Goal: Task Accomplishment & Management: Use online tool/utility

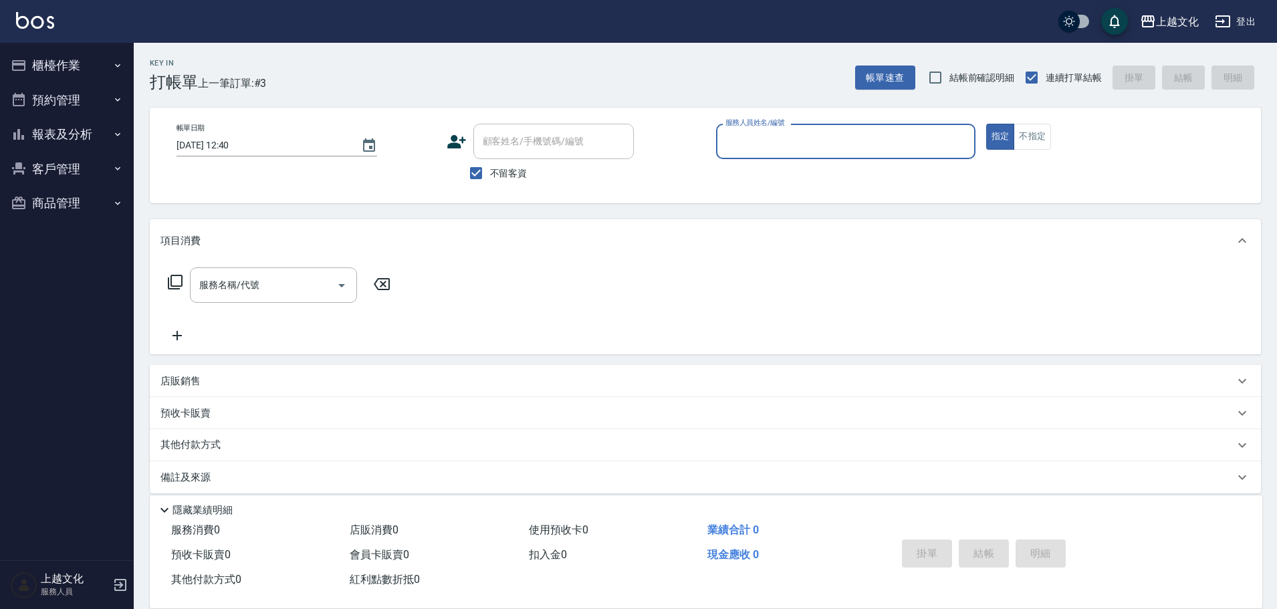
click at [83, 69] on button "櫃檯作業" at bounding box center [66, 65] width 123 height 35
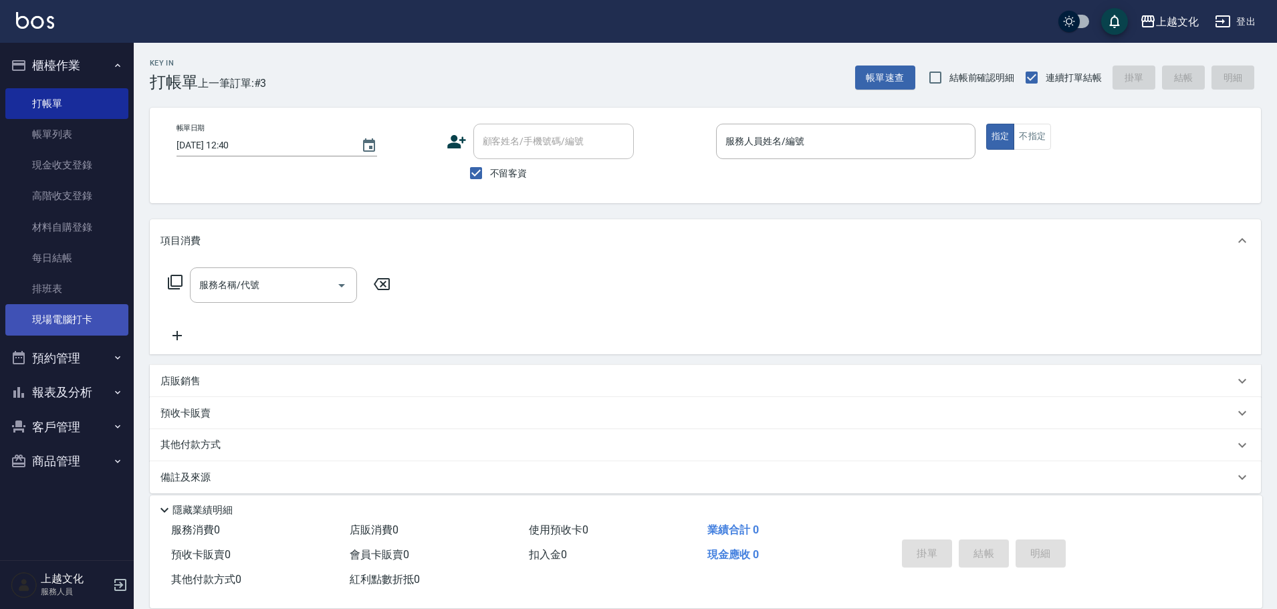
click at [79, 319] on link "現場電腦打卡" at bounding box center [66, 319] width 123 height 31
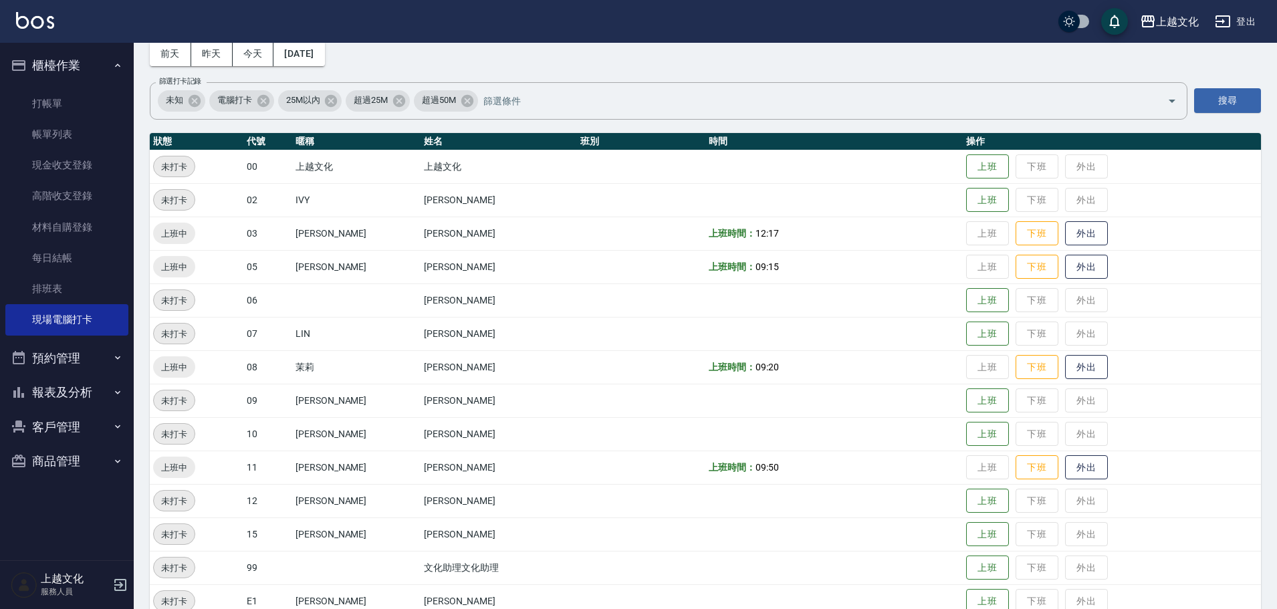
scroll to position [67, 0]
click at [1083, 467] on button "外出" at bounding box center [1086, 466] width 43 height 23
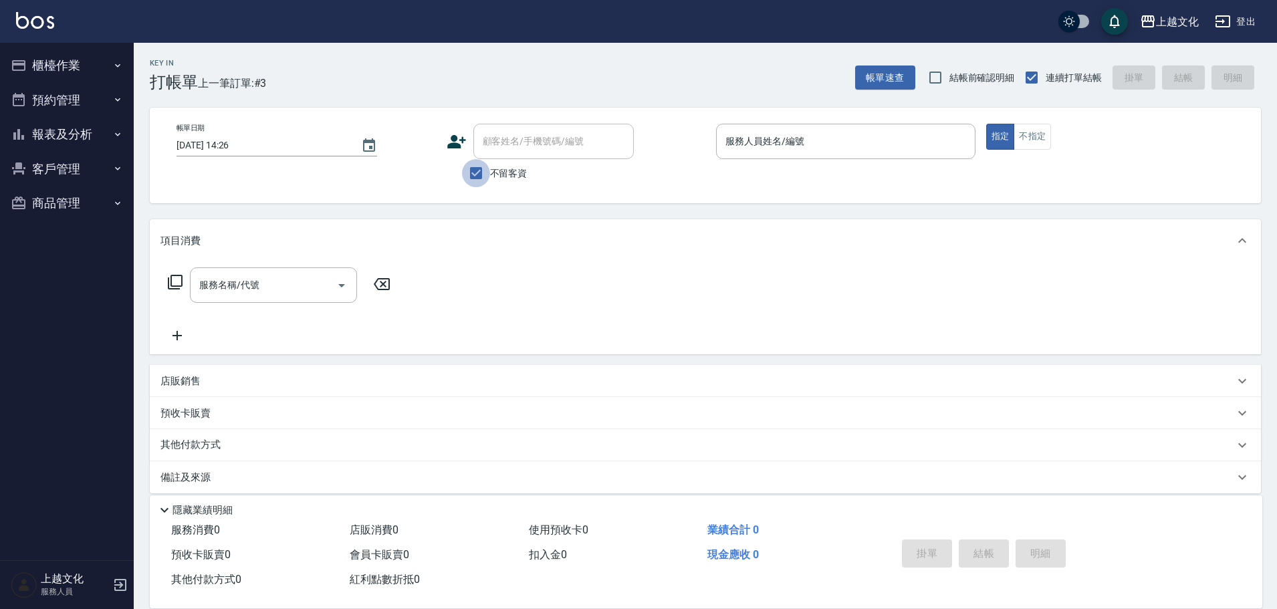
click at [475, 175] on input "不留客資" at bounding box center [476, 173] width 28 height 28
checkbox input "false"
click at [483, 158] on div "顧客姓名/手機號碼/編號" at bounding box center [553, 141] width 160 height 35
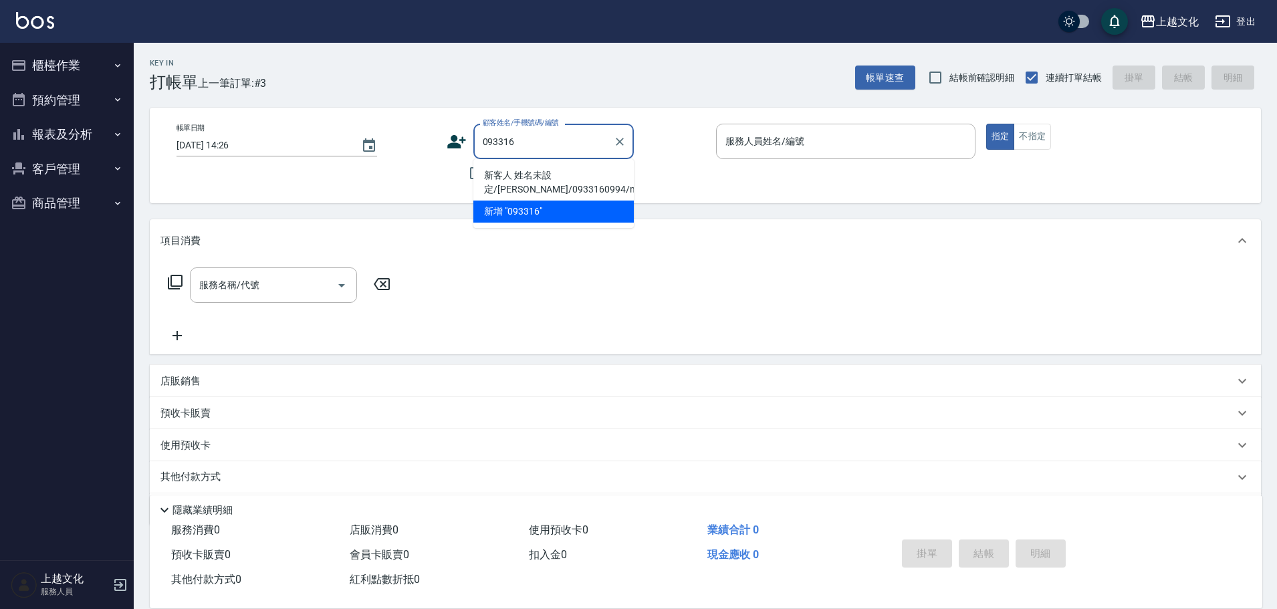
click at [528, 175] on li "新客人 姓名未設定/徐/0933160994/null" at bounding box center [553, 182] width 160 height 36
type input "新客人 姓名未設定/徐/0933160994/null"
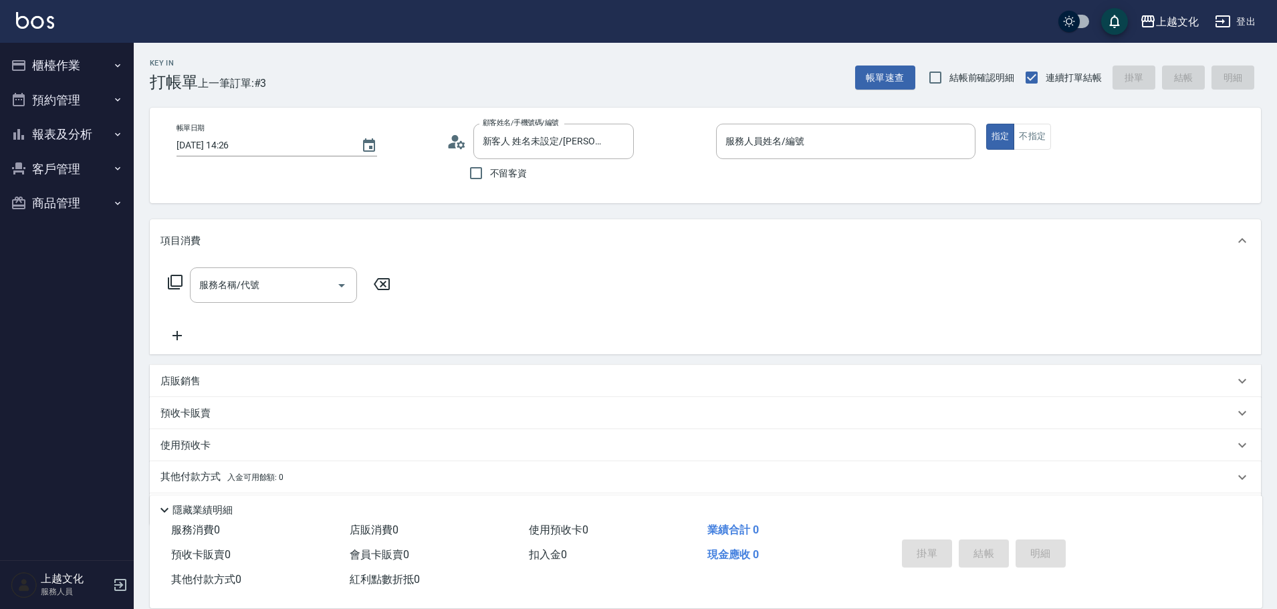
click at [459, 146] on icon at bounding box center [457, 142] width 20 height 20
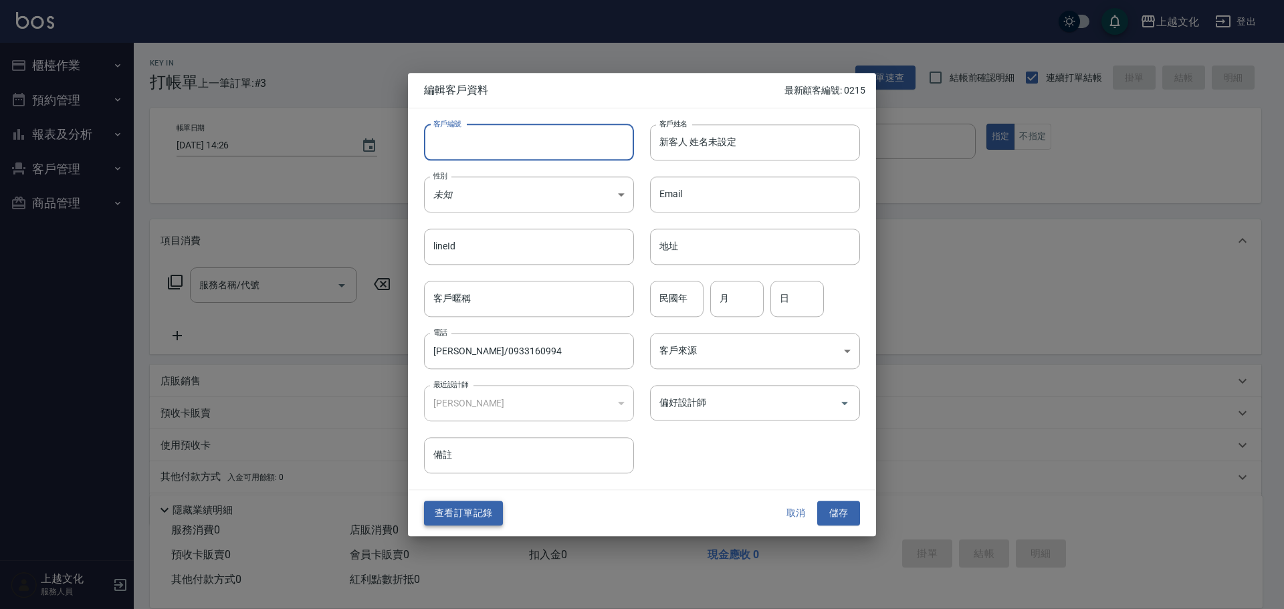
click at [474, 516] on button "查看訂單記錄" at bounding box center [463, 514] width 79 height 25
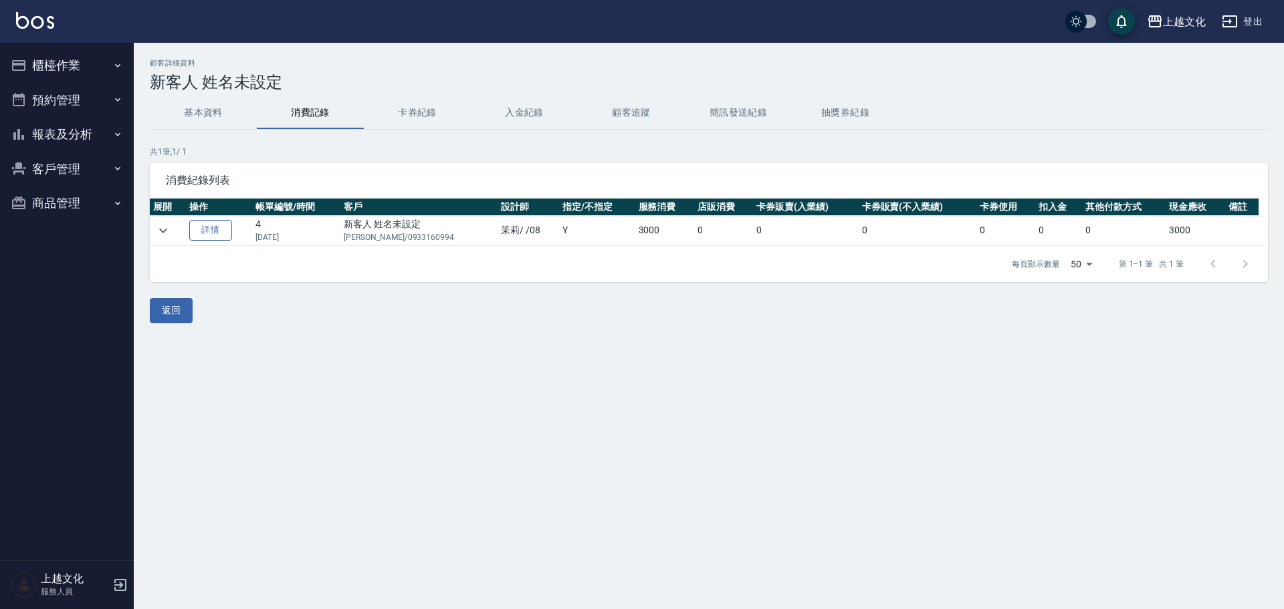
click at [218, 227] on link "詳情" at bounding box center [210, 230] width 43 height 21
click at [218, 227] on div "顧客詳細資料 新客人 姓名未設定 基本資料 消費記錄 卡券紀錄 入金紀錄 顧客追蹤 簡訊發送紀錄 抽獎券紀錄 共 1 筆, 1 / 1 消費紀錄列表 展開 操…" at bounding box center [642, 304] width 1284 height 609
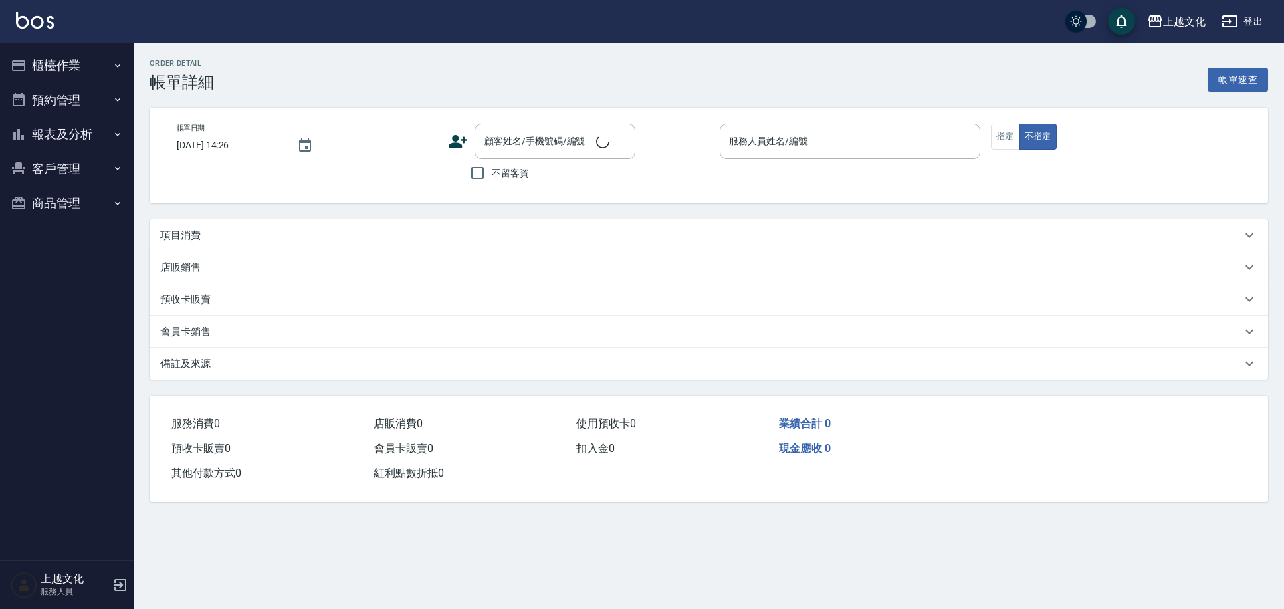
type input "2025/02/05 14:24"
type input "茉莉-08"
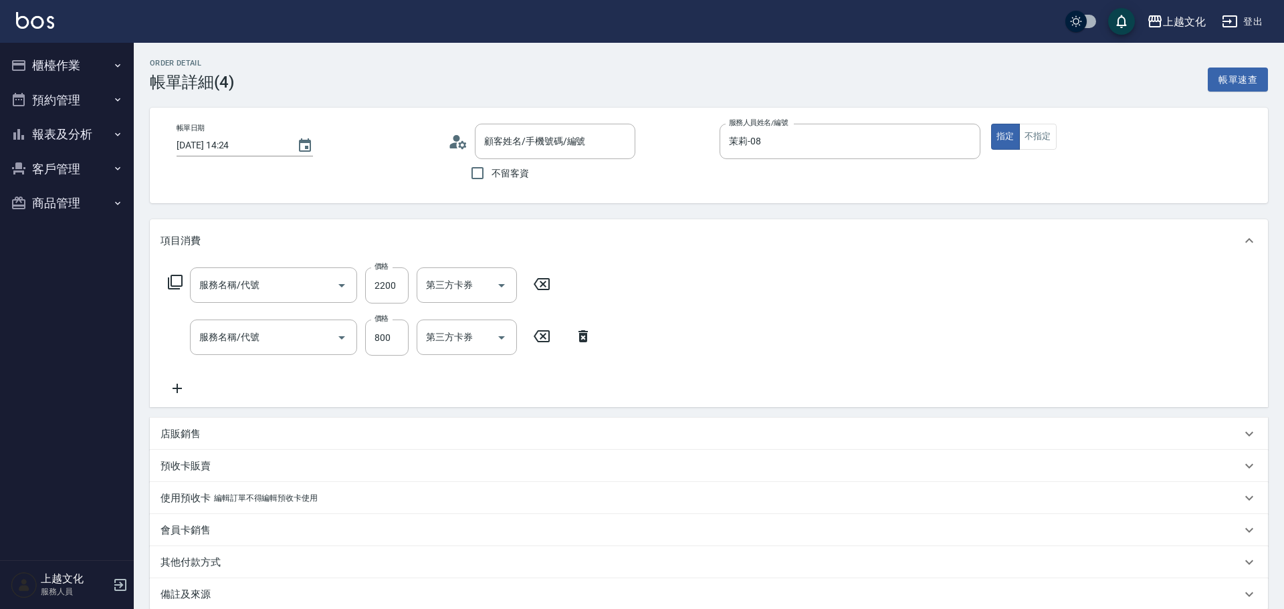
type input "日系染髮(401)"
type input "還原護髮(501)"
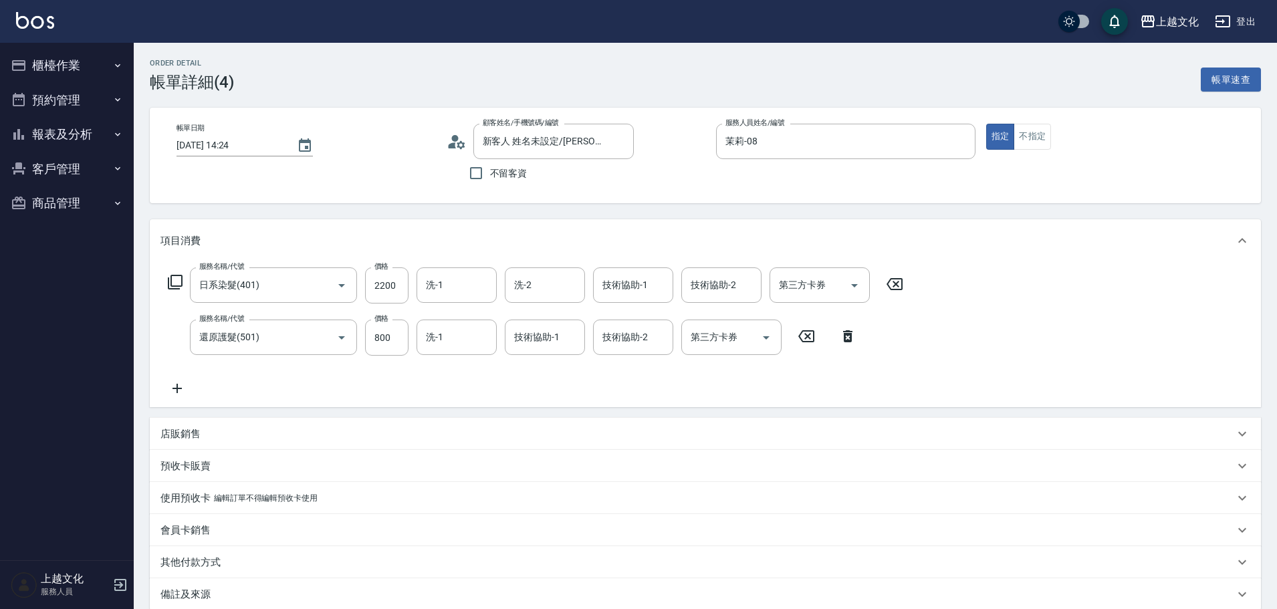
type input "新客人 姓名未設定/徐/0933160994/null"
click at [47, 134] on button "報表及分析" at bounding box center [66, 134] width 123 height 35
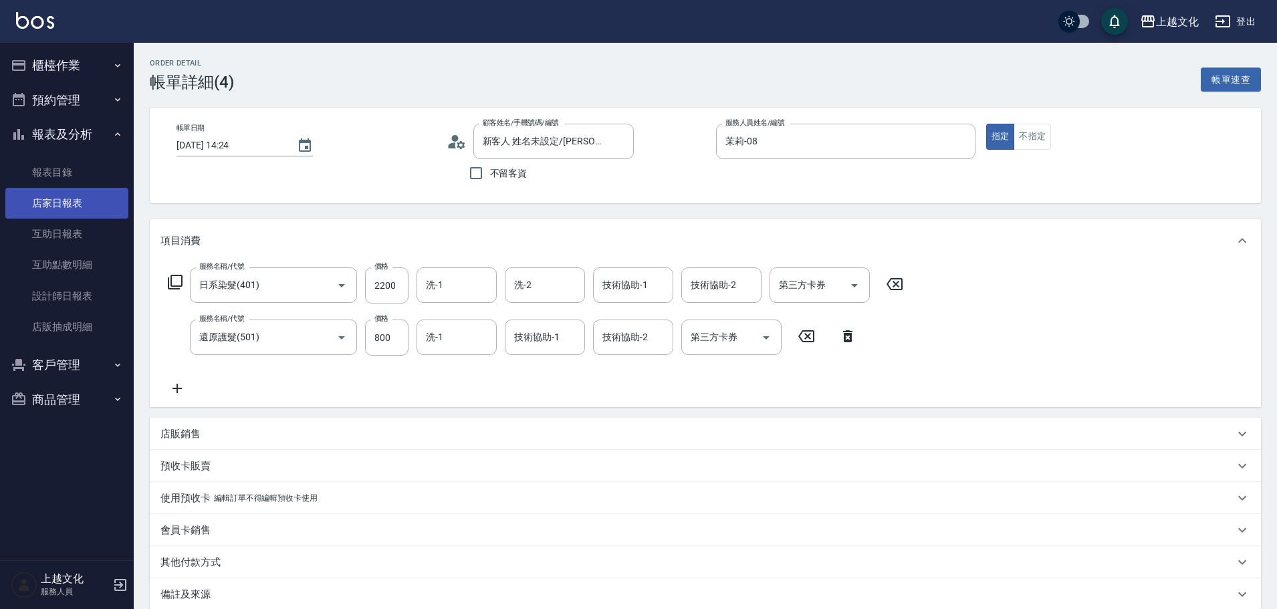
click at [62, 207] on link "店家日報表" at bounding box center [66, 203] width 123 height 31
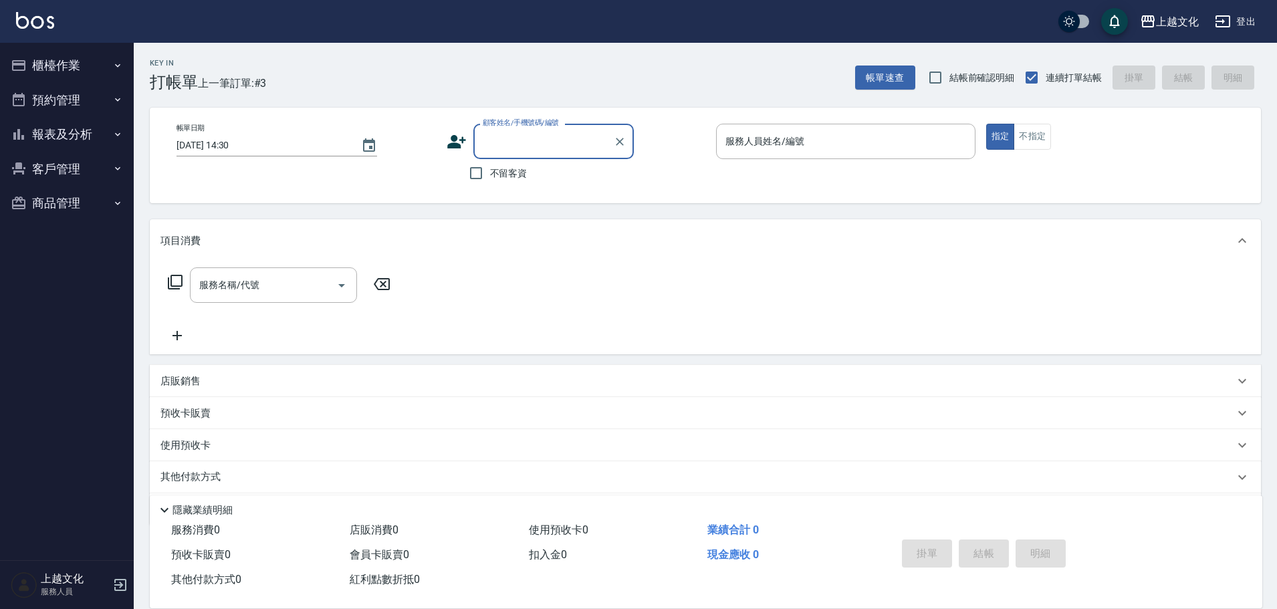
drag, startPoint x: 469, startPoint y: 175, endPoint x: 541, endPoint y: 166, distance: 72.7
click at [470, 174] on input "不留客資" at bounding box center [476, 173] width 28 height 28
checkbox input "true"
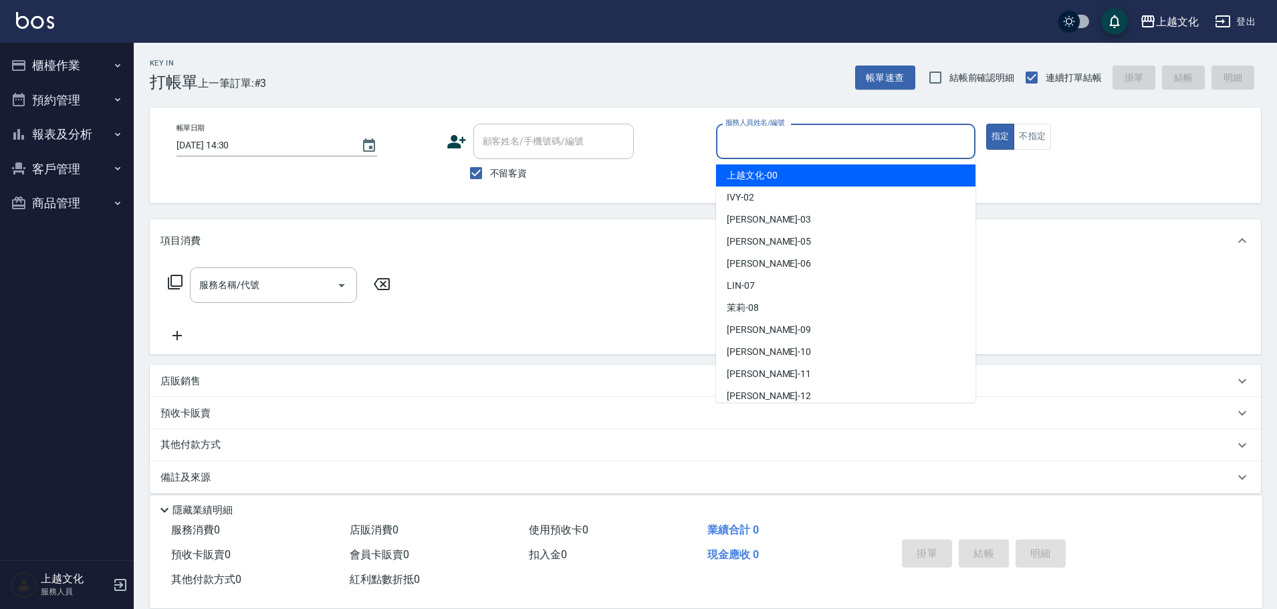
drag, startPoint x: 784, startPoint y: 130, endPoint x: 789, endPoint y: 143, distance: 13.8
click at [784, 131] on input "服務人員姓名/編號" at bounding box center [845, 141] width 247 height 23
click at [786, 134] on input "服務人員姓名/編號" at bounding box center [845, 141] width 247 height 23
click at [790, 147] on input "服務人員姓名/編號" at bounding box center [845, 141] width 247 height 23
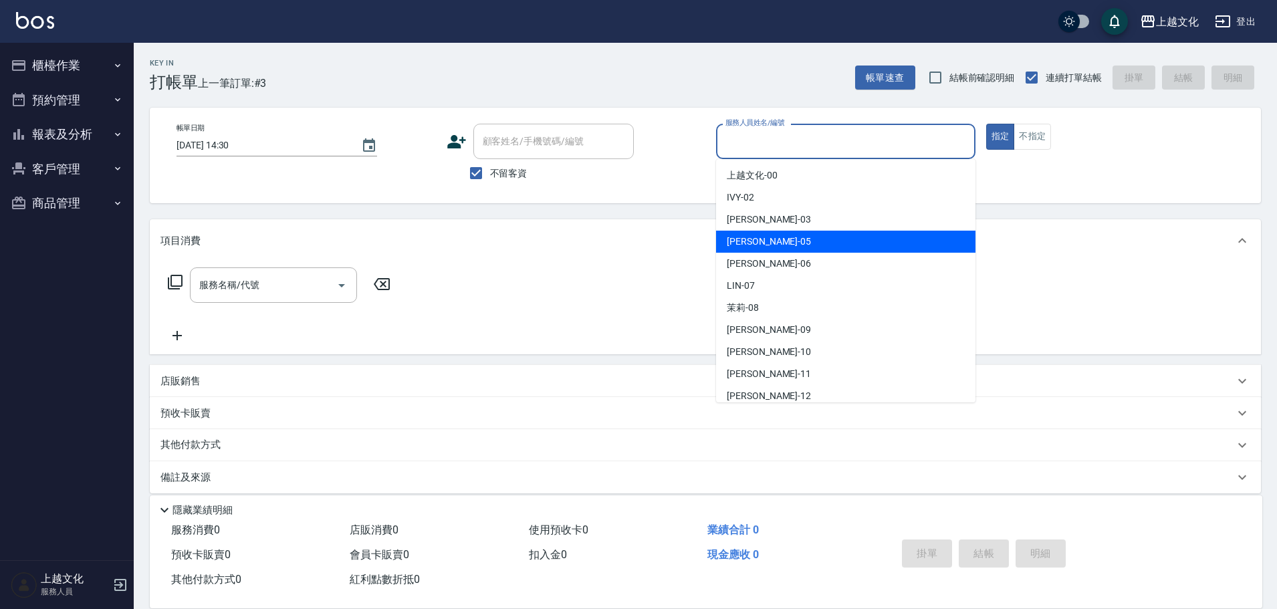
click at [790, 247] on div "EMILY -05" at bounding box center [845, 242] width 259 height 22
type input "EMILY-05"
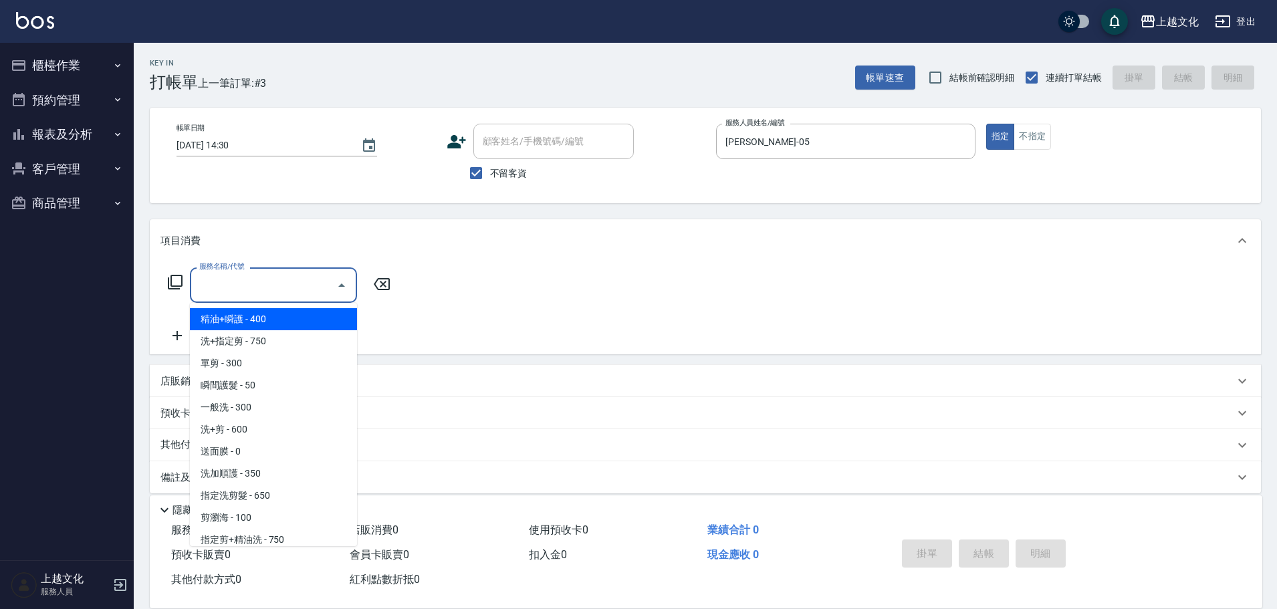
click at [300, 296] on input "服務名稱/代號" at bounding box center [263, 284] width 135 height 23
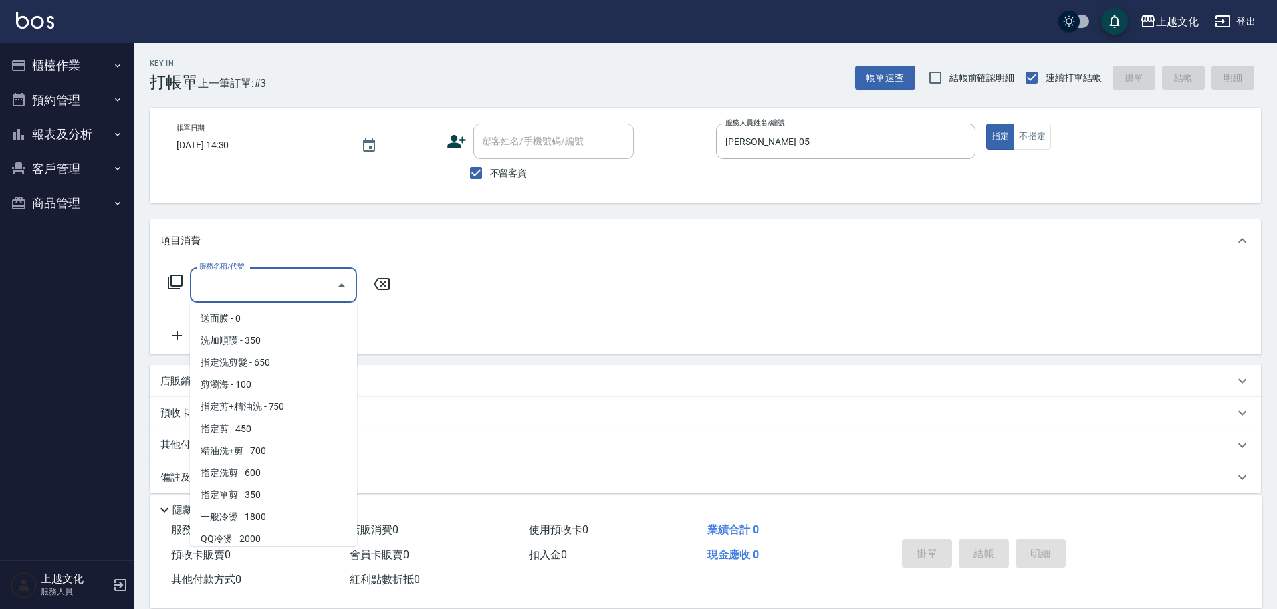
scroll to position [134, 0]
click at [275, 363] on span "指定洗剪髮 - 650" at bounding box center [273, 362] width 167 height 22
type input "指定洗剪髮(201)"
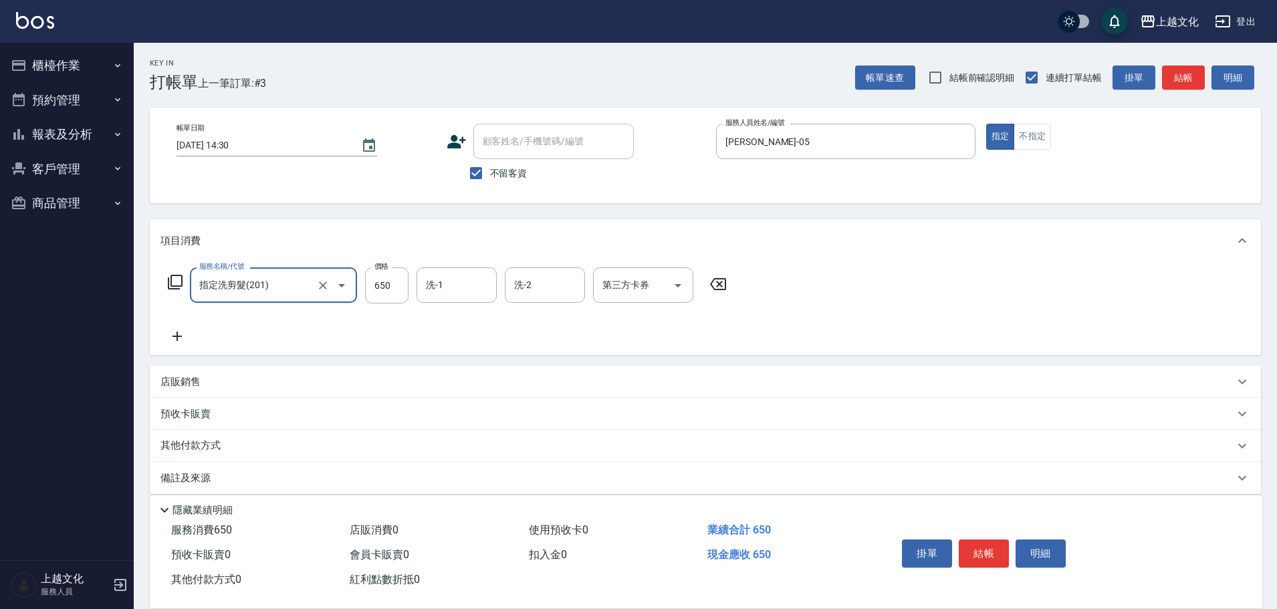
click at [175, 384] on p "店販銷售" at bounding box center [180, 382] width 40 height 14
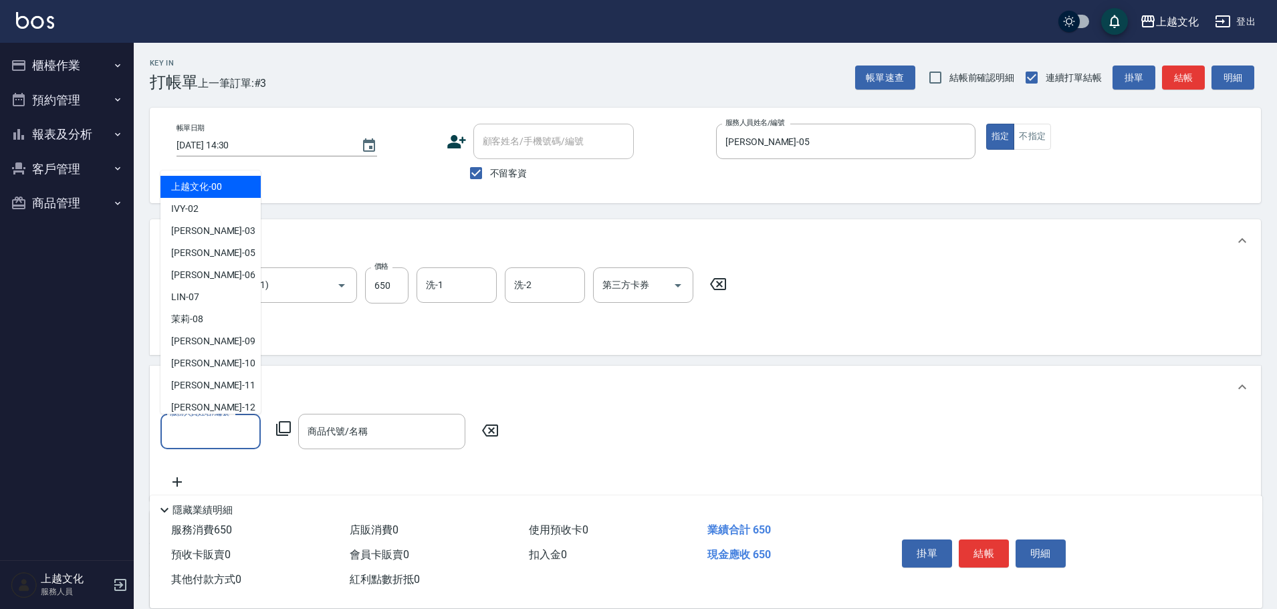
click at [218, 421] on input "服務人員姓名/編號" at bounding box center [210, 431] width 88 height 23
click at [228, 249] on div "EMILY -05" at bounding box center [210, 253] width 100 height 22
type input "EMILY-05"
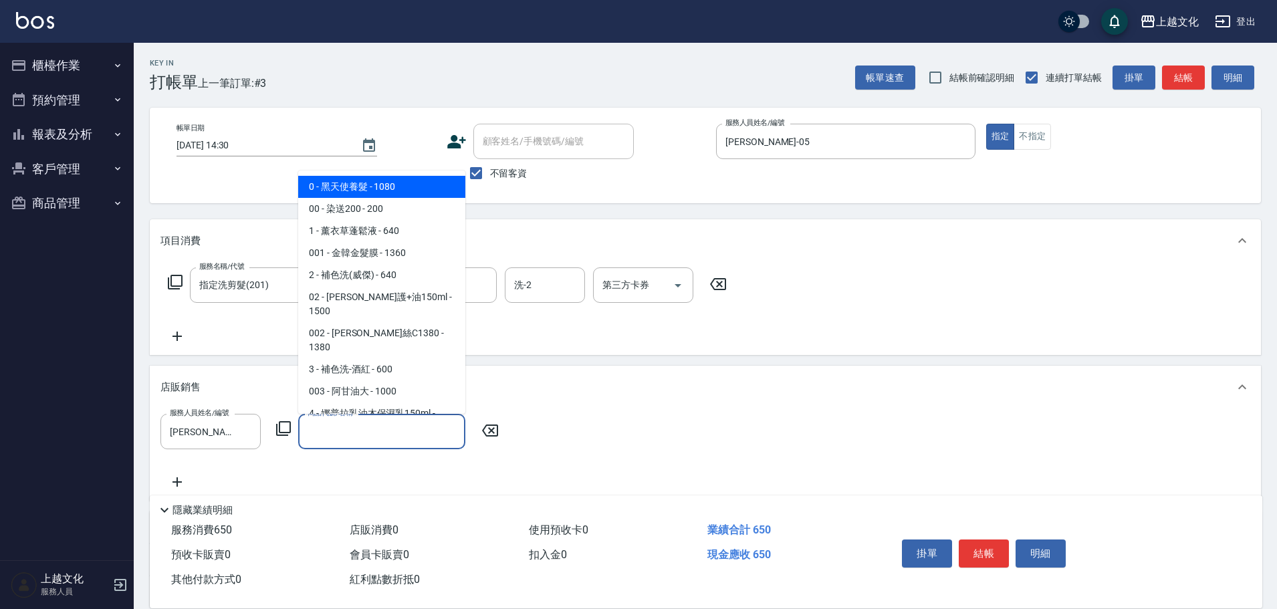
drag, startPoint x: 411, startPoint y: 442, endPoint x: 384, endPoint y: 443, distance: 26.8
click at [410, 442] on input "商品代號/名稱" at bounding box center [381, 431] width 155 height 23
click at [411, 442] on input "商品代號/名稱" at bounding box center [381, 431] width 155 height 23
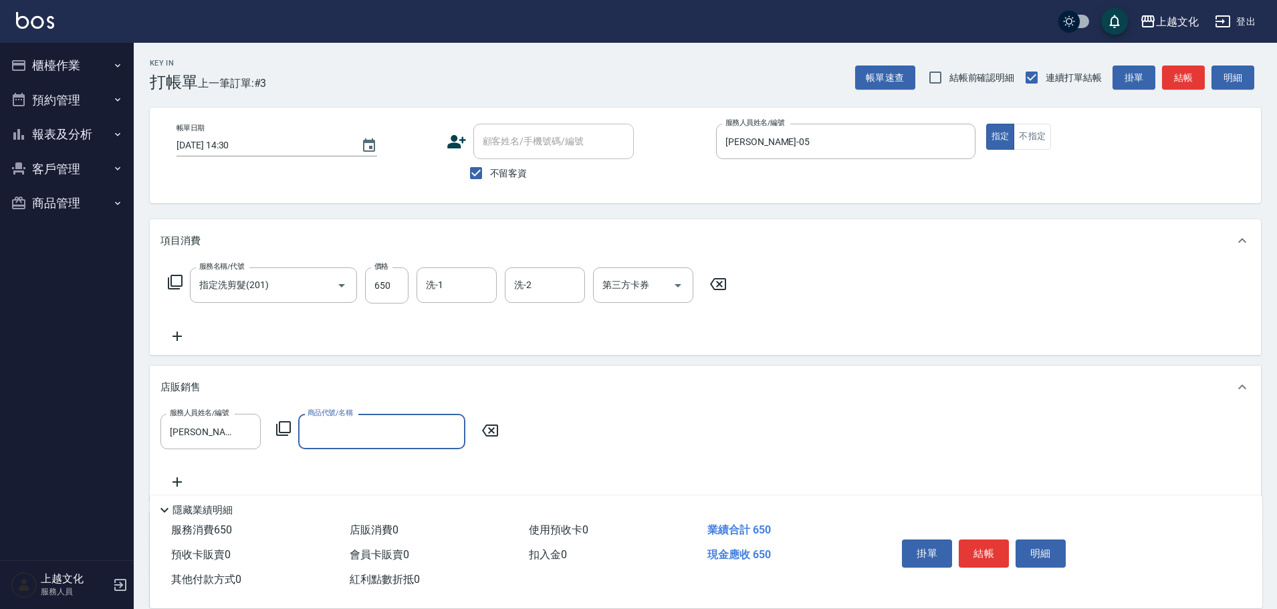
click at [378, 442] on input "商品代號/名稱" at bounding box center [381, 431] width 155 height 23
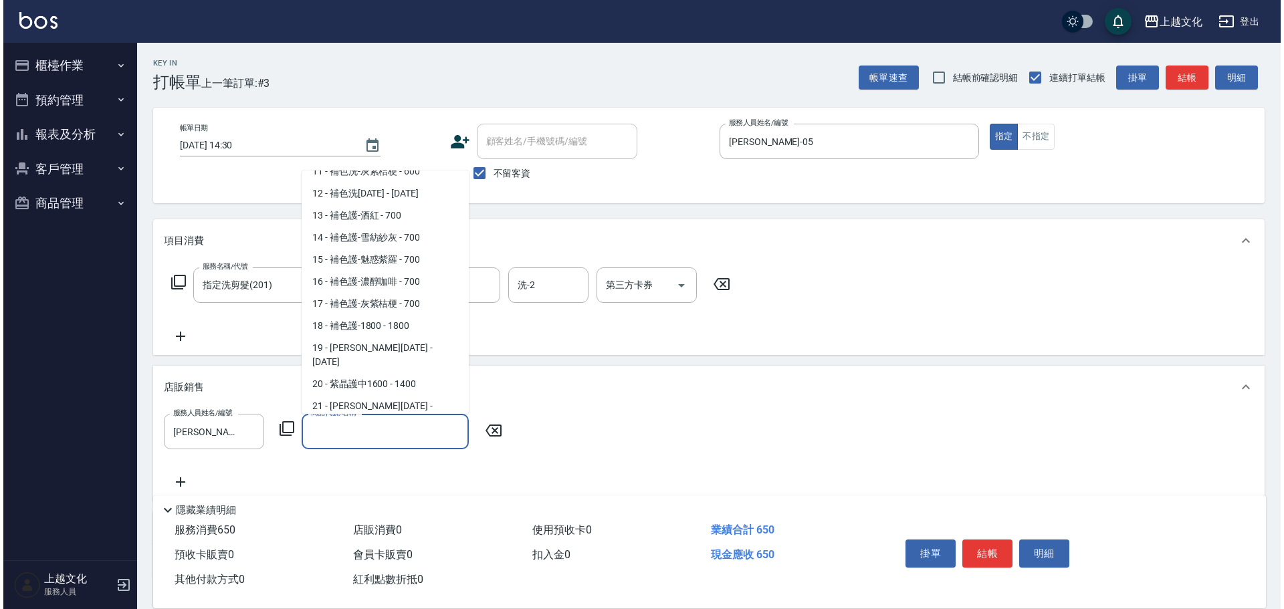
scroll to position [602, 0]
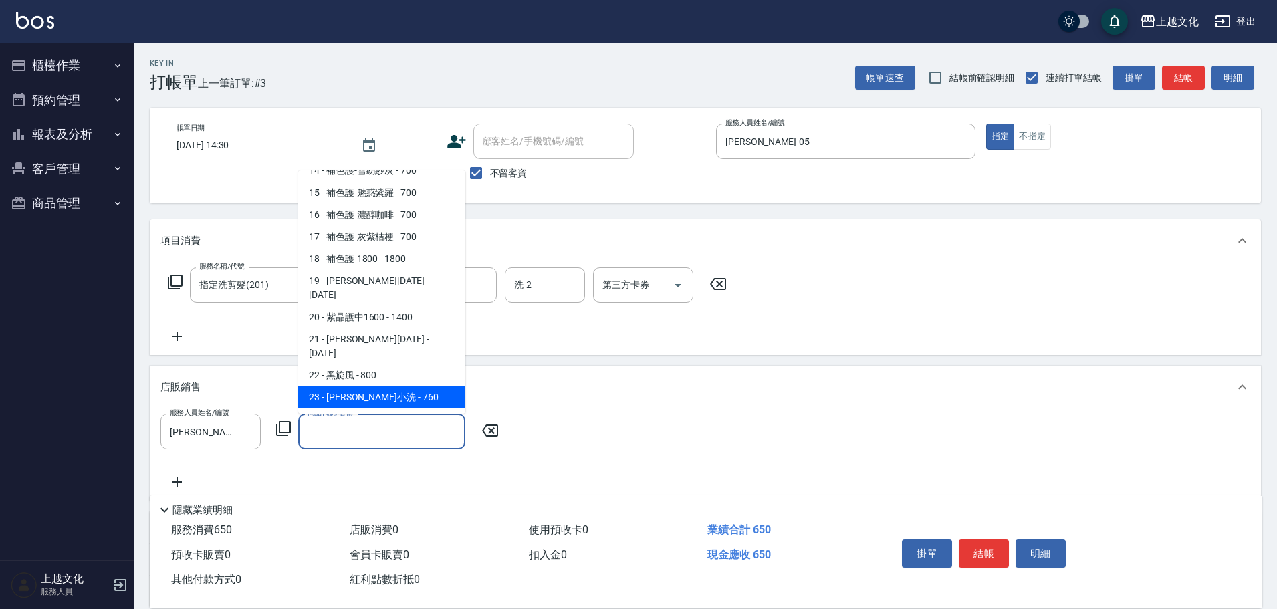
click at [400, 386] on span "23 - 海麗絲小洗 - 760" at bounding box center [381, 397] width 167 height 22
click at [400, 341] on div "服務名稱/代號 指定洗剪髮(201) 服務名稱/代號 價格 650 價格 洗-1 洗-1 洗-2 洗-2 第三方卡券 第三方卡券" at bounding box center [447, 305] width 574 height 77
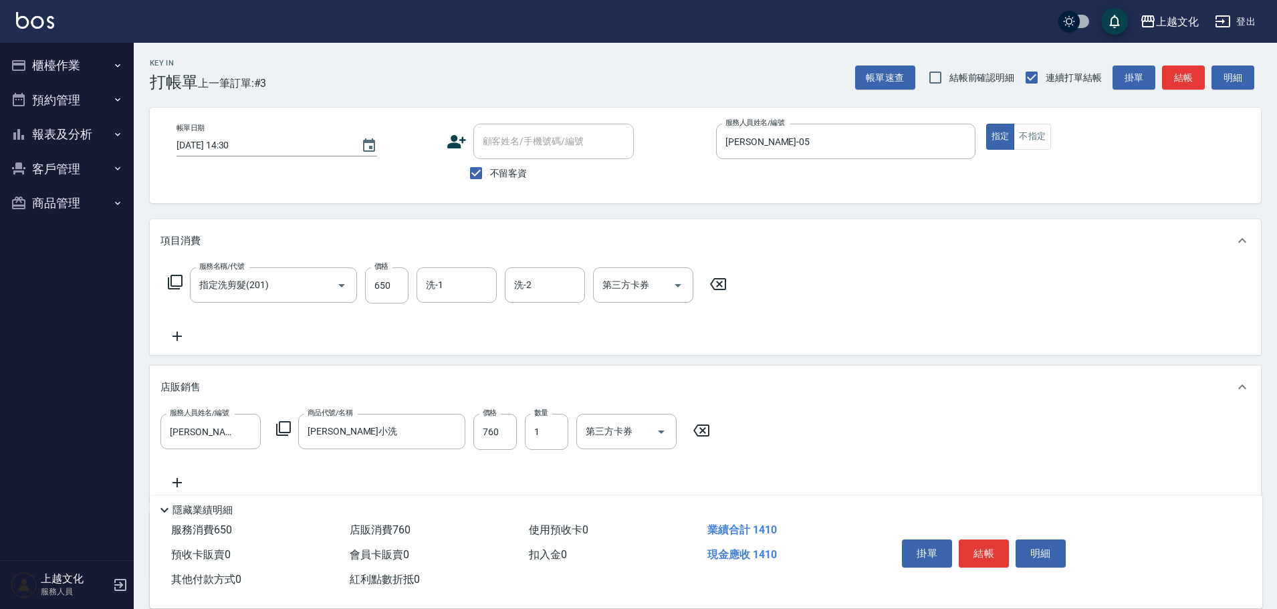
type input "[PERSON_NAME]小洗"
click at [982, 553] on button "結帳" at bounding box center [984, 554] width 50 height 28
drag, startPoint x: 982, startPoint y: 553, endPoint x: 975, endPoint y: 543, distance: 12.1
click at [982, 553] on div "掛單 結帳 明細" at bounding box center [984, 555] width 175 height 42
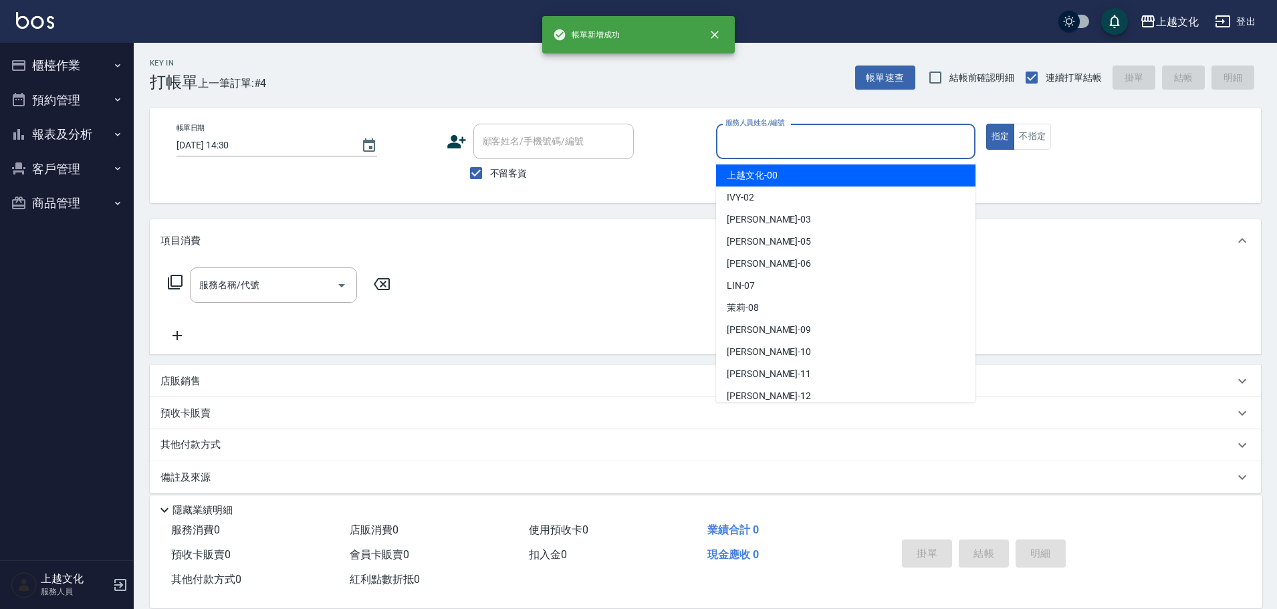
click at [816, 144] on input "服務人員姓名/編號" at bounding box center [845, 141] width 247 height 23
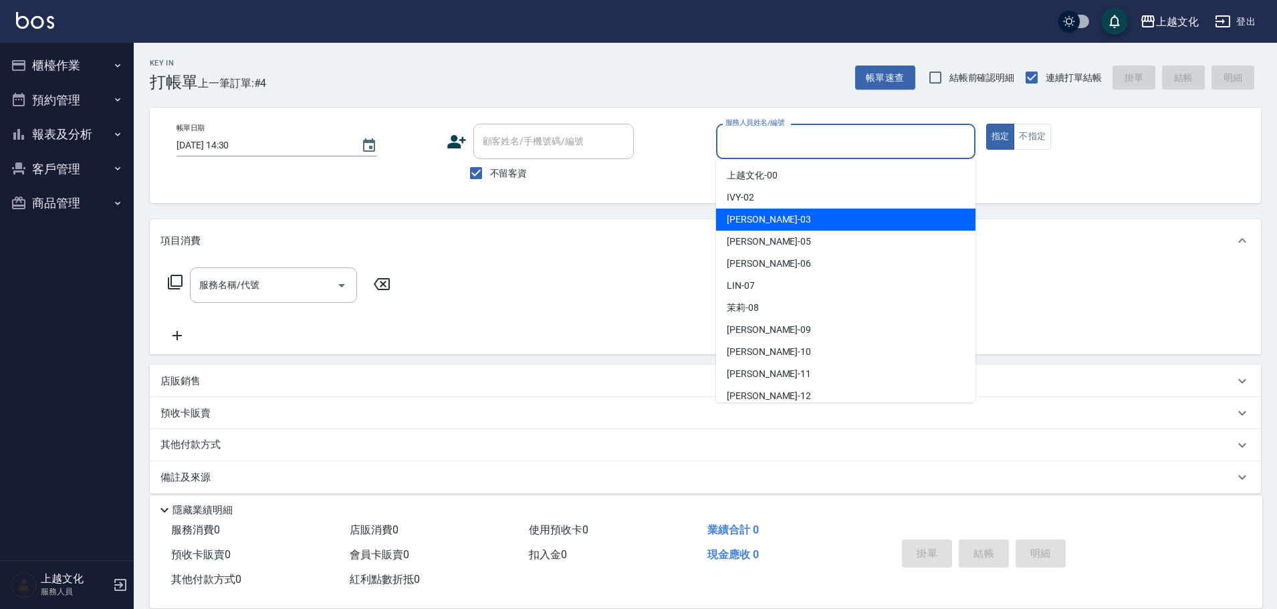
click at [789, 219] on div "kelly -03" at bounding box center [845, 220] width 259 height 22
type input "[PERSON_NAME]-03"
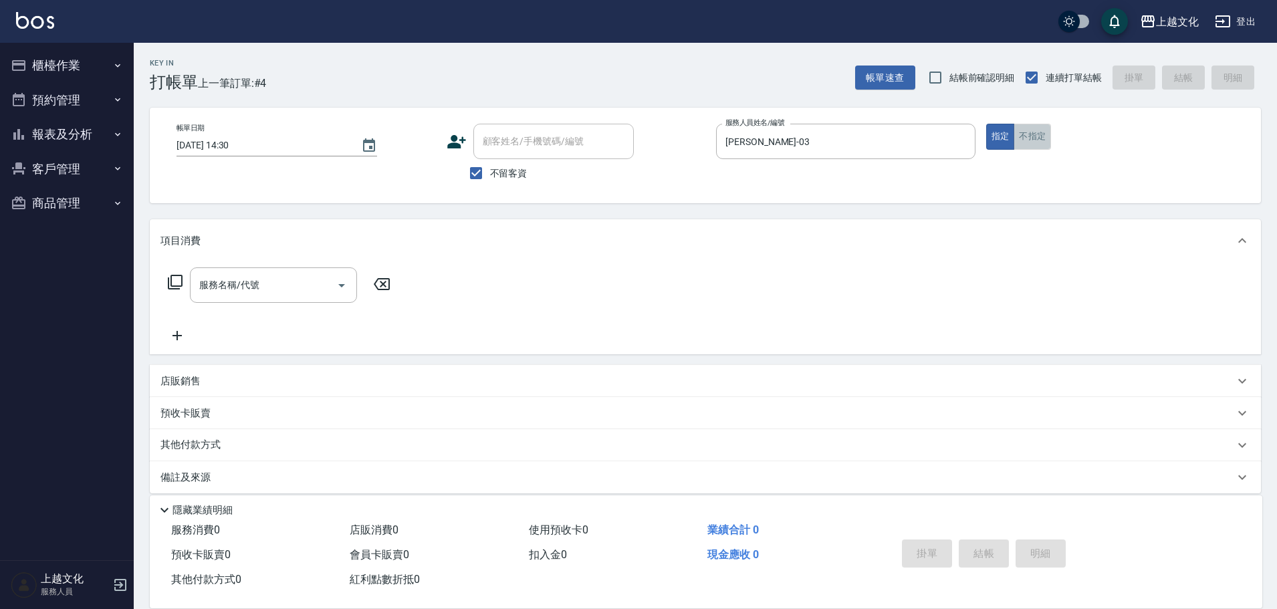
click at [1046, 144] on button "不指定" at bounding box center [1032, 137] width 37 height 26
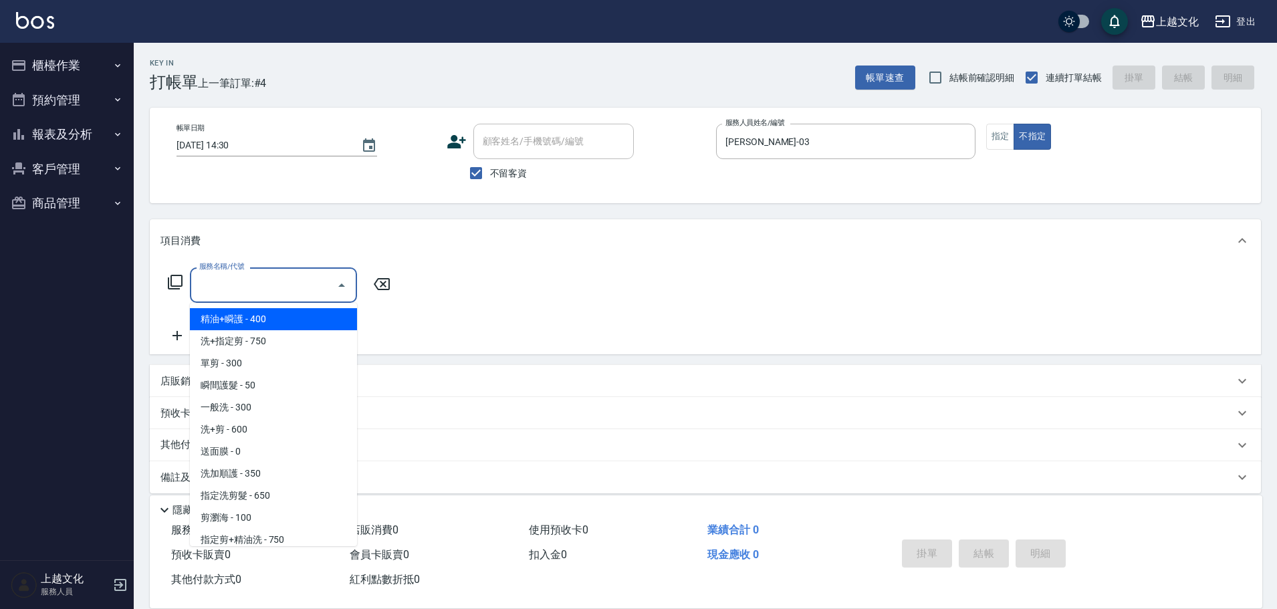
click at [279, 283] on input "服務名稱/代號" at bounding box center [263, 284] width 135 height 23
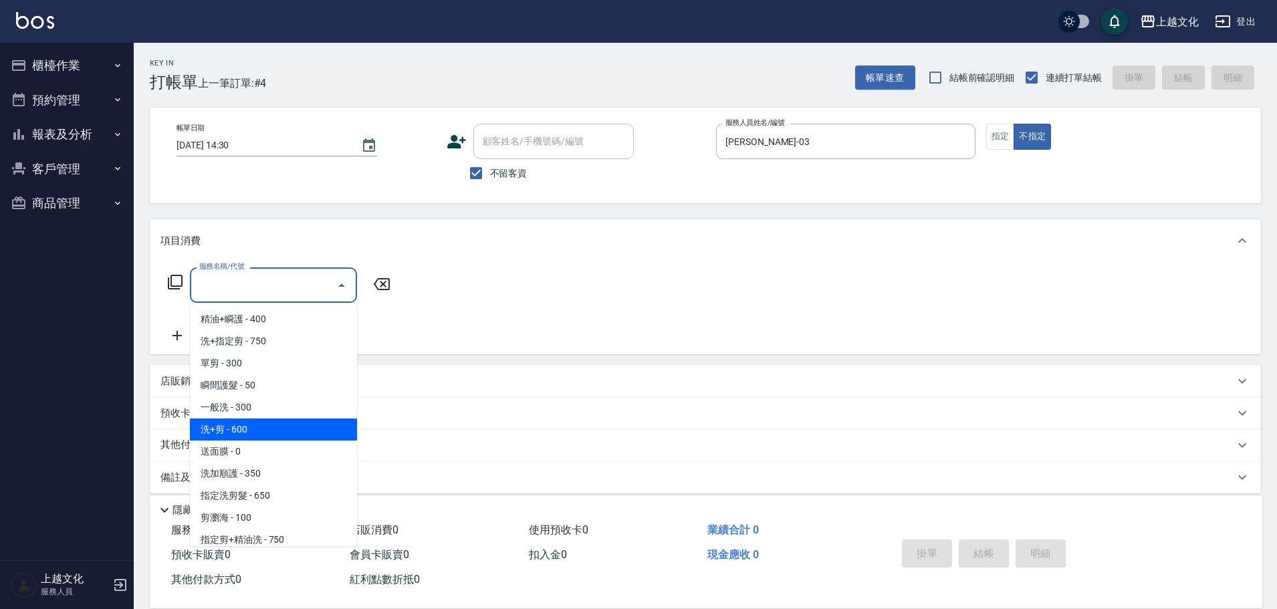
click at [254, 434] on span "洗+剪 - 600" at bounding box center [273, 430] width 167 height 22
type input "洗+剪(108)"
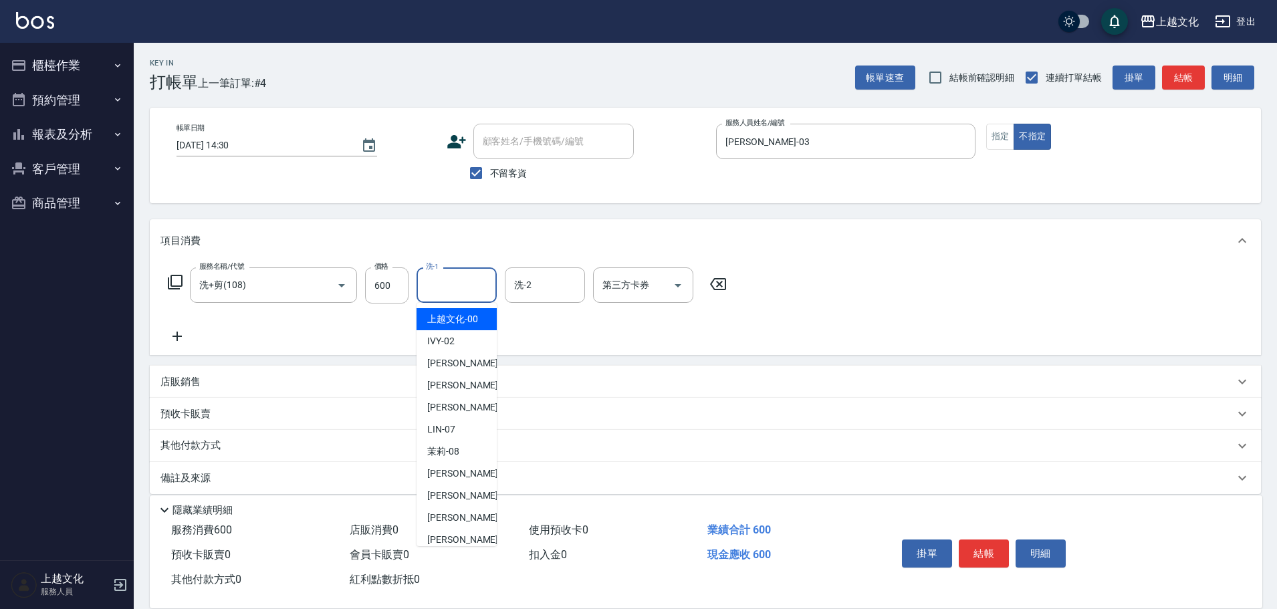
click at [451, 296] on input "洗-1" at bounding box center [457, 284] width 68 height 23
click at [466, 512] on span "Martin -11" at bounding box center [469, 518] width 84 height 14
type input "Martin-11"
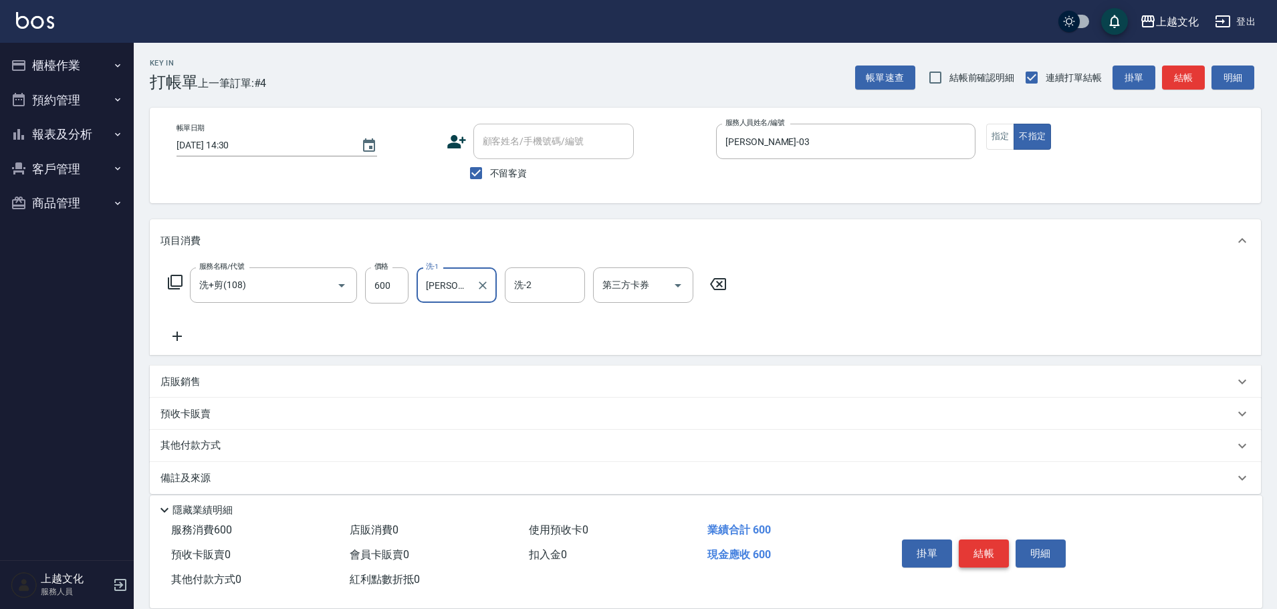
click at [966, 548] on button "結帳" at bounding box center [984, 554] width 50 height 28
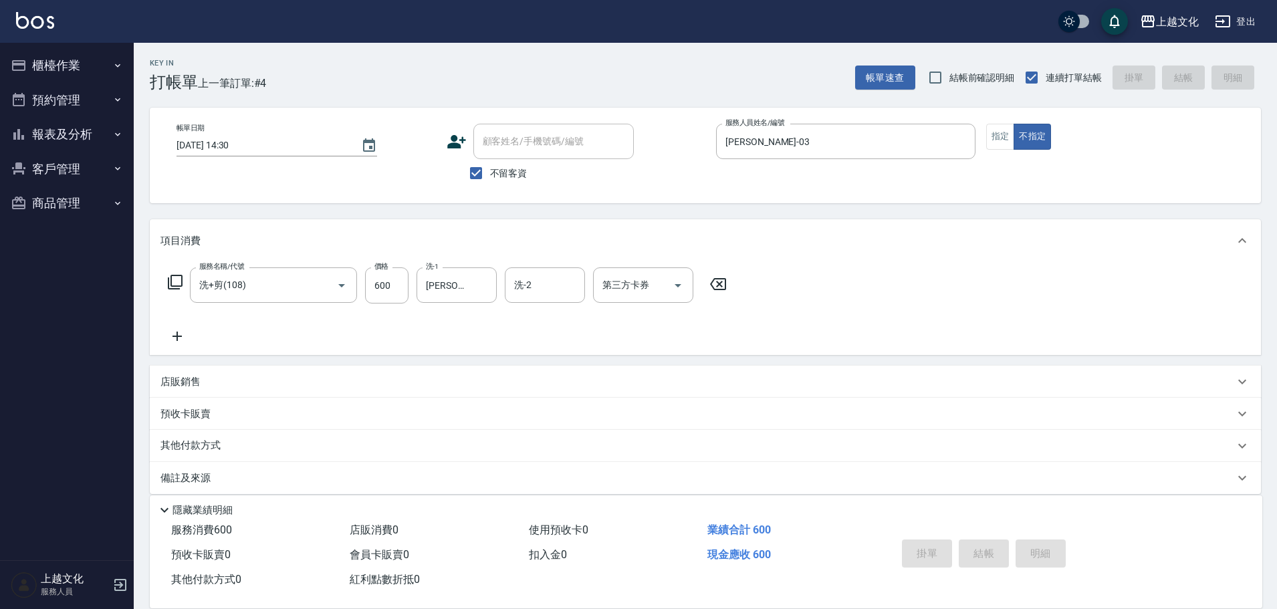
type input "2025/10/07 14:31"
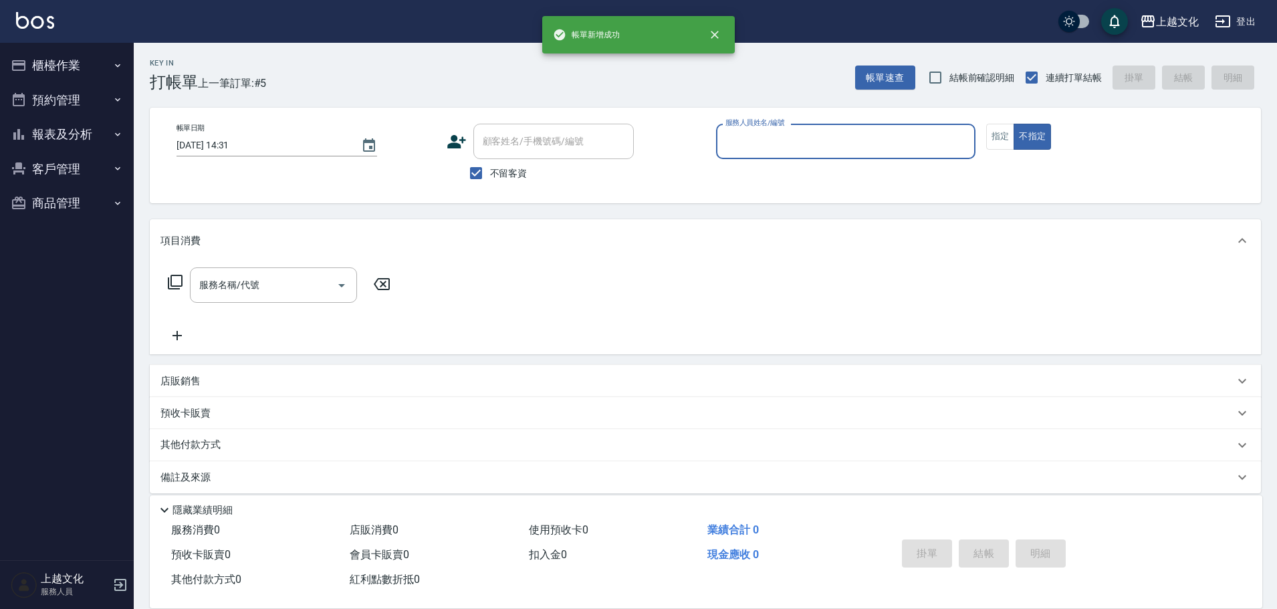
click at [837, 139] on input "服務人員姓名/編號" at bounding box center [845, 141] width 247 height 23
click at [804, 143] on input "服務人員姓名/編號" at bounding box center [845, 141] width 247 height 23
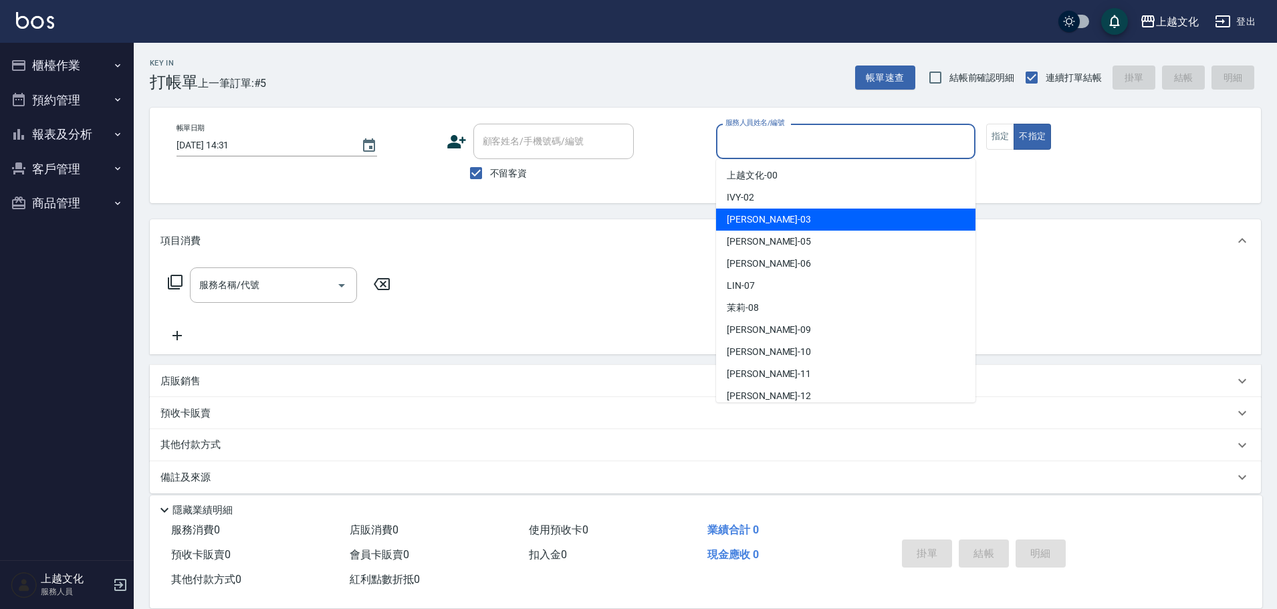
click at [788, 225] on div "kelly -03" at bounding box center [845, 220] width 259 height 22
click at [790, 224] on div "項目消費" at bounding box center [705, 240] width 1111 height 43
type input "[PERSON_NAME]-03"
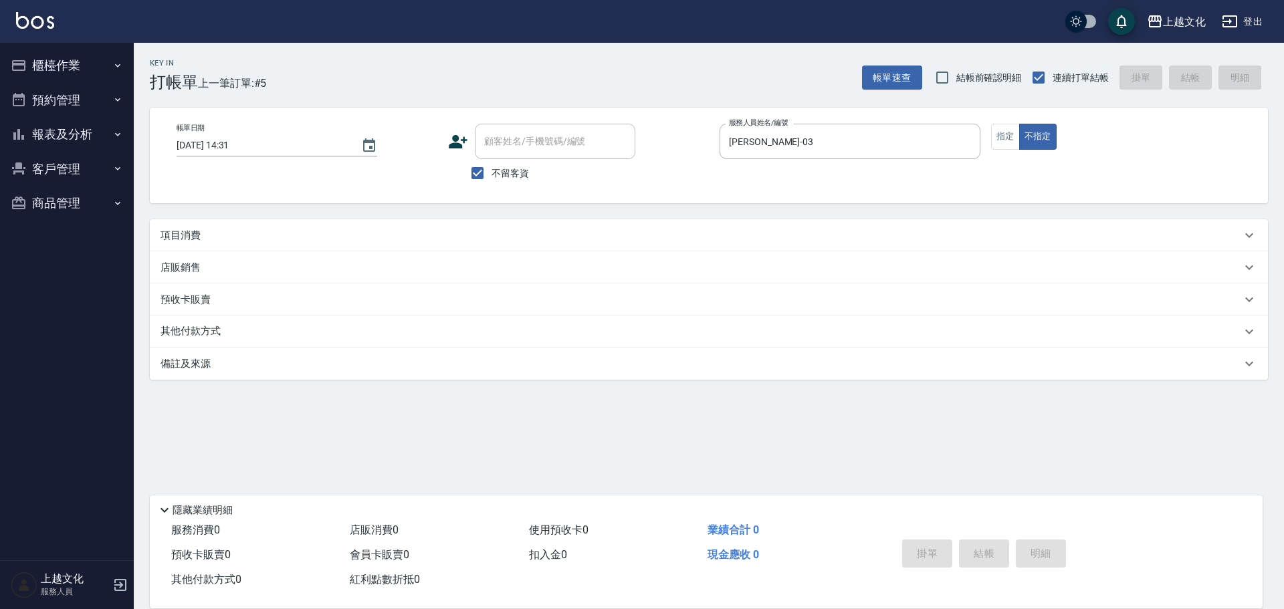
drag, startPoint x: 181, startPoint y: 235, endPoint x: 189, endPoint y: 234, distance: 7.4
click at [183, 234] on p "項目消費" at bounding box center [180, 236] width 40 height 14
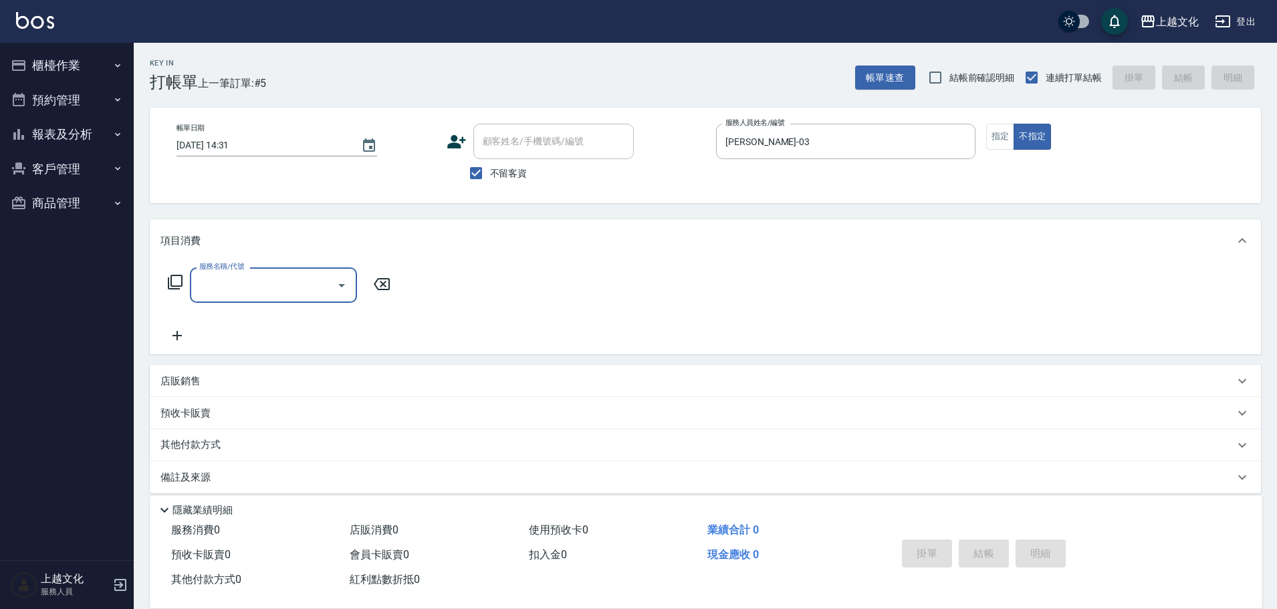
scroll to position [0, 0]
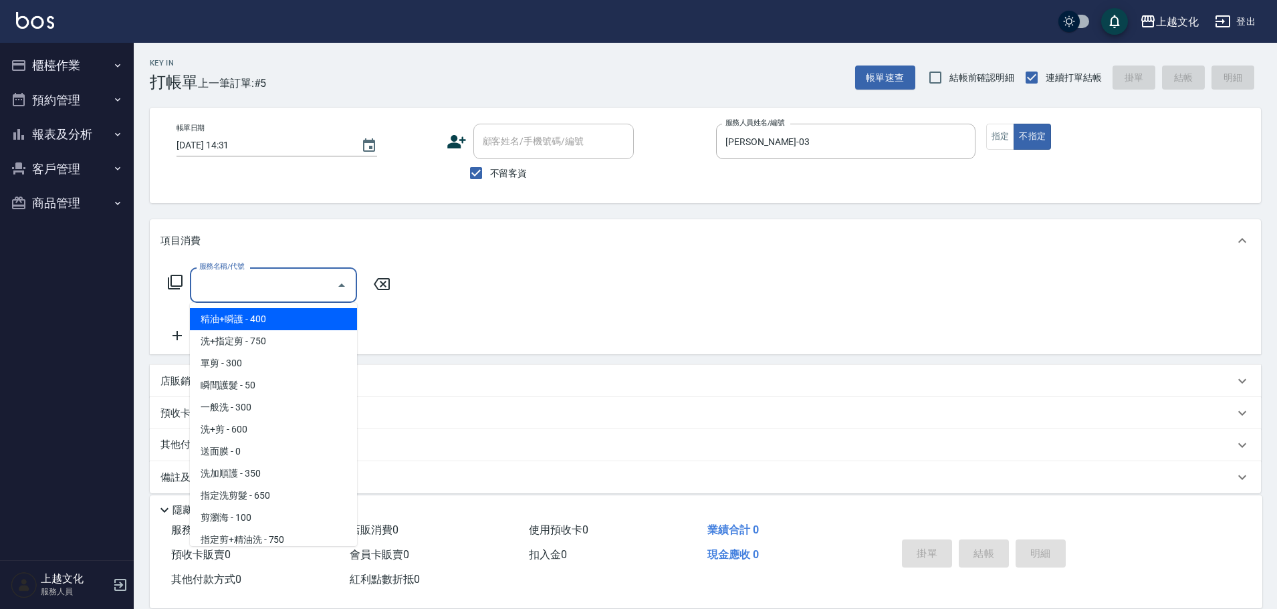
drag, startPoint x: 276, startPoint y: 282, endPoint x: 235, endPoint y: 265, distance: 43.8
click at [274, 282] on input "服務名稱/代號" at bounding box center [263, 284] width 135 height 23
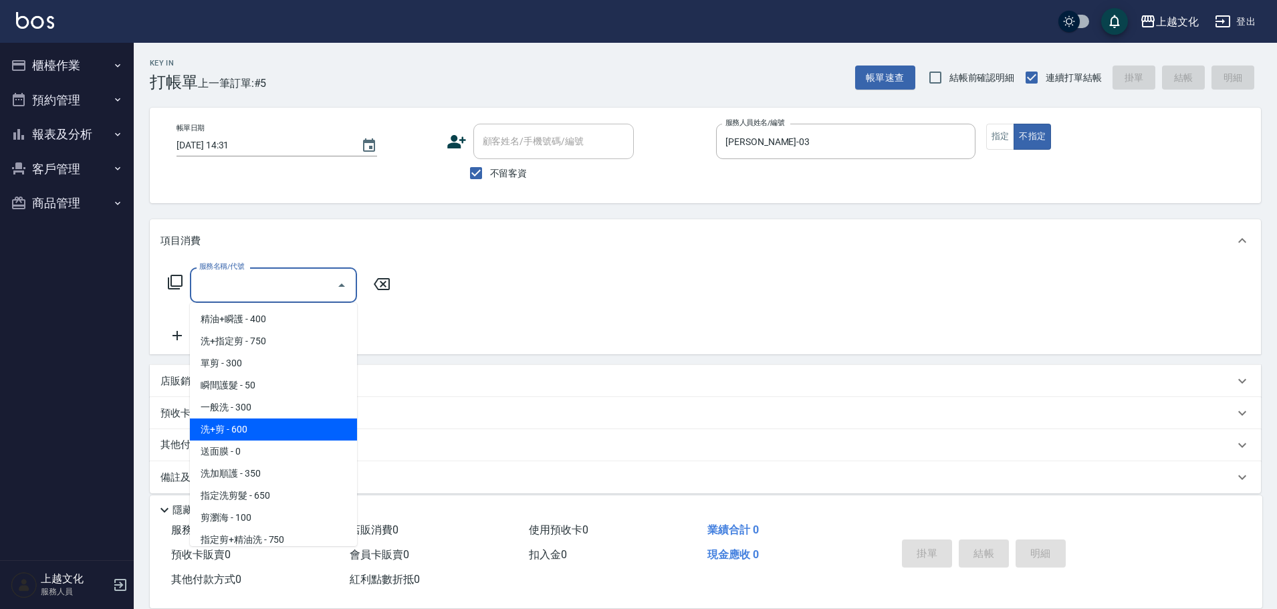
click at [255, 439] on span "洗+剪 - 600" at bounding box center [273, 430] width 167 height 22
type input "洗+剪(108)"
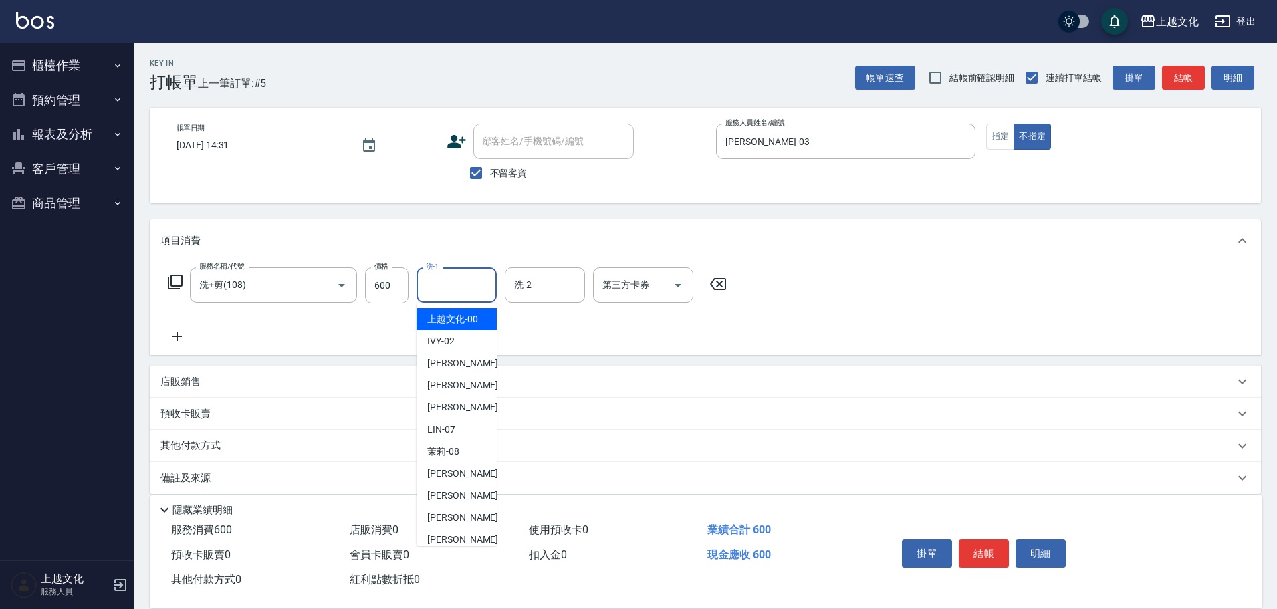
click at [441, 290] on input "洗-1" at bounding box center [457, 284] width 68 height 23
click at [455, 517] on span "Martin -11" at bounding box center [469, 518] width 84 height 14
type input "Martin-11"
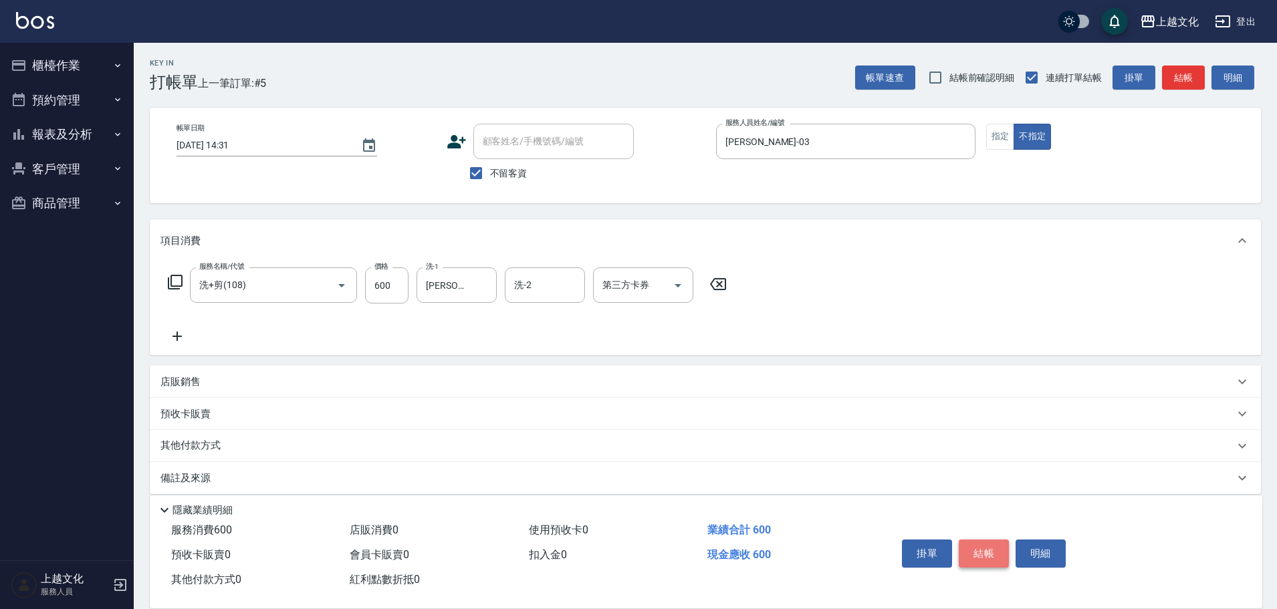
click at [978, 542] on button "結帳" at bounding box center [984, 554] width 50 height 28
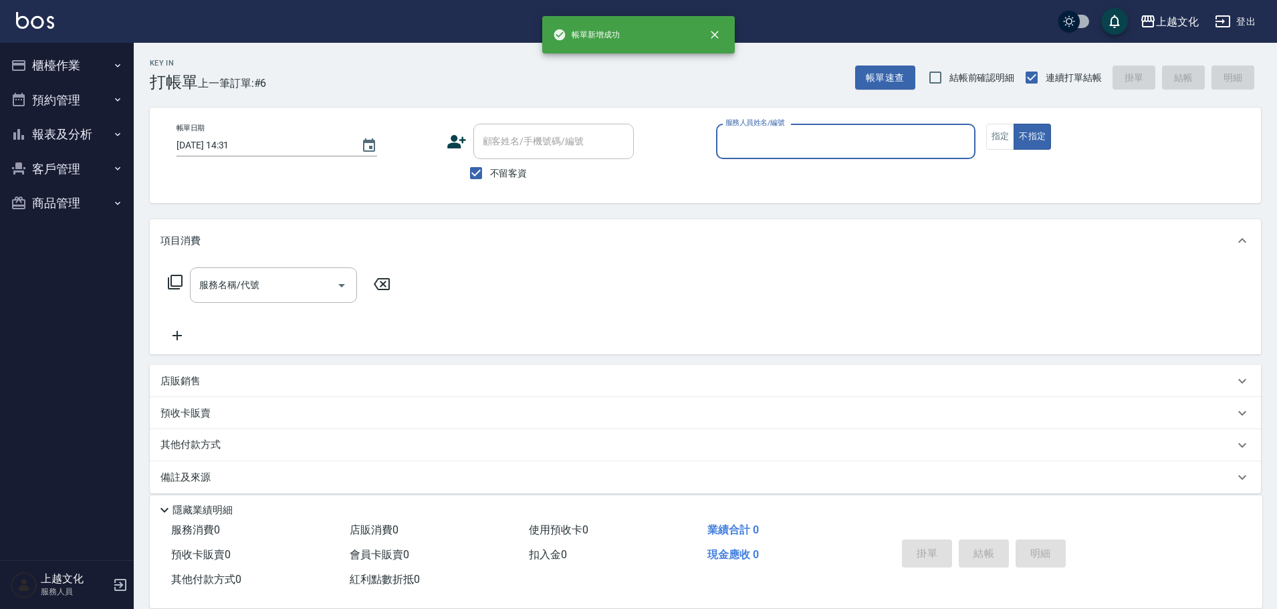
click at [864, 143] on input "服務人員姓名/編號" at bounding box center [845, 141] width 247 height 23
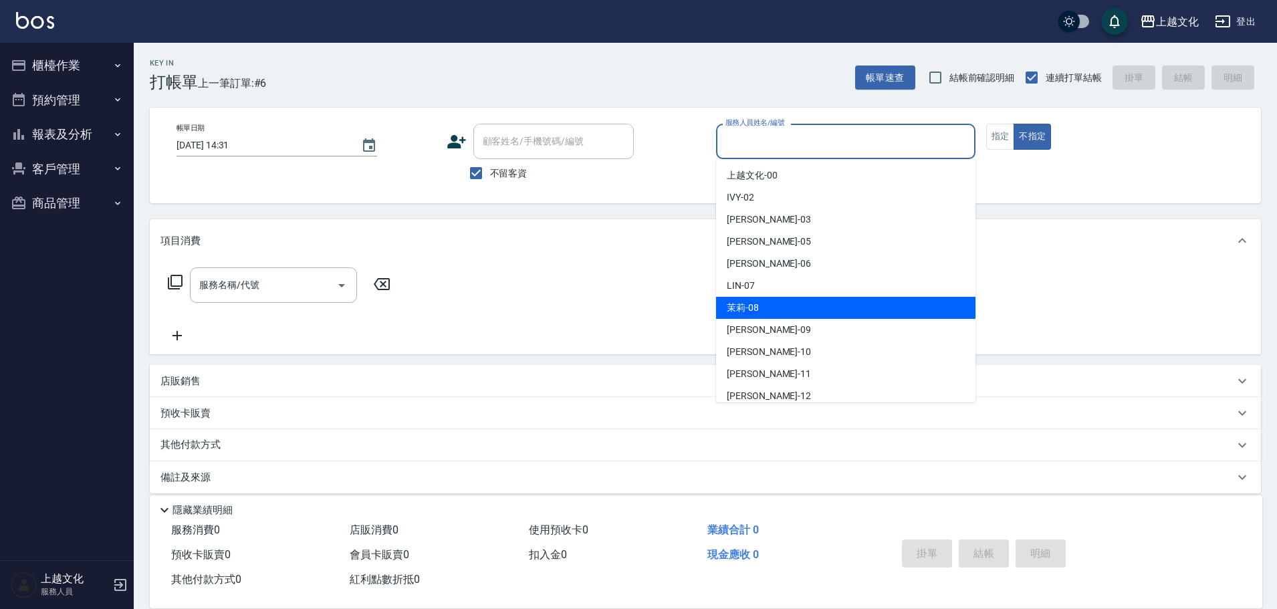
drag, startPoint x: 792, startPoint y: 307, endPoint x: 907, endPoint y: 218, distance: 145.4
click at [791, 306] on div "茉莉 -08" at bounding box center [845, 308] width 259 height 22
click at [792, 304] on div "服務名稱/代號 服務名稱/代號" at bounding box center [705, 308] width 1111 height 92
type input "茉莉-08"
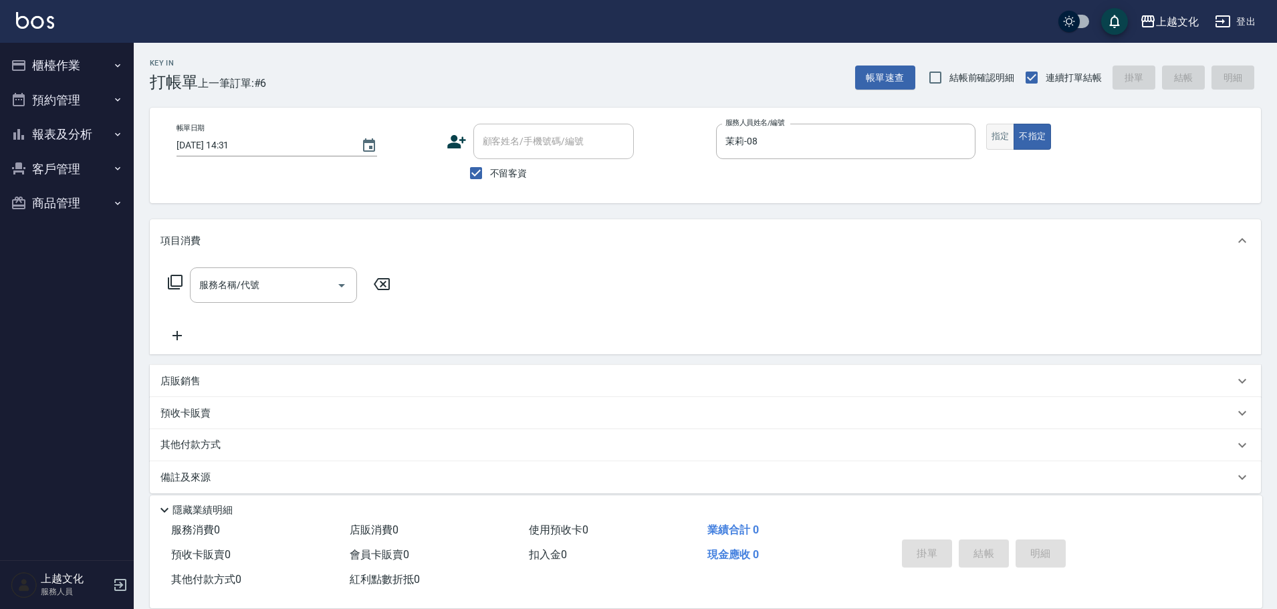
click at [996, 134] on button "指定" at bounding box center [1000, 137] width 29 height 26
click at [996, 133] on button "指定" at bounding box center [1000, 137] width 29 height 26
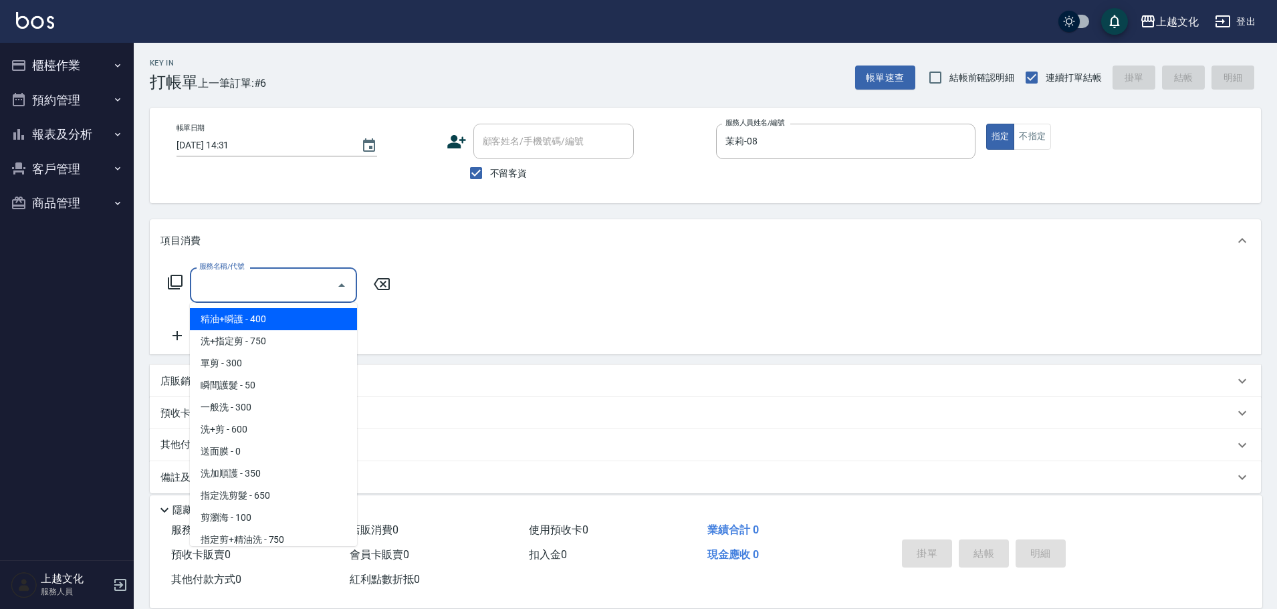
click at [208, 288] on input "服務名稱/代號" at bounding box center [263, 284] width 135 height 23
click at [208, 287] on input "服務名稱/代號" at bounding box center [263, 284] width 135 height 23
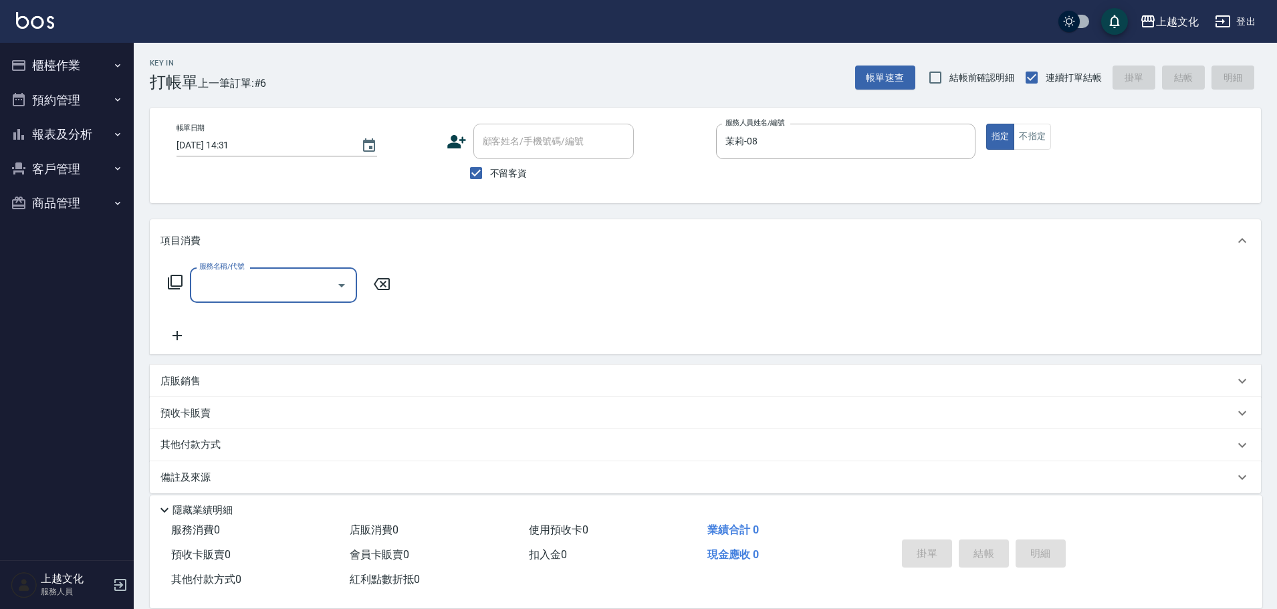
click at [247, 288] on input "服務名稱/代號" at bounding box center [263, 284] width 135 height 23
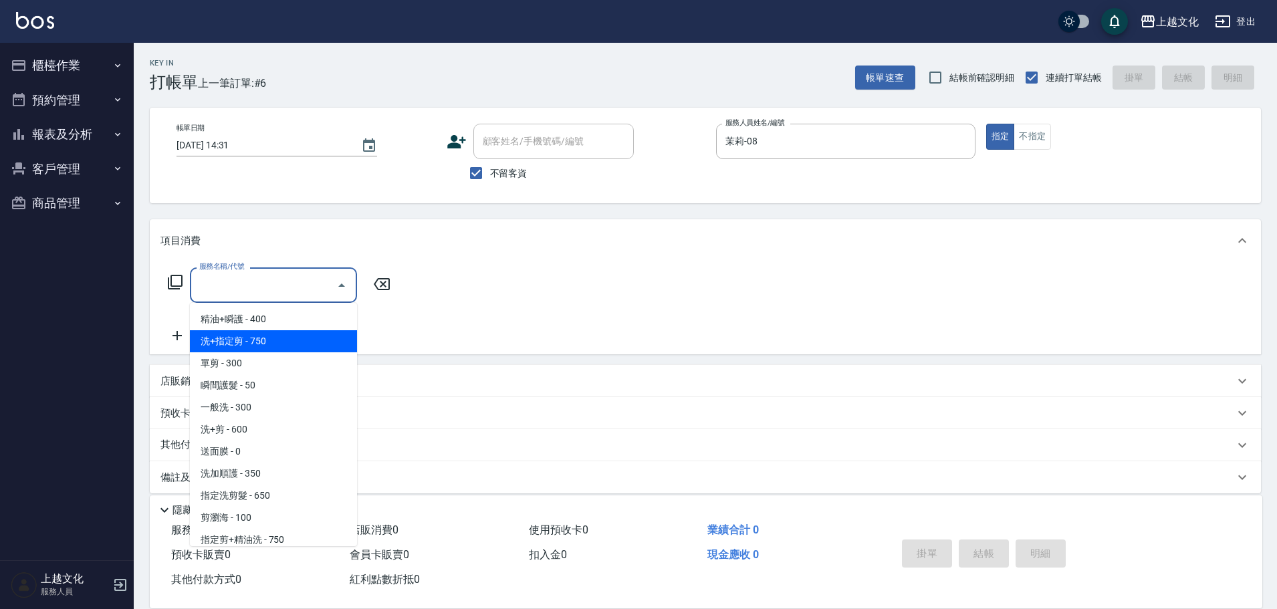
click at [247, 342] on span "洗+指定剪 - 750" at bounding box center [273, 341] width 167 height 22
type input "洗+指定剪(102)"
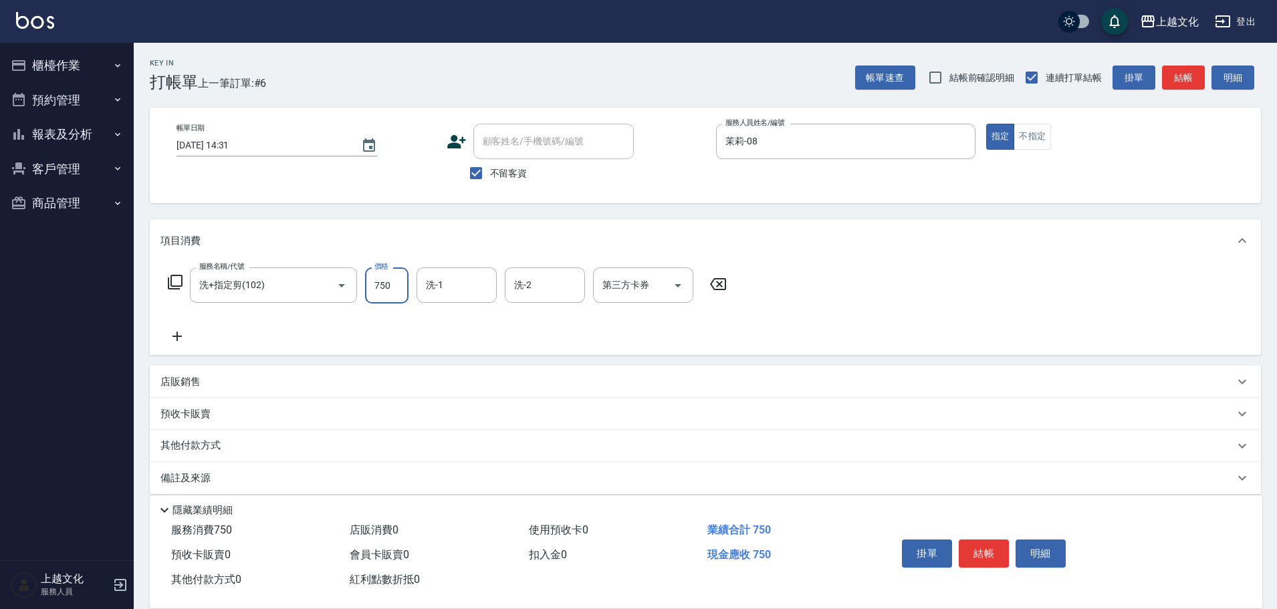
click at [386, 295] on input "750" at bounding box center [386, 285] width 43 height 36
type input "850"
click at [994, 549] on button "結帳" at bounding box center [984, 554] width 50 height 28
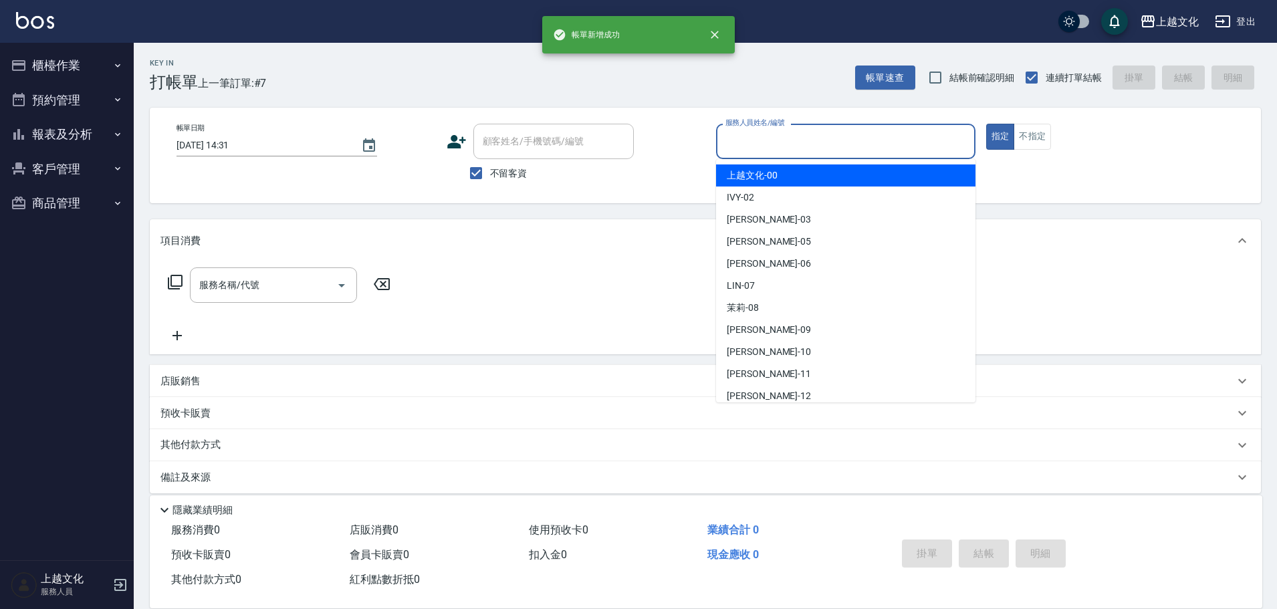
click at [743, 147] on input "服務人員姓名/編號" at bounding box center [845, 141] width 247 height 23
click at [818, 152] on input "服務人員姓名/編號" at bounding box center [845, 141] width 247 height 23
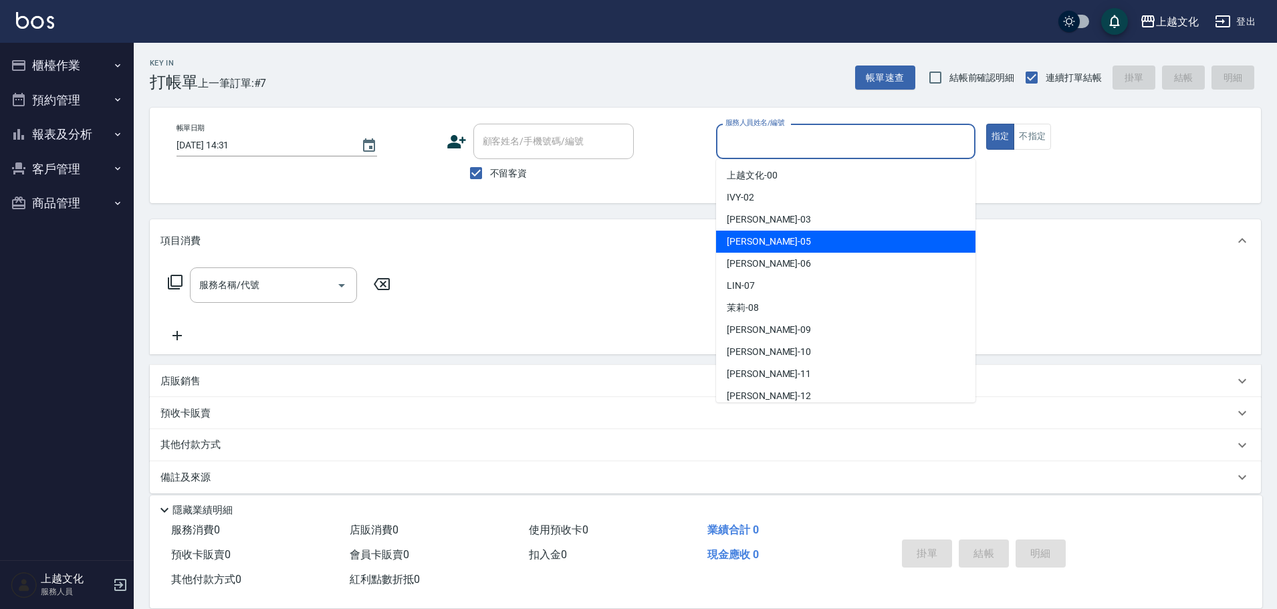
click at [790, 241] on div "EMILY -05" at bounding box center [845, 242] width 259 height 22
type input "EMILY-05"
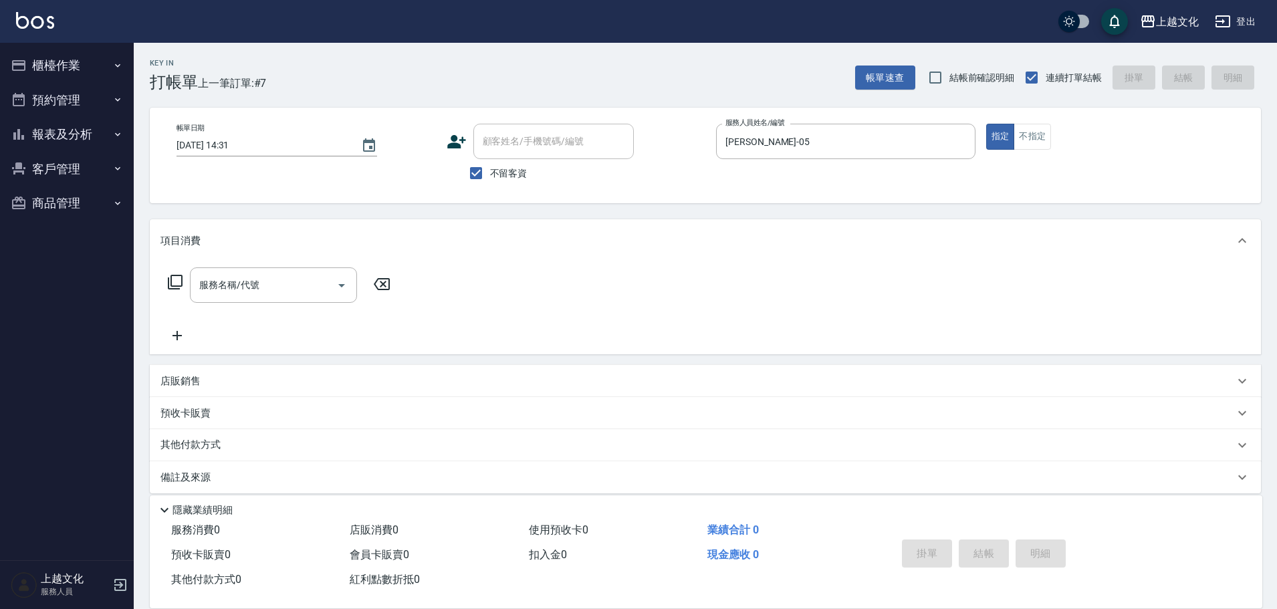
click at [169, 284] on icon at bounding box center [175, 282] width 15 height 15
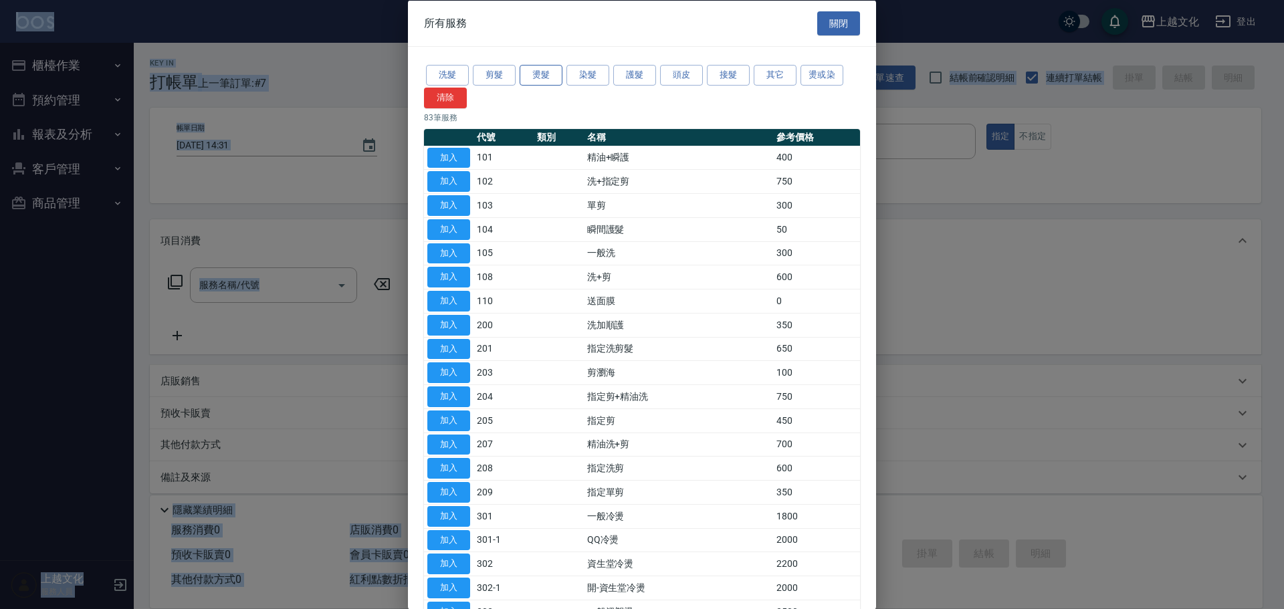
click at [536, 79] on button "燙髮" at bounding box center [541, 75] width 43 height 21
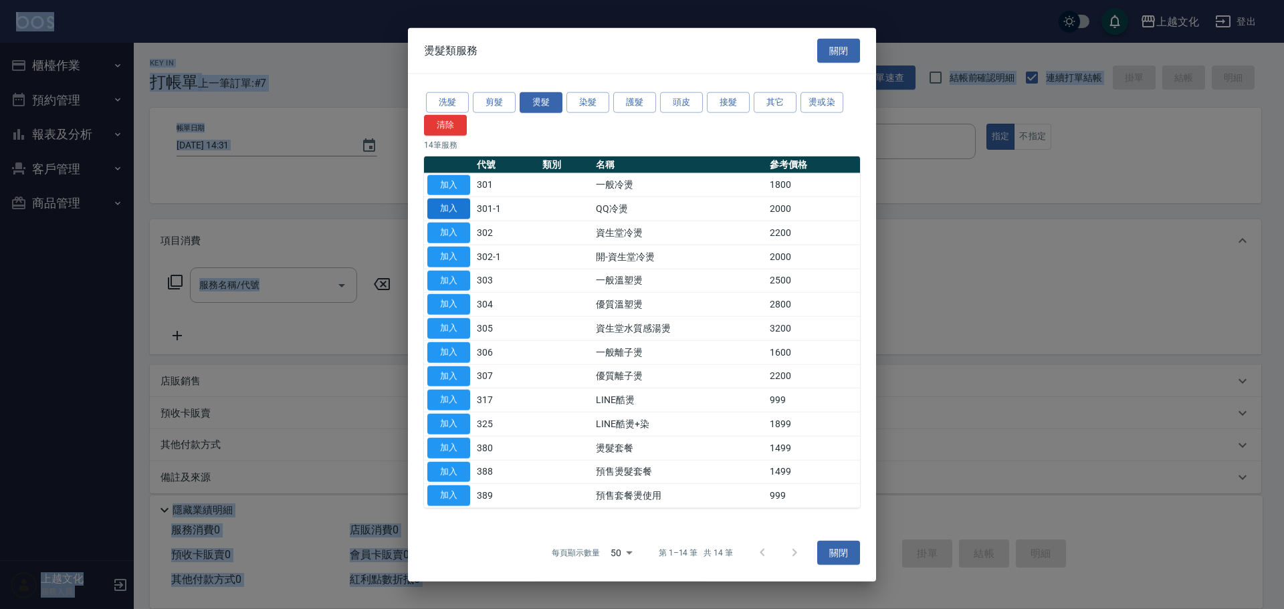
click at [459, 209] on button "加入" at bounding box center [448, 209] width 43 height 21
type input "QQ冷燙(301-1)"
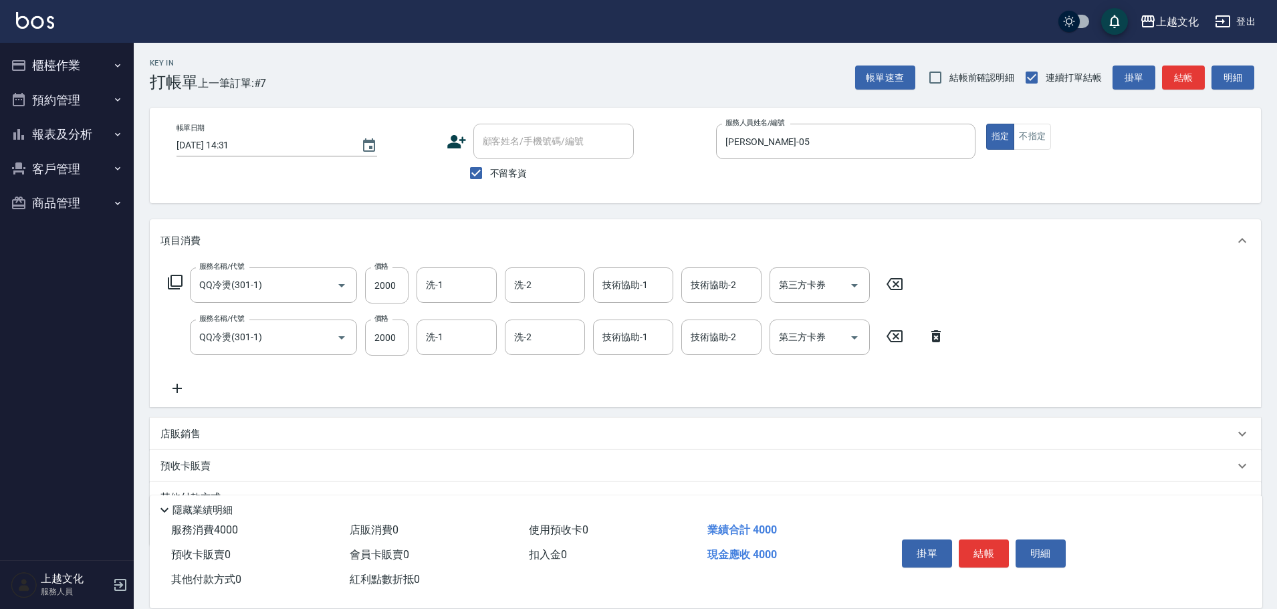
click at [937, 334] on icon at bounding box center [935, 336] width 9 height 12
click at [937, 334] on div "服務名稱/代號 QQ冷燙(301-1) 服務名稱/代號 價格 2000 價格 洗-1 洗-1 洗-2 洗-2 技術協助-1 技術協助-1 技術協助-2 技術協…" at bounding box center [705, 334] width 1111 height 145
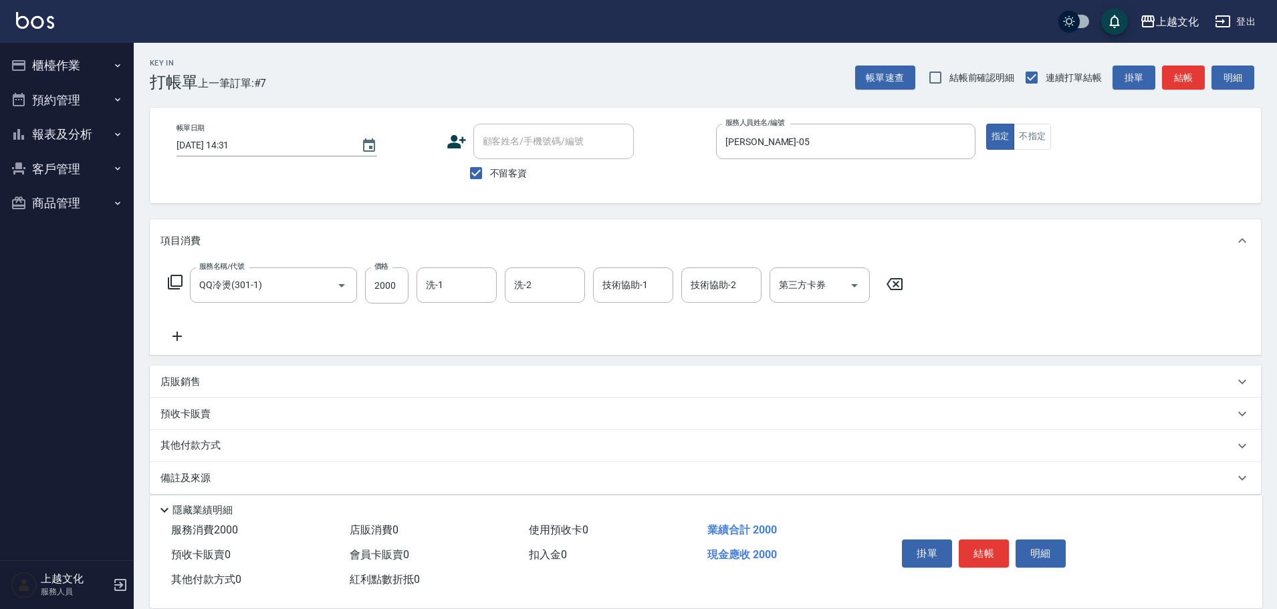
click at [990, 553] on button "結帳" at bounding box center [984, 554] width 50 height 28
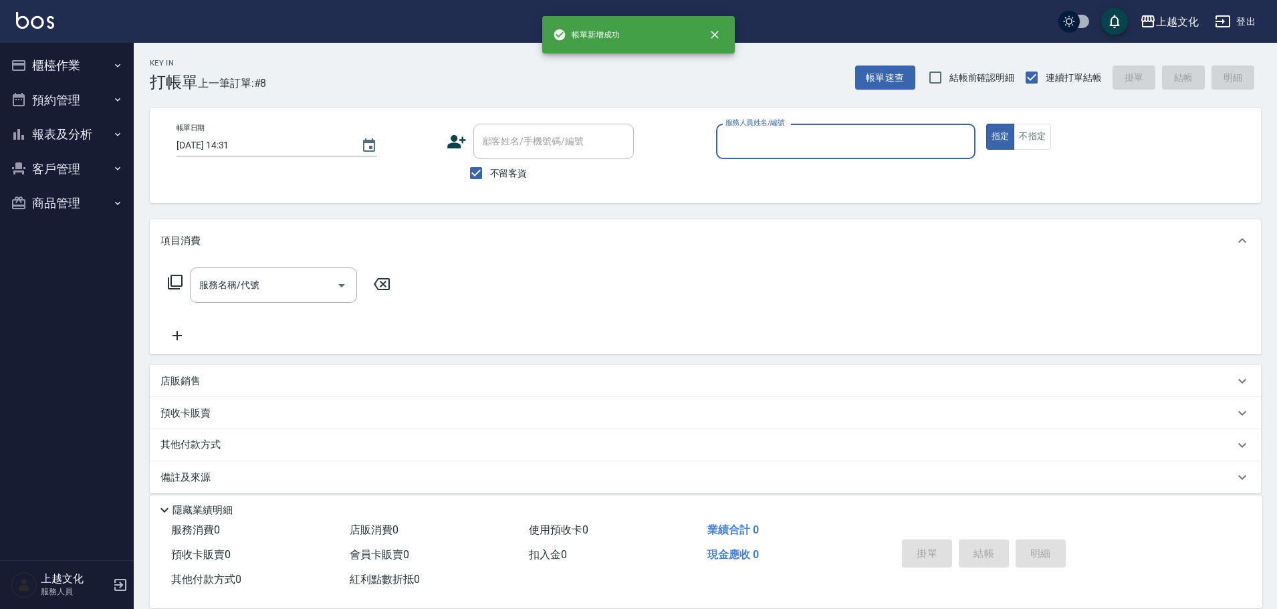
click at [870, 139] on input "服務人員姓名/編號" at bounding box center [845, 141] width 247 height 23
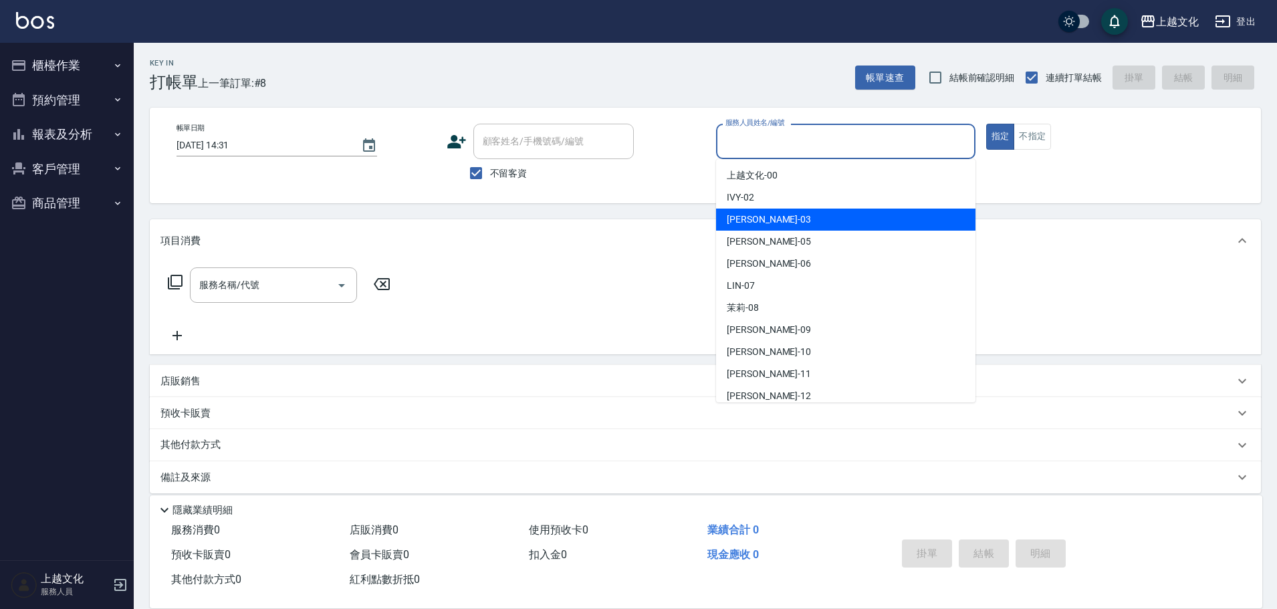
drag, startPoint x: 834, startPoint y: 222, endPoint x: 843, endPoint y: 220, distance: 8.9
click at [835, 222] on div "kelly -03" at bounding box center [845, 220] width 259 height 22
type input "[PERSON_NAME]-03"
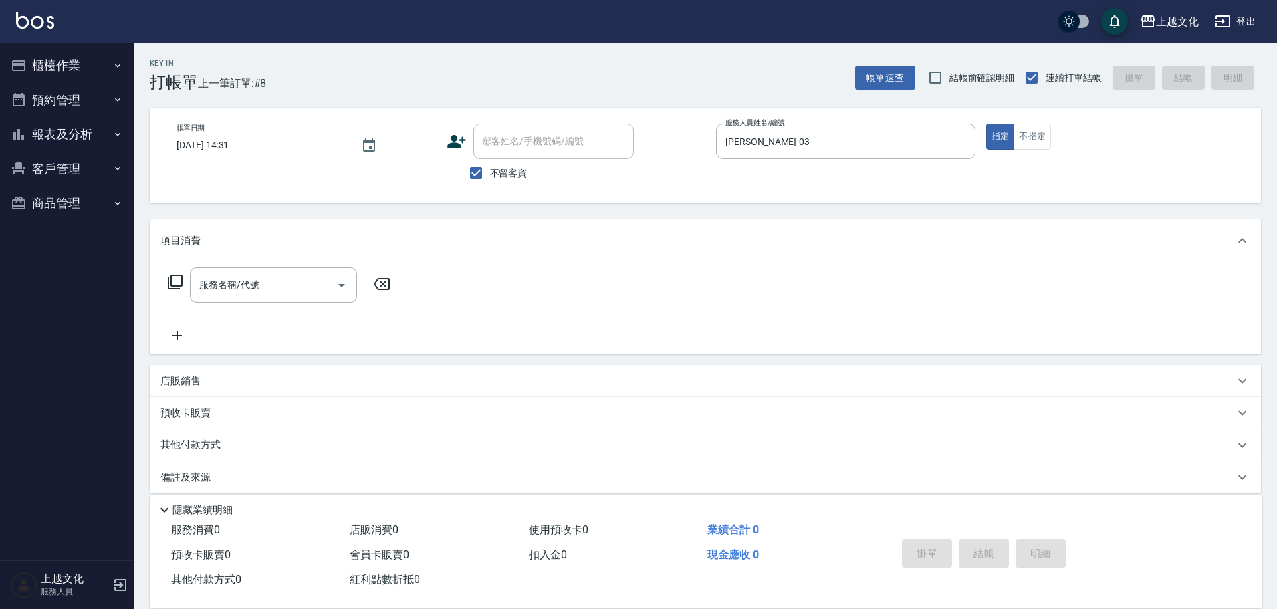
click at [178, 280] on icon at bounding box center [175, 282] width 16 height 16
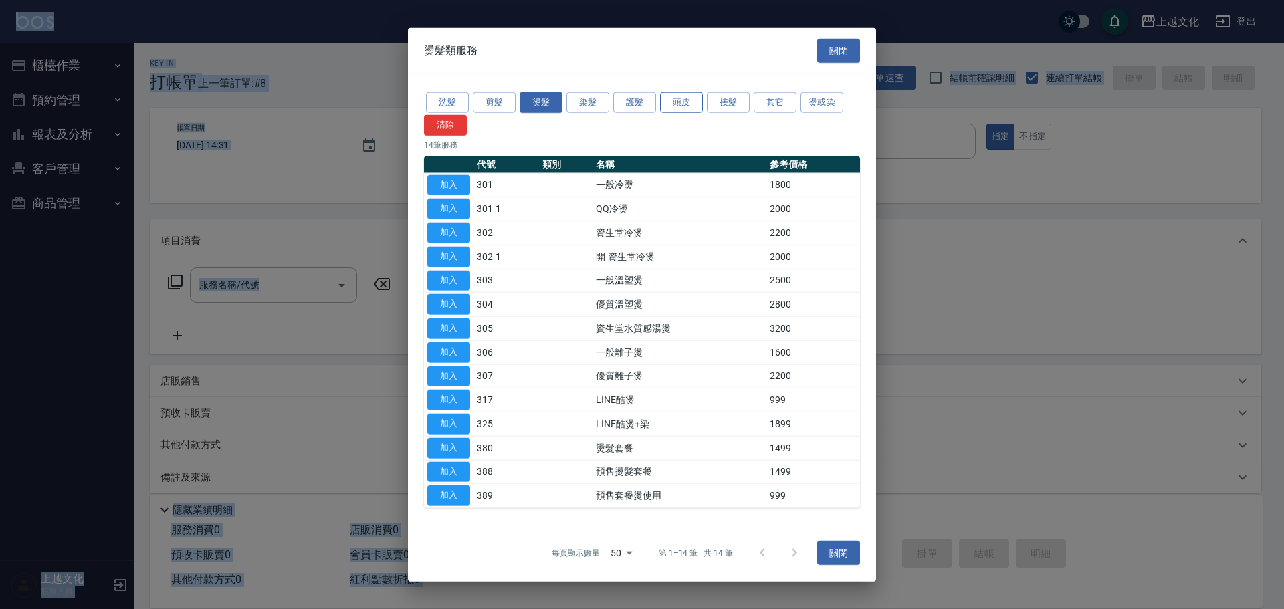
click at [683, 97] on button "頭皮" at bounding box center [681, 102] width 43 height 21
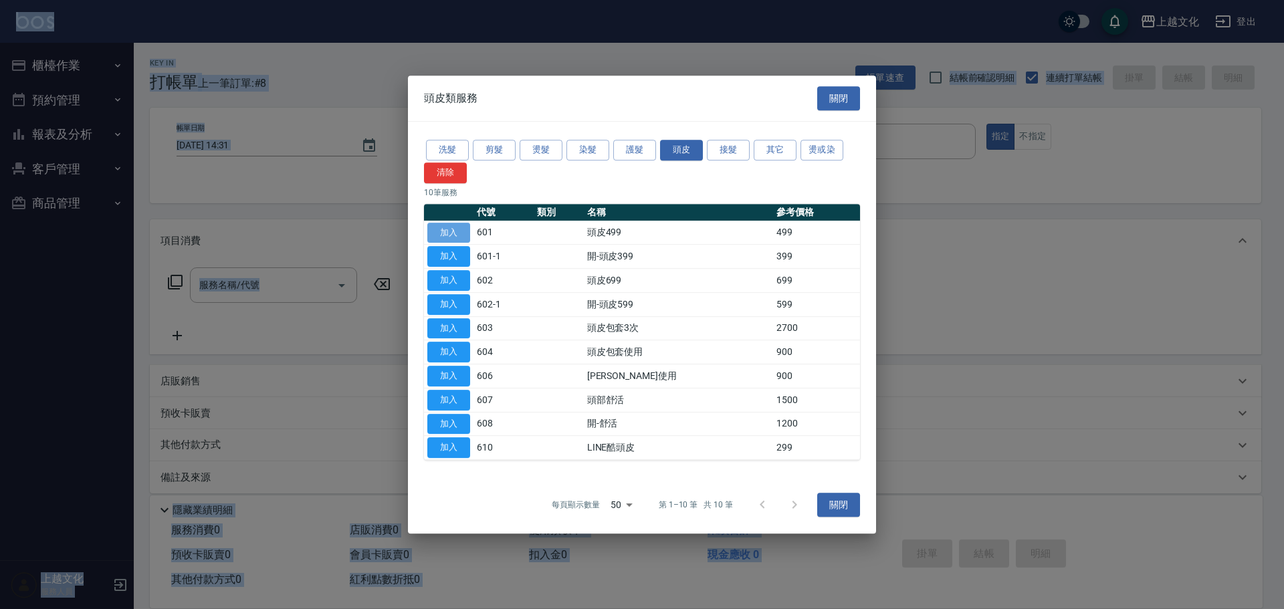
click at [439, 235] on button "加入" at bounding box center [448, 233] width 43 height 21
type input "頭皮499(601)"
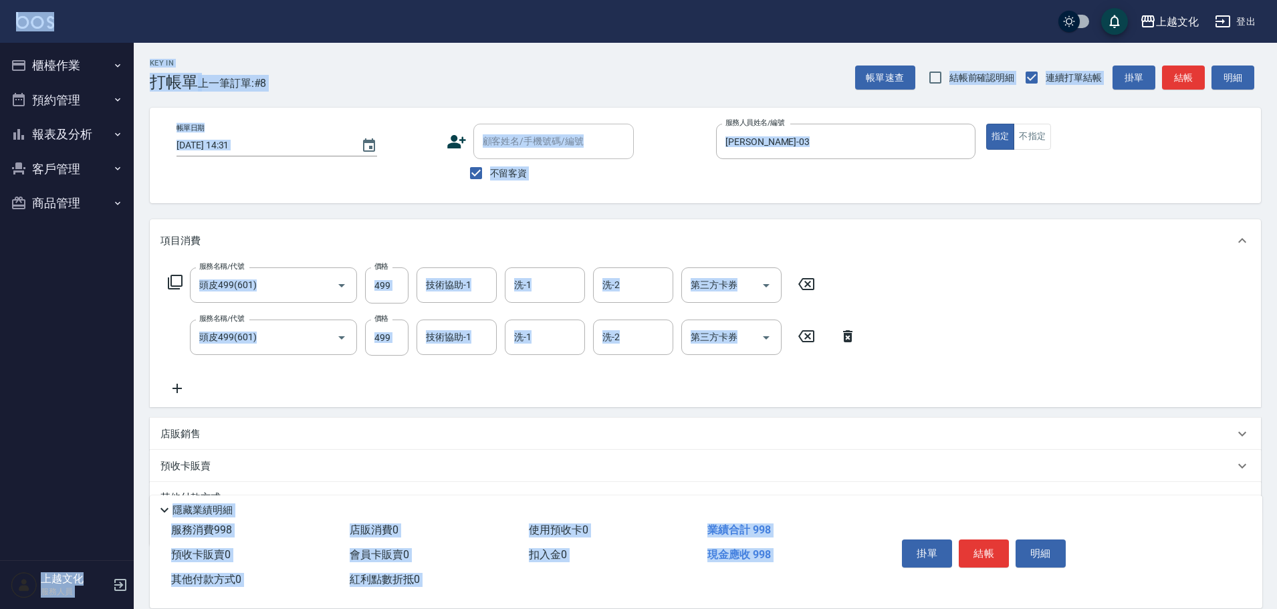
drag, startPoint x: 845, startPoint y: 340, endPoint x: 853, endPoint y: 339, distance: 7.5
click at [847, 340] on icon at bounding box center [847, 336] width 9 height 12
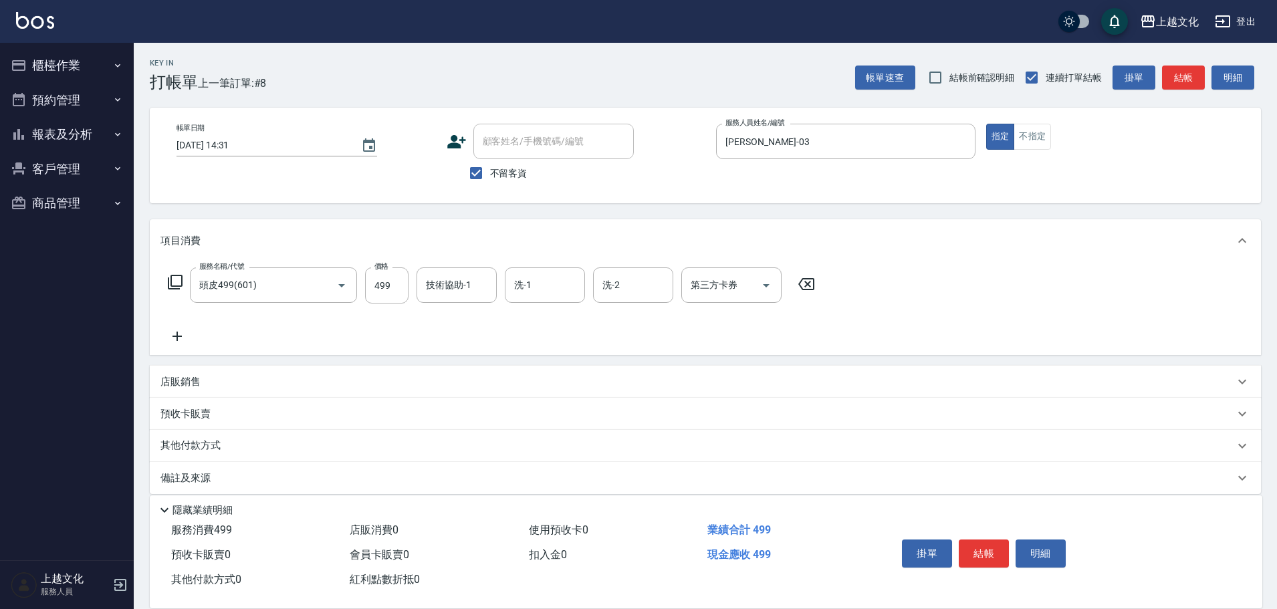
click at [175, 338] on icon at bounding box center [176, 336] width 33 height 16
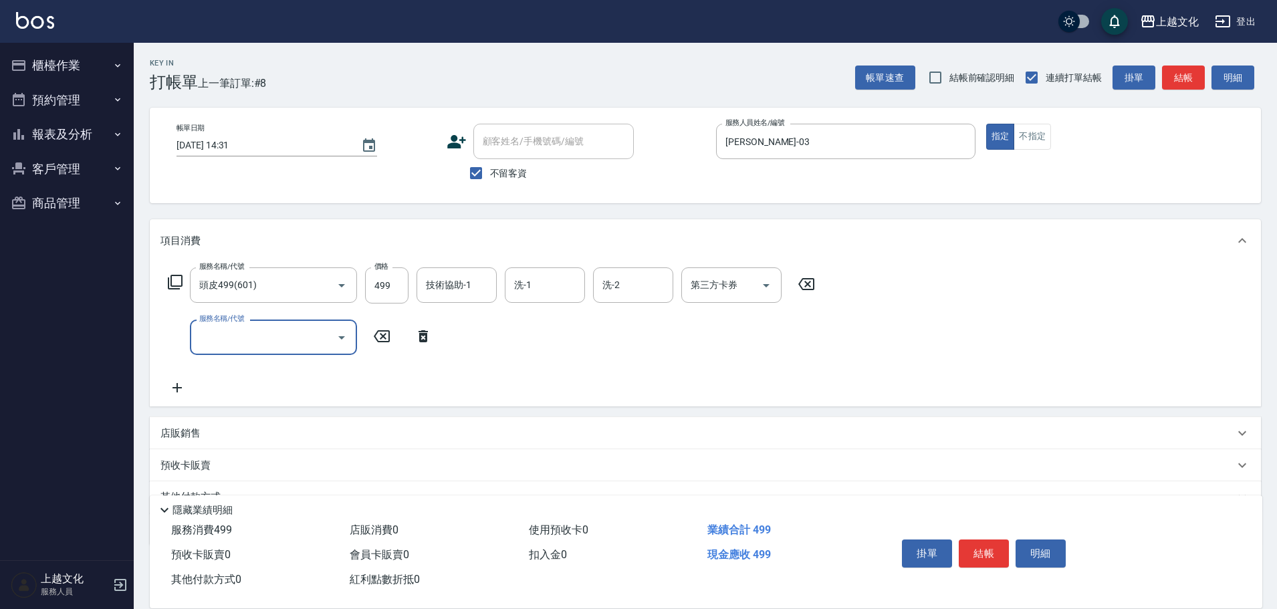
click at [246, 339] on input "服務名稱/代號" at bounding box center [263, 337] width 135 height 23
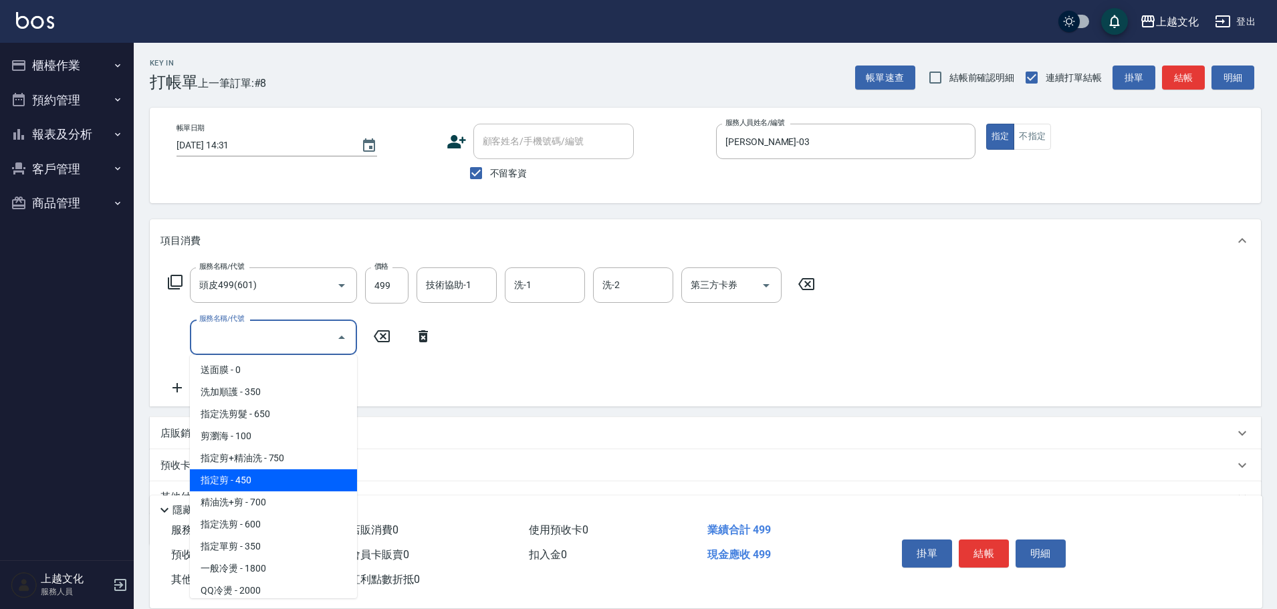
scroll to position [267, 0]
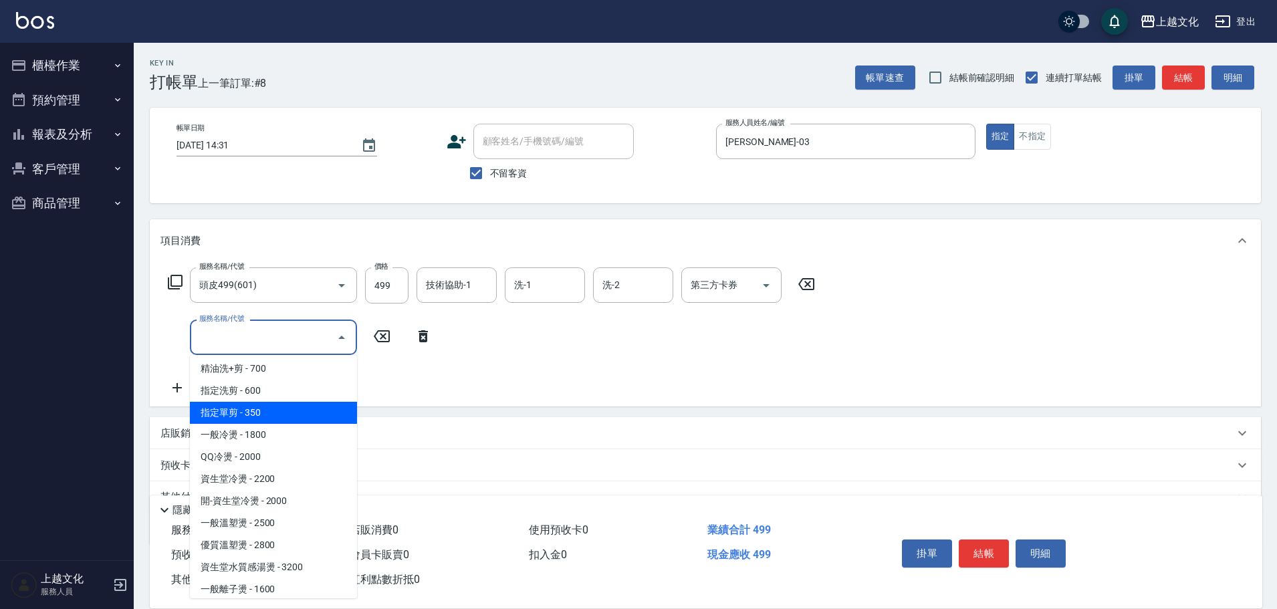
click at [312, 407] on span "指定單剪 - 350" at bounding box center [273, 413] width 167 height 22
type input "指定單剪(209)"
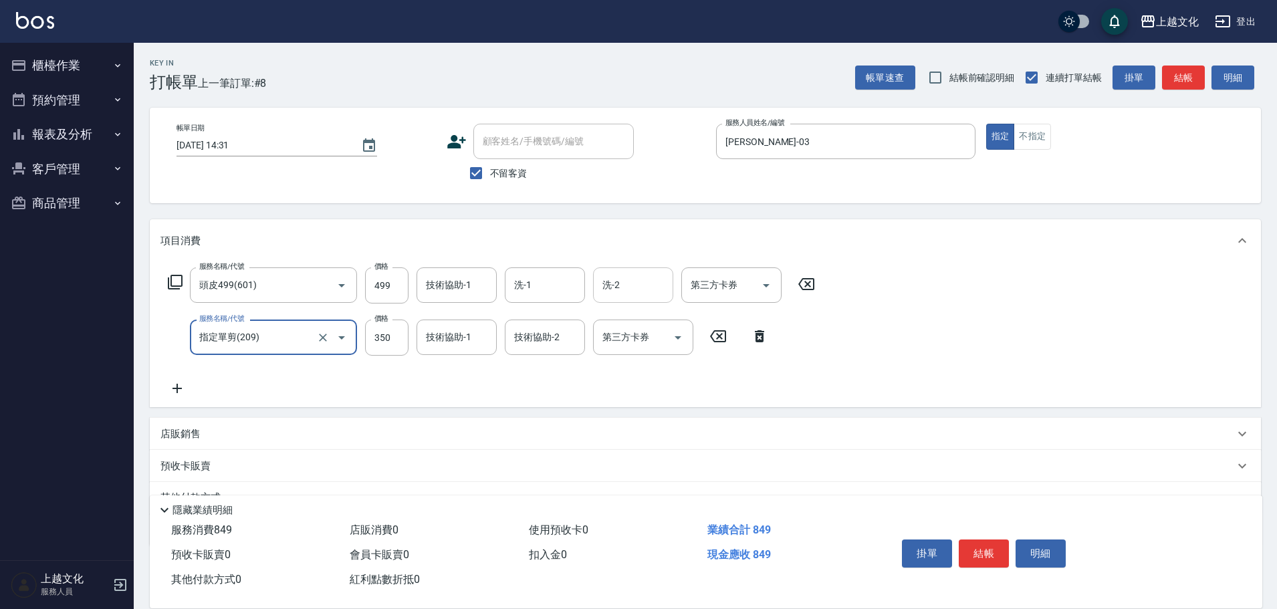
click at [639, 269] on div "洗-2" at bounding box center [633, 284] width 80 height 35
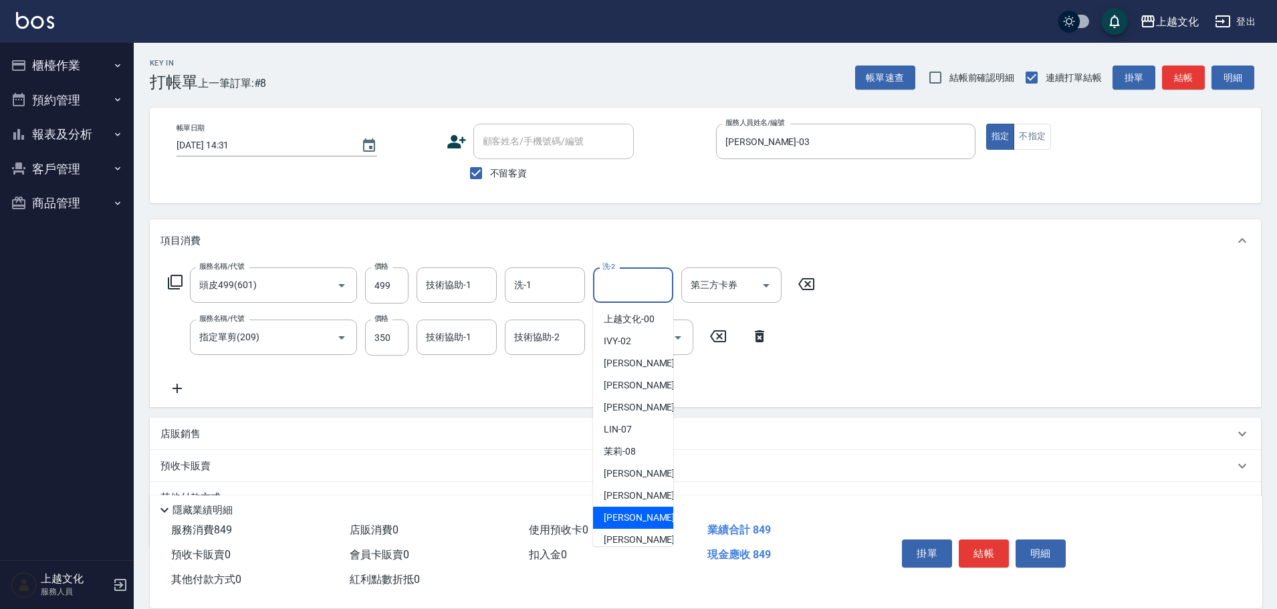
click at [622, 520] on span "Martin -11" at bounding box center [646, 518] width 84 height 14
type input "Martin-11"
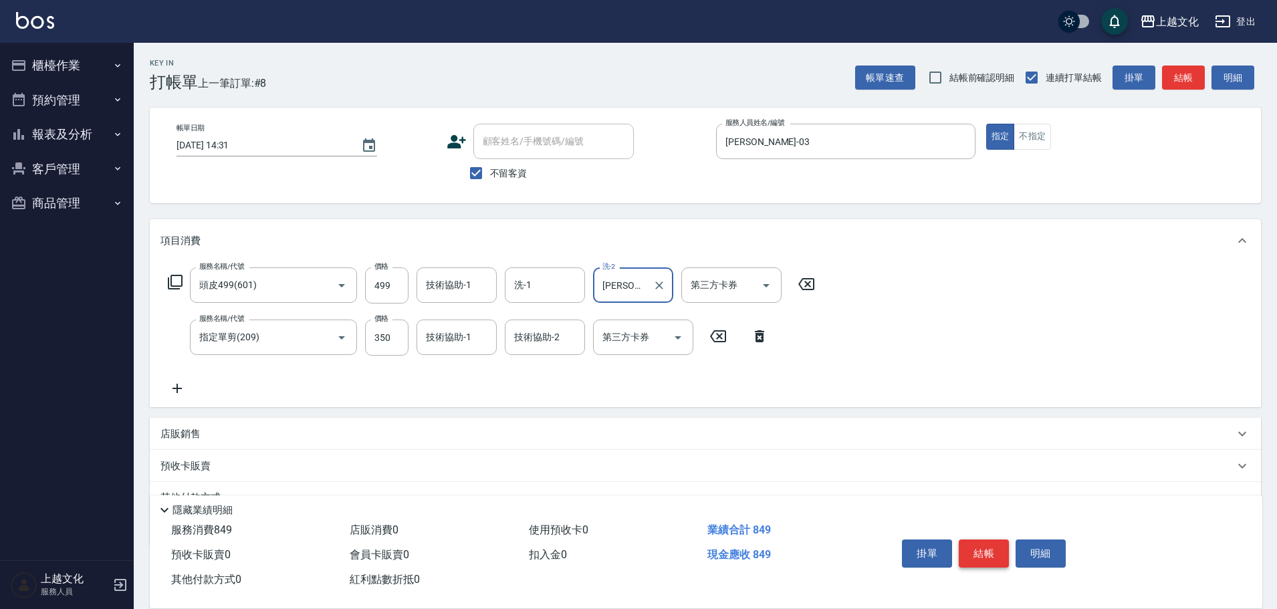
click at [985, 548] on button "結帳" at bounding box center [984, 554] width 50 height 28
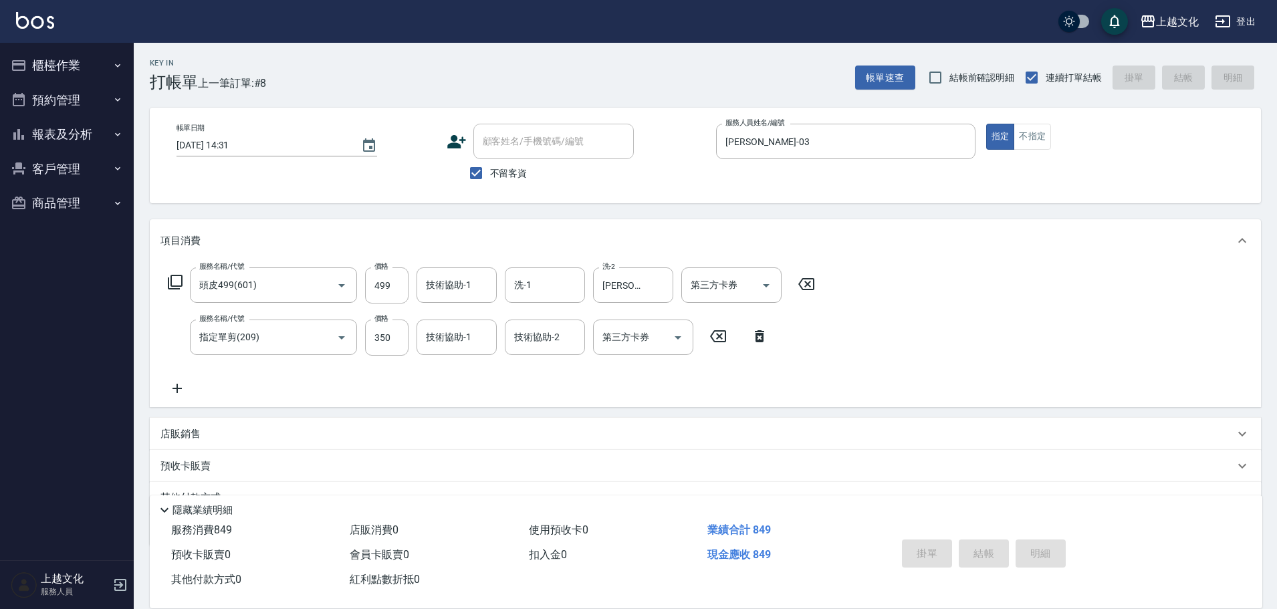
type input "2025/10/07 14:32"
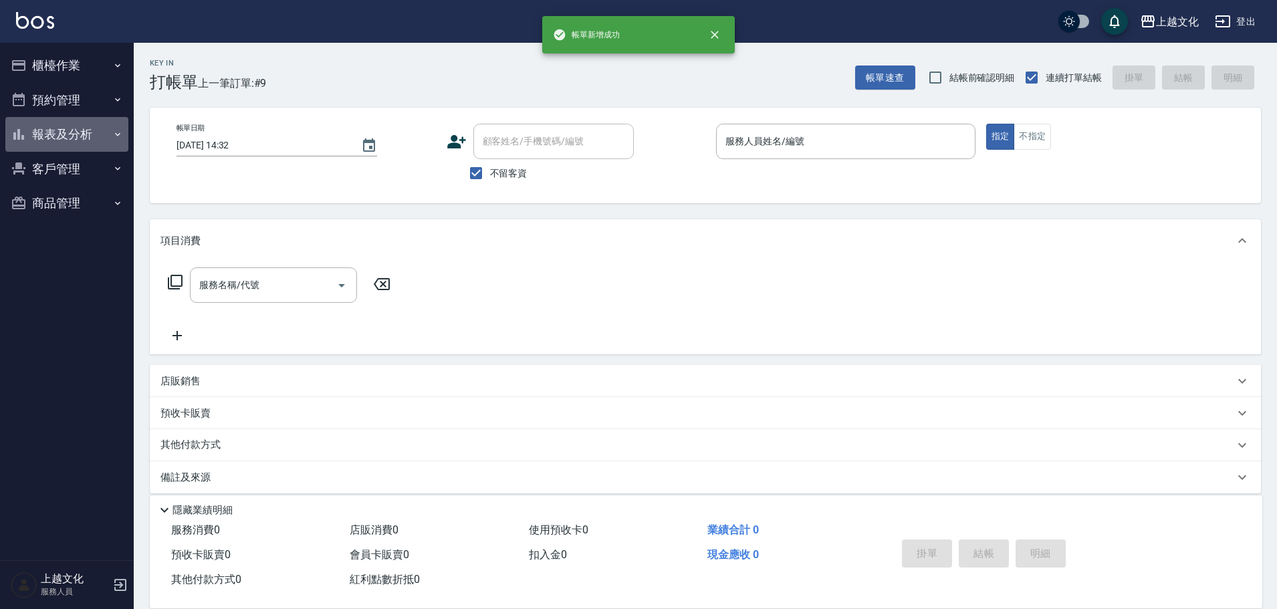
click at [64, 137] on button "報表及分析" at bounding box center [66, 134] width 123 height 35
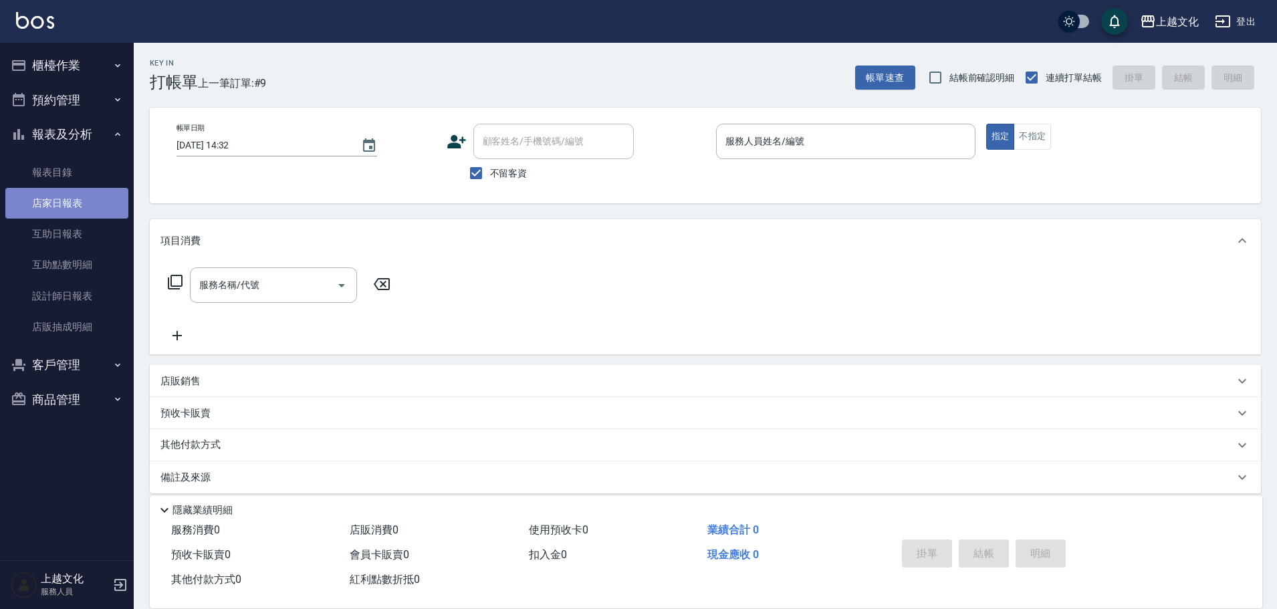
click at [52, 197] on link "店家日報表" at bounding box center [66, 203] width 123 height 31
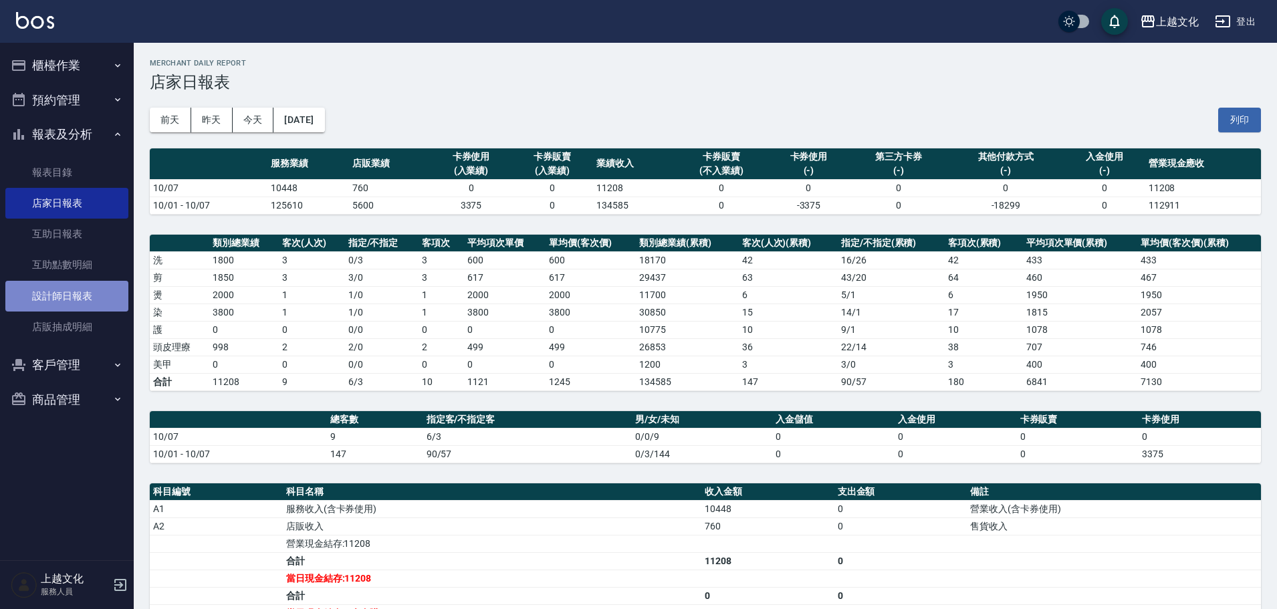
click at [49, 298] on link "設計師日報表" at bounding box center [66, 296] width 123 height 31
drag, startPoint x: 49, startPoint y: 298, endPoint x: 34, endPoint y: 297, distance: 15.4
click at [49, 298] on link "設計師日報表" at bounding box center [66, 296] width 123 height 31
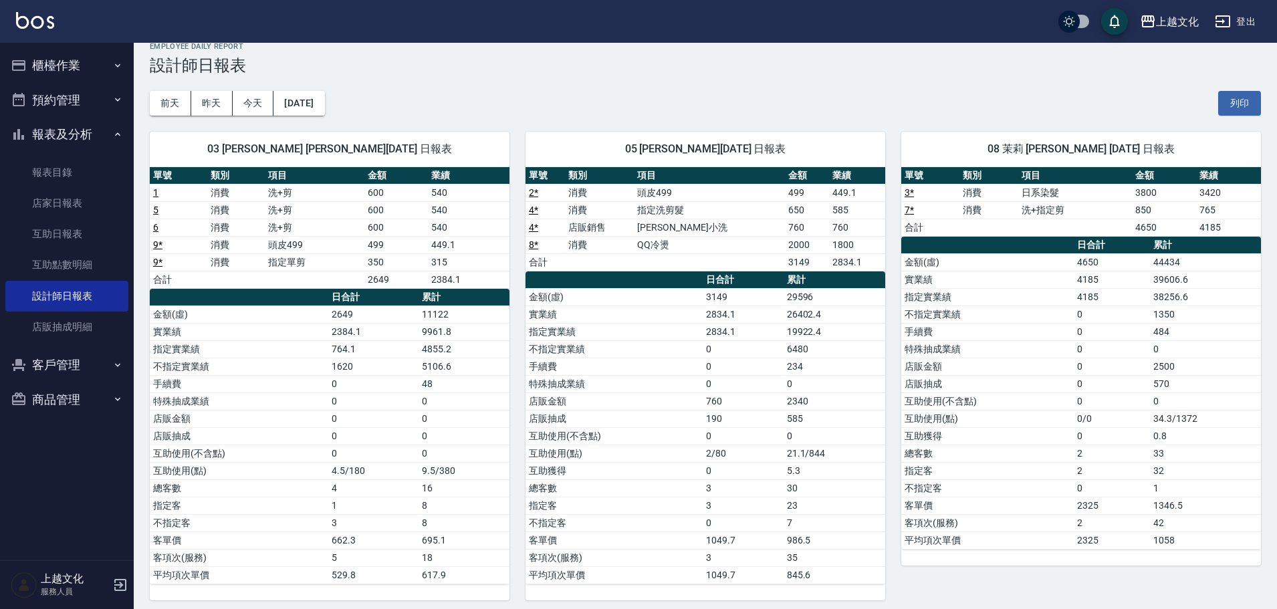
scroll to position [24, 0]
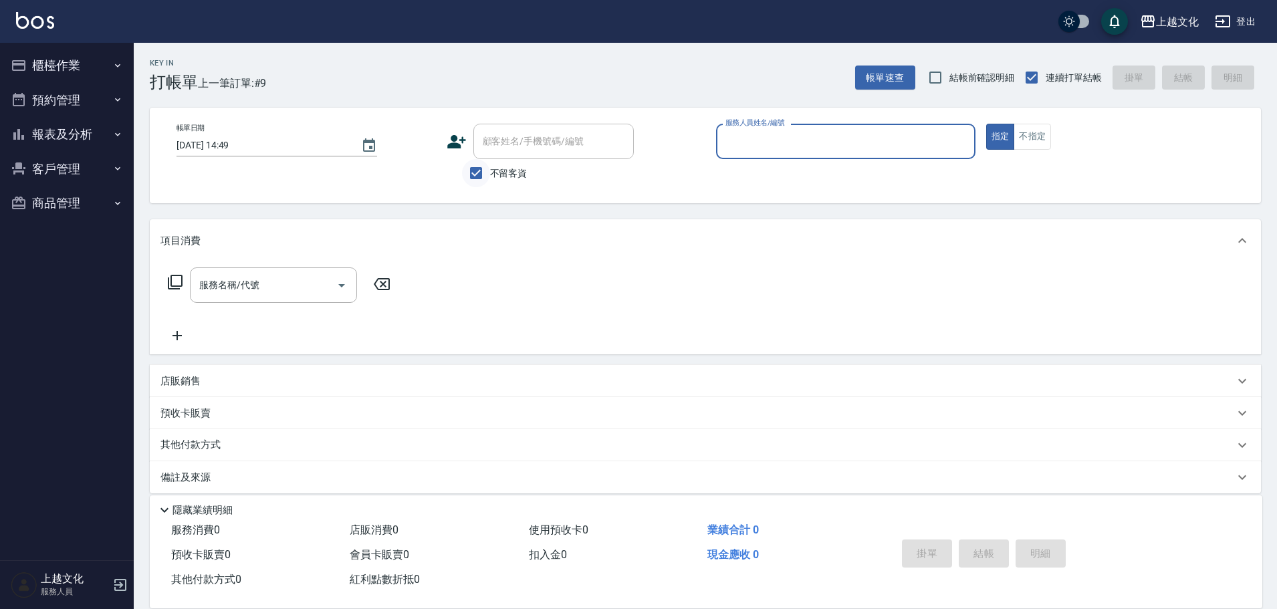
click at [476, 178] on input "不留客資" at bounding box center [476, 173] width 28 height 28
click at [475, 172] on input "不留客資" at bounding box center [476, 173] width 28 height 28
click at [477, 171] on input "不留客資" at bounding box center [476, 173] width 28 height 28
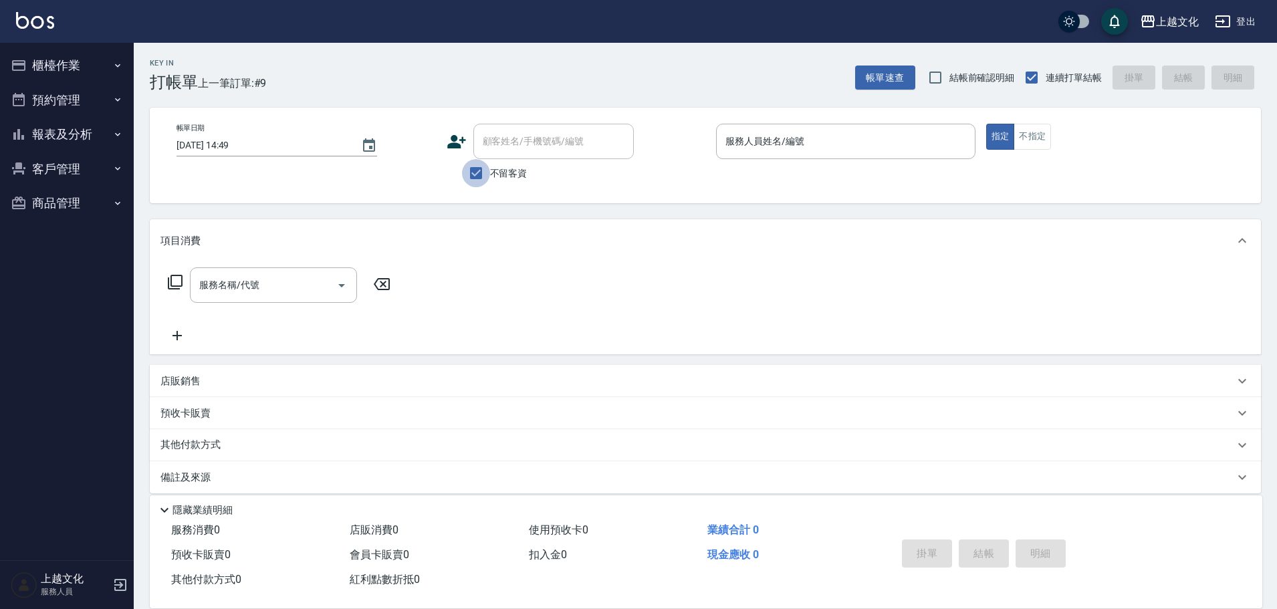
checkbox input "false"
click at [477, 149] on div "顧客姓名/手機號碼/編號" at bounding box center [553, 141] width 160 height 35
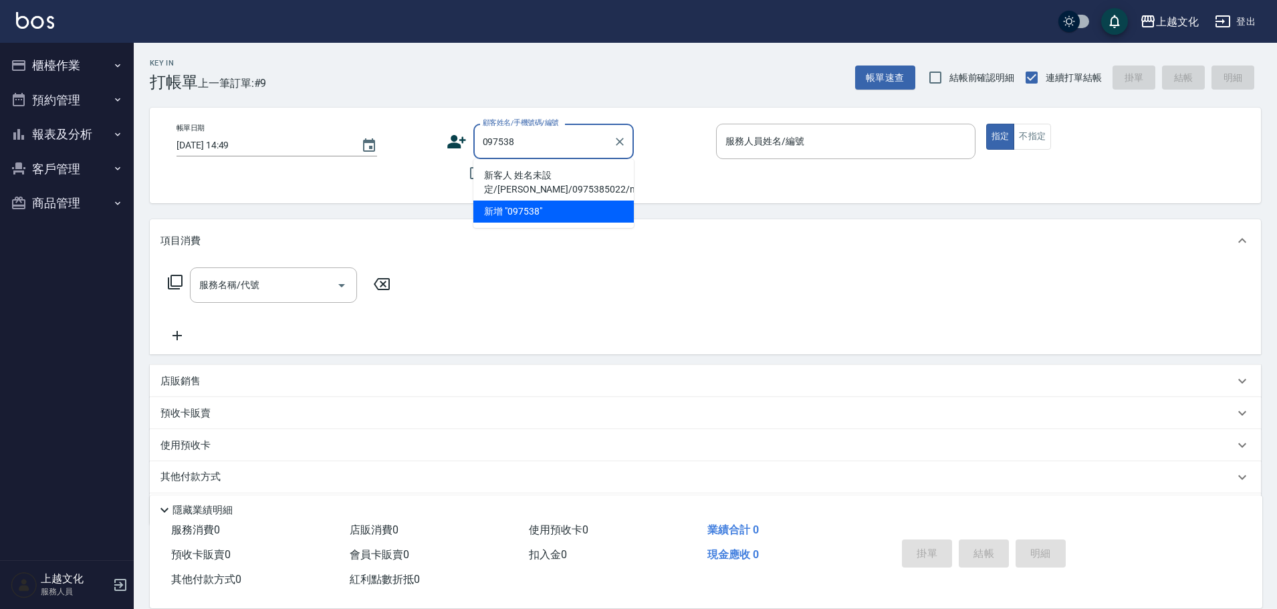
click at [508, 177] on li "新客人 姓名未設定/菜蕙霞/0975385022/null" at bounding box center [553, 182] width 160 height 36
type input "097538"
click at [508, 177] on span "不留客資" at bounding box center [508, 173] width 37 height 14
click at [490, 177] on input "不留客資" at bounding box center [476, 173] width 28 height 28
checkbox input "true"
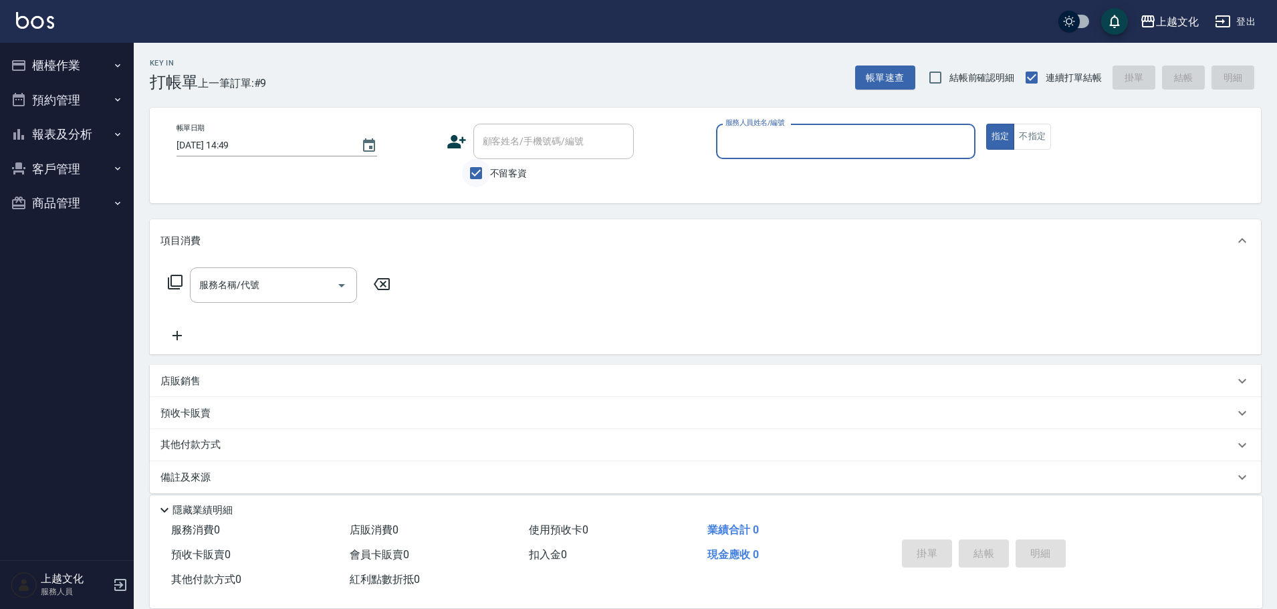
click at [477, 173] on input "不留客資" at bounding box center [476, 173] width 28 height 28
checkbox input "false"
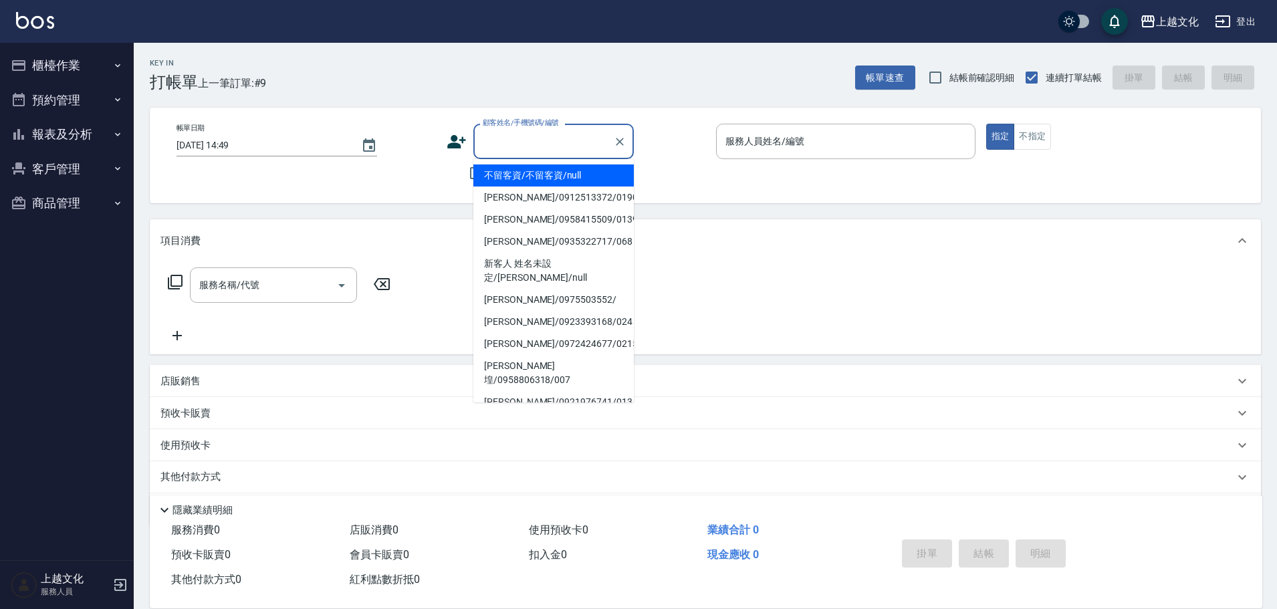
click at [489, 150] on input "顧客姓名/手機號碼/編號" at bounding box center [543, 141] width 128 height 23
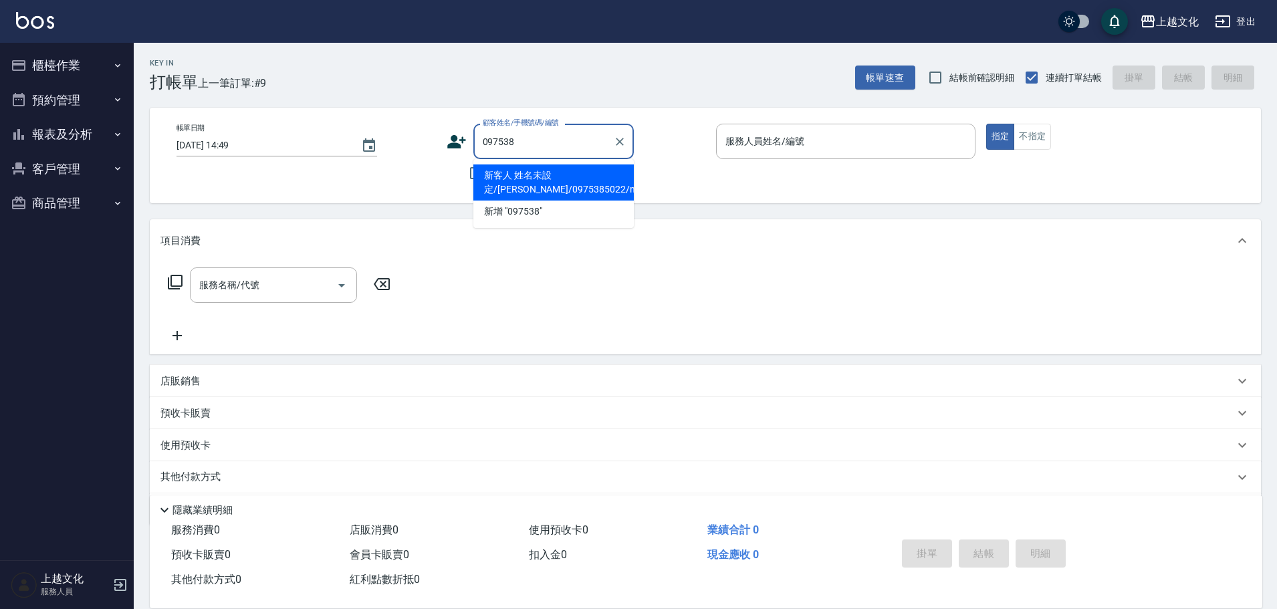
click at [510, 177] on li "新客人 姓名未設定/菜蕙霞/0975385022/null" at bounding box center [553, 182] width 160 height 36
type input "097538"
click at [510, 177] on span "不留客資" at bounding box center [508, 173] width 37 height 14
click at [490, 177] on input "不留客資" at bounding box center [476, 173] width 28 height 28
checkbox input "true"
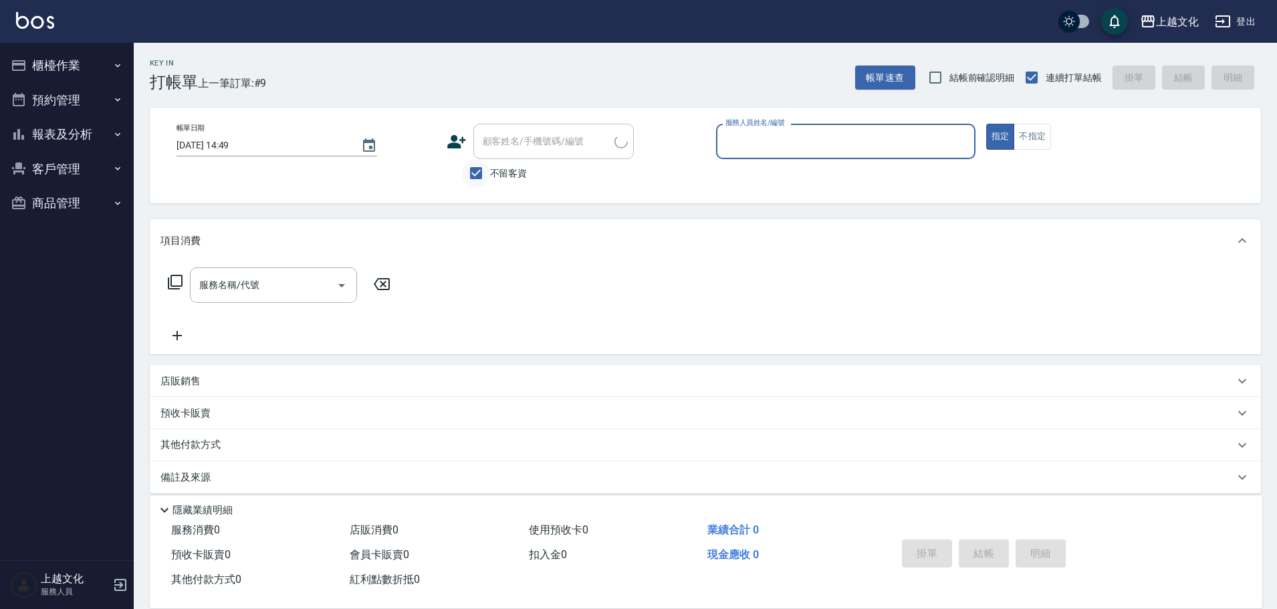
click at [477, 174] on input "不留客資" at bounding box center [476, 173] width 28 height 28
checkbox input "false"
click at [493, 151] on input "顧客姓名/手機號碼/編號" at bounding box center [543, 141] width 128 height 23
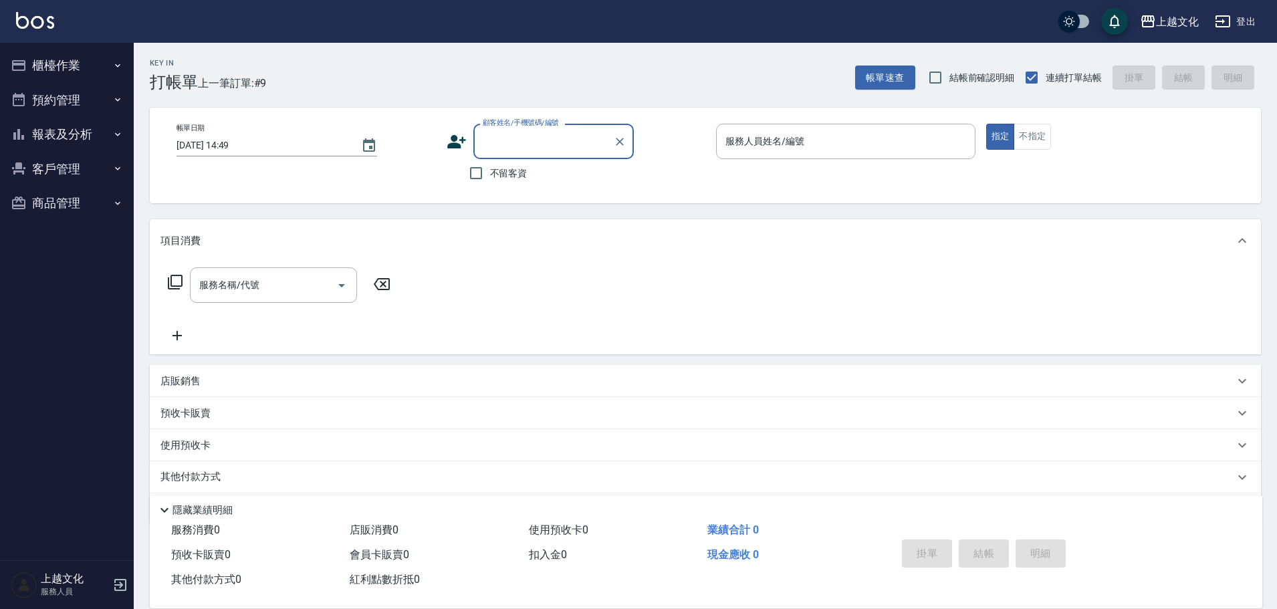
click at [493, 150] on input "顧客姓名/手機號碼/編號" at bounding box center [543, 141] width 128 height 23
click at [567, 177] on li "新客人 姓名未設定/菜蕙霞/0975385022/null" at bounding box center [553, 182] width 160 height 36
type input "新客人 姓名未設定/菜蕙霞/0975385022/null"
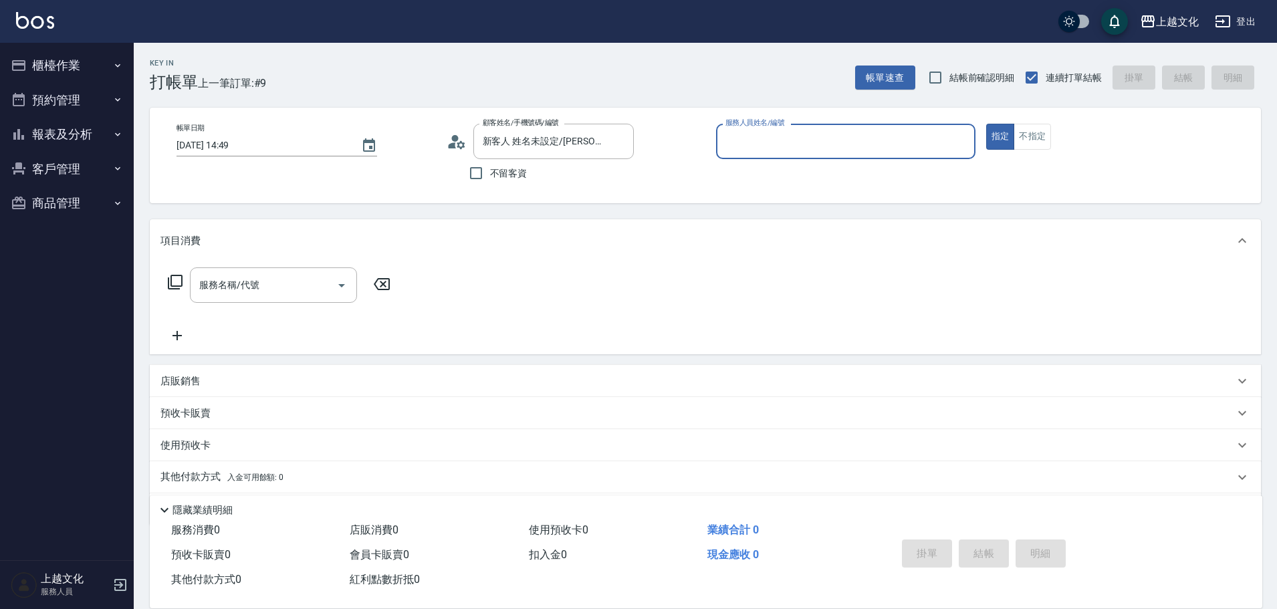
click at [457, 143] on icon at bounding box center [457, 142] width 20 height 20
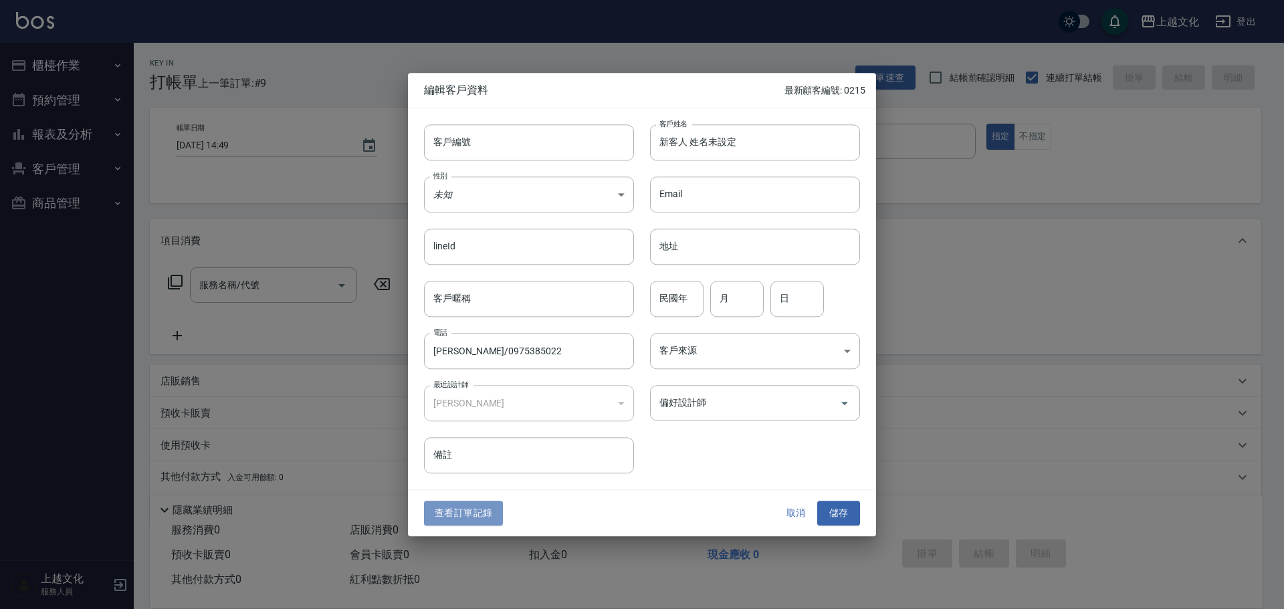
click at [466, 516] on button "查看訂單記錄" at bounding box center [463, 514] width 79 height 25
click at [466, 516] on div "Key In 打帳單 上一筆訂單:#9 帳單速查 結帳前確認明細 連續打單結帳 掛單 結帳 明細 帳單日期 2025/10/07 14:49 顧客姓名/手機號…" at bounding box center [638, 327] width 1277 height 654
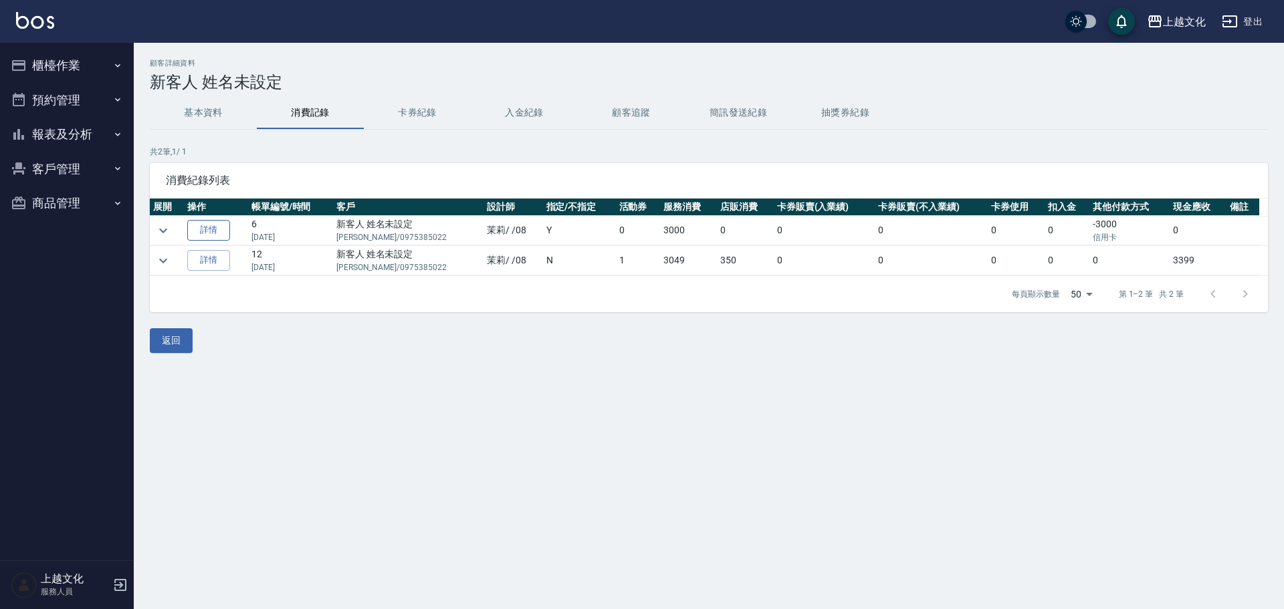
click at [193, 227] on link "詳情" at bounding box center [208, 230] width 43 height 21
click at [193, 227] on div "顧客詳細資料 新客人 姓名未設定 基本資料 消費記錄 卡券紀錄 入金紀錄 顧客追蹤 簡訊發送紀錄 抽獎券紀錄 共 2 筆, 1 / 1 消費紀錄列表 展開 操…" at bounding box center [642, 304] width 1284 height 609
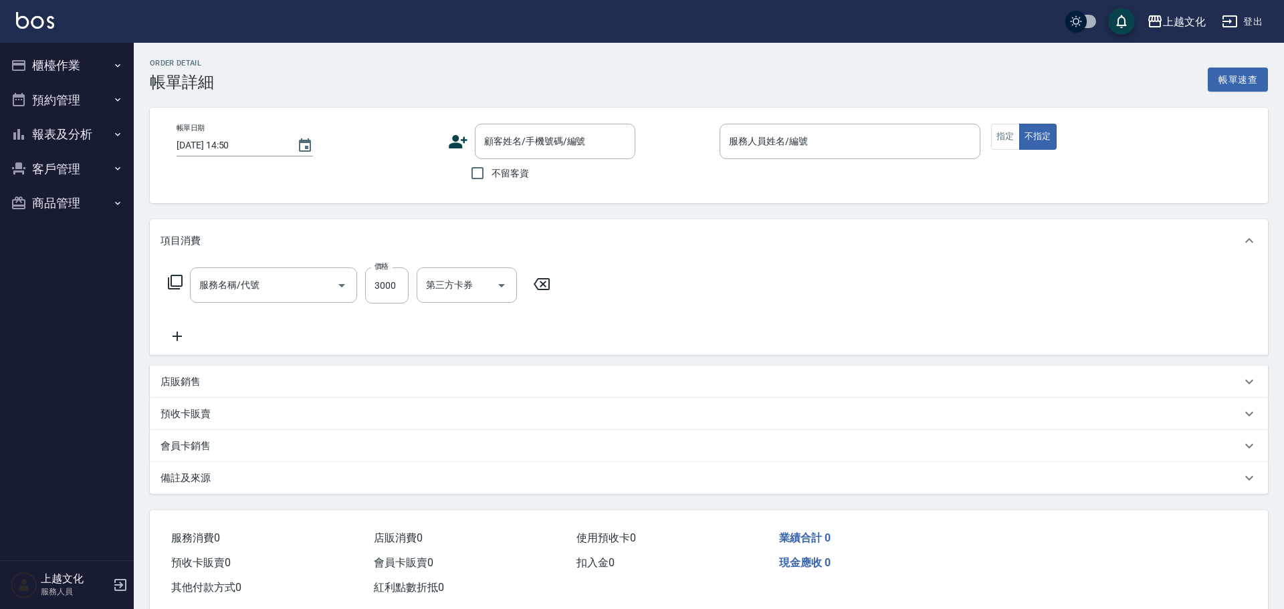
type input "2025/02/26 14:37"
type input "茉莉-08"
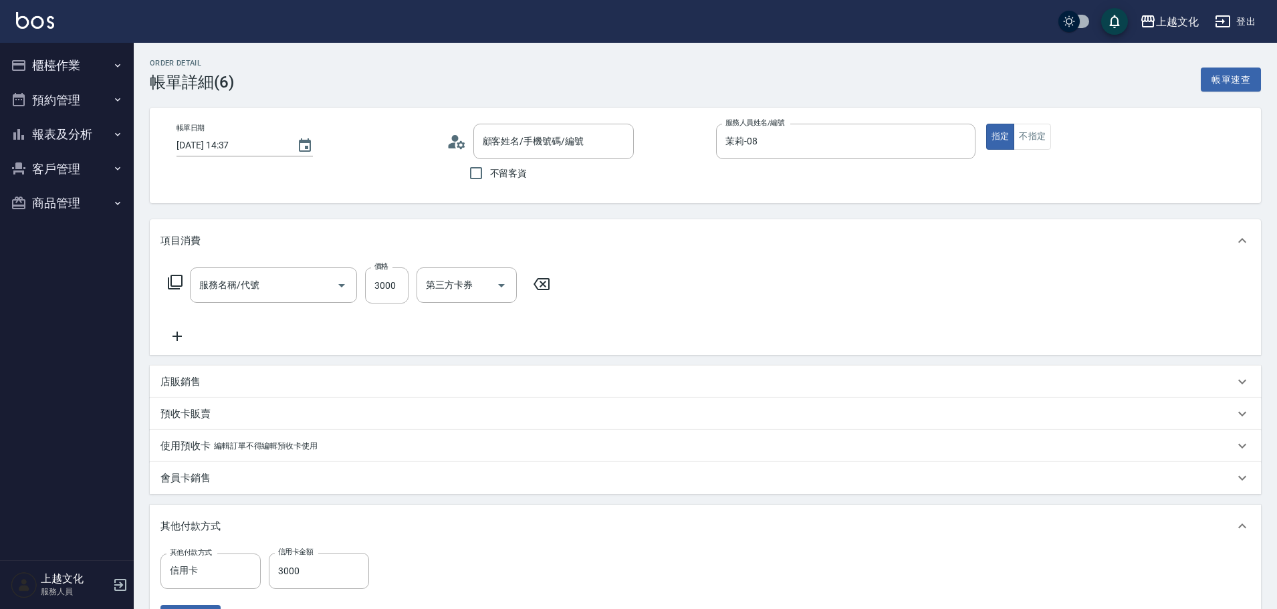
type input "一般溫塑燙(303)"
type input "新客人 姓名未設定/菜蕙霞/0975385022/null"
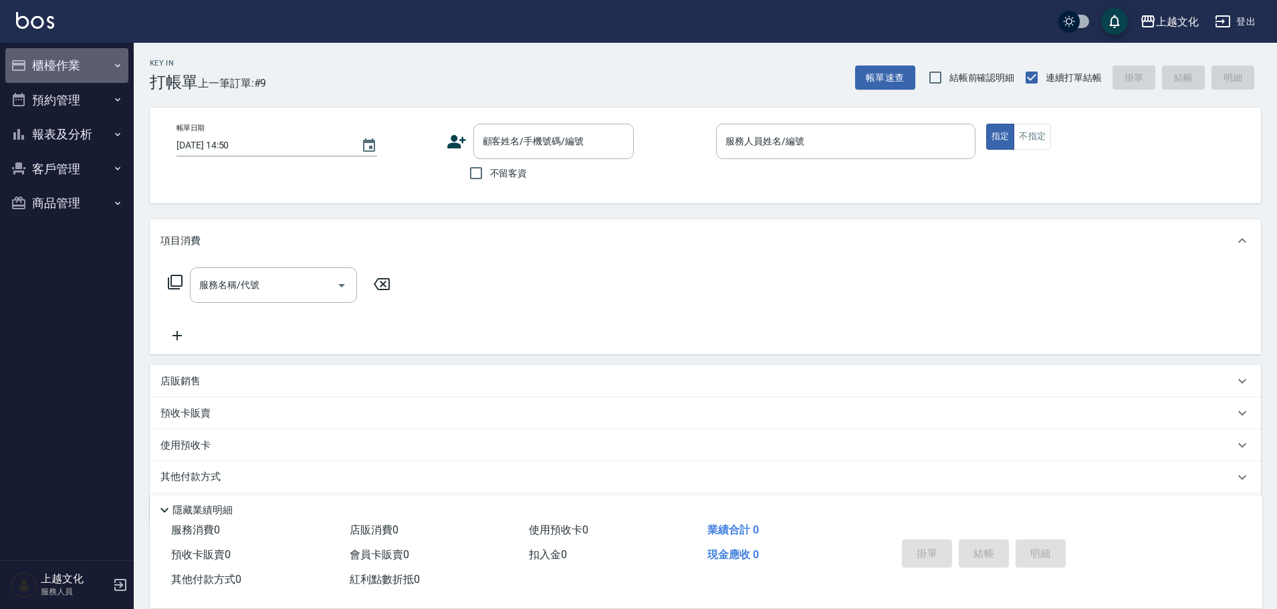
click at [93, 68] on button "櫃檯作業" at bounding box center [66, 65] width 123 height 35
click at [68, 55] on button "櫃檯作業" at bounding box center [66, 65] width 123 height 35
click at [90, 74] on button "櫃檯作業" at bounding box center [66, 65] width 123 height 35
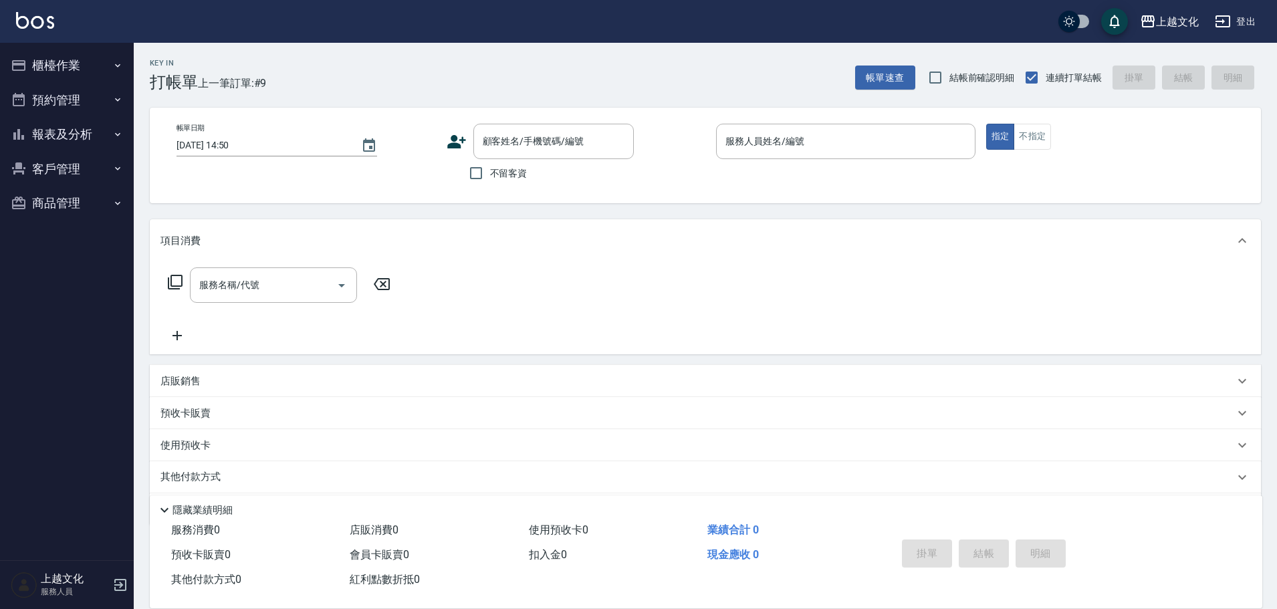
click at [90, 74] on button "櫃檯作業" at bounding box center [66, 65] width 123 height 35
click at [60, 67] on button "櫃檯作業" at bounding box center [66, 65] width 123 height 35
click at [60, 72] on button "櫃檯作業" at bounding box center [66, 65] width 123 height 35
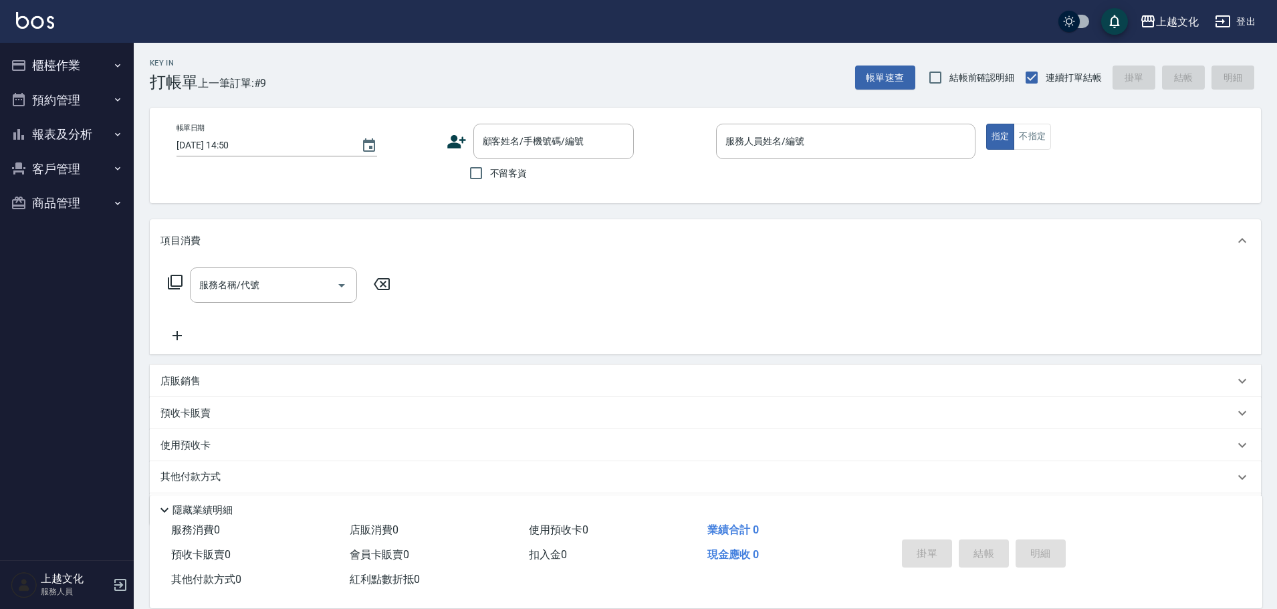
drag, startPoint x: 89, startPoint y: 82, endPoint x: 98, endPoint y: 68, distance: 16.3
click at [90, 78] on button "櫃檯作業" at bounding box center [66, 65] width 123 height 35
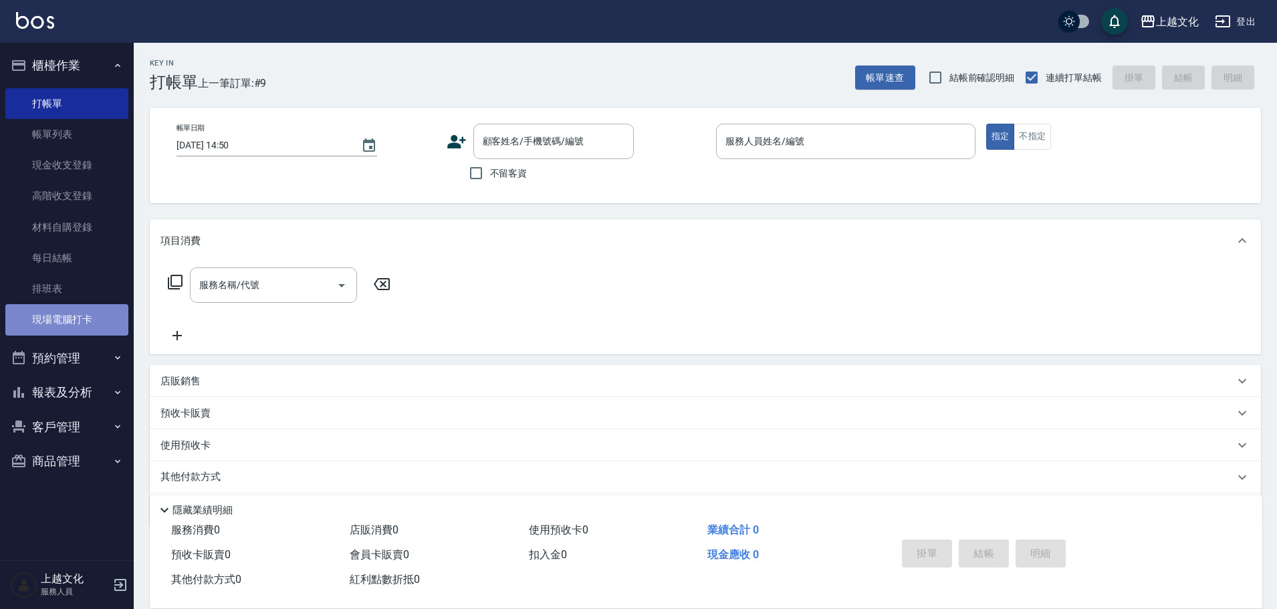
click at [68, 308] on link "現場電腦打卡" at bounding box center [66, 319] width 123 height 31
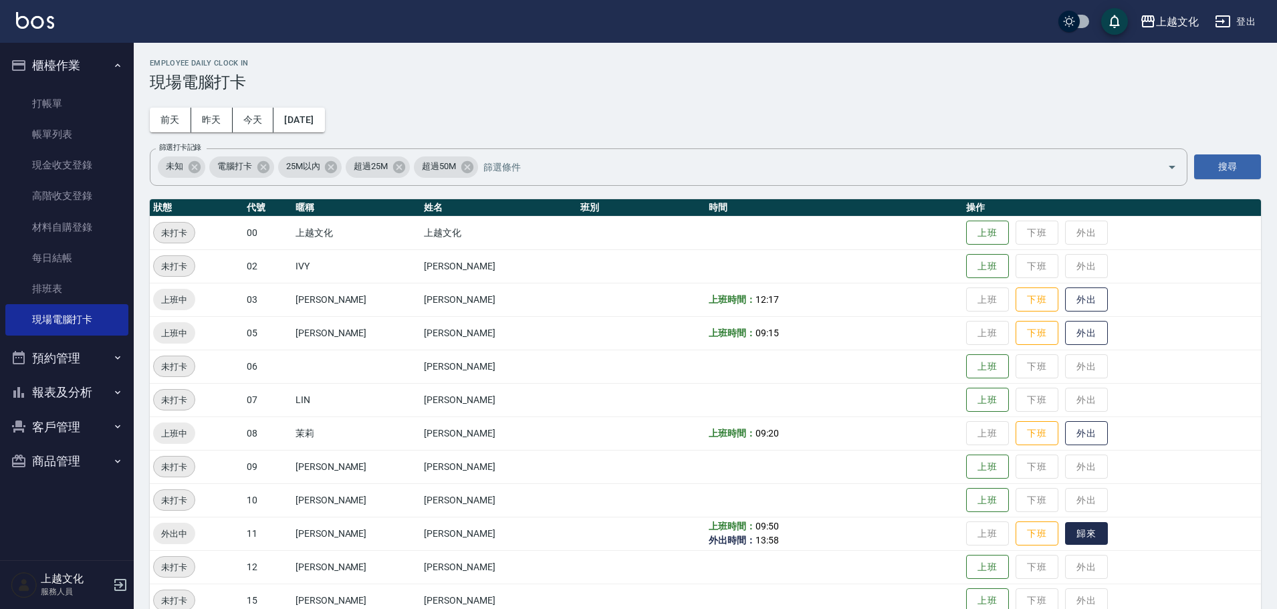
click at [1090, 532] on button "歸來" at bounding box center [1086, 533] width 43 height 23
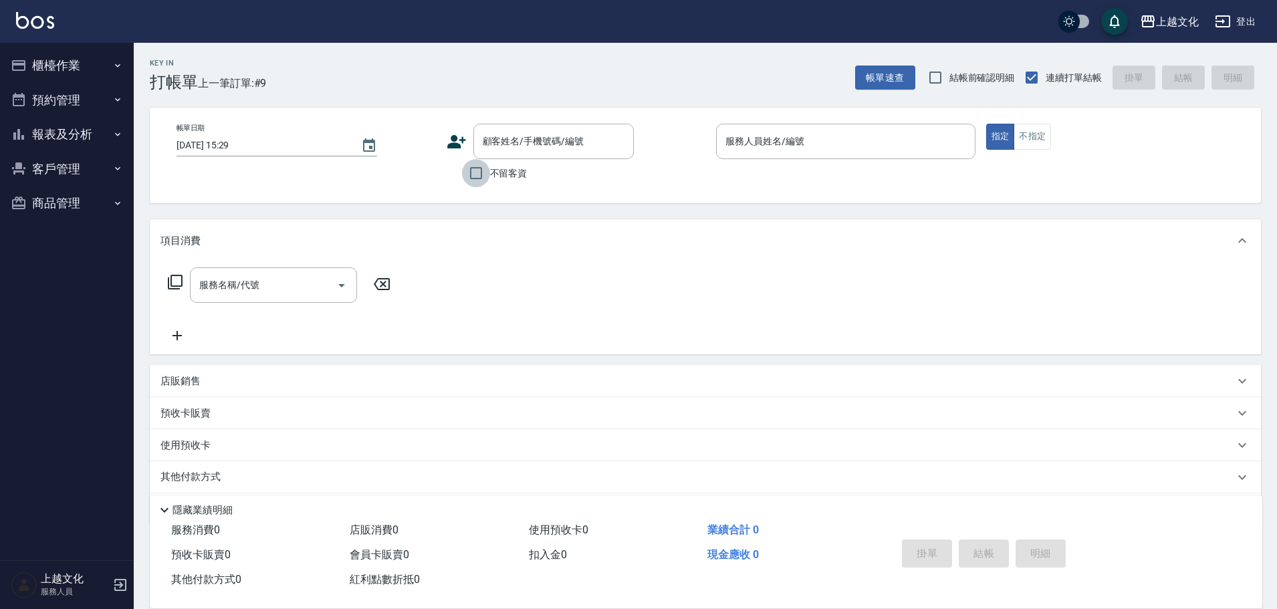
click at [481, 173] on input "不留客資" at bounding box center [476, 173] width 28 height 28
checkbox input "true"
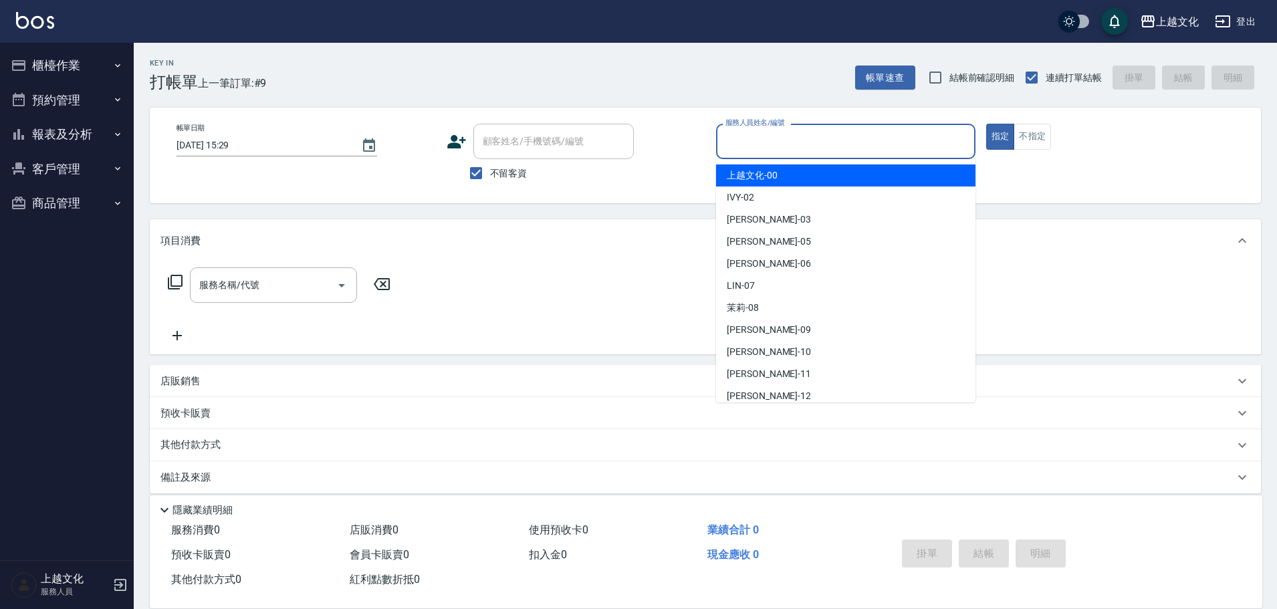
click at [785, 148] on input "服務人員姓名/編號" at bounding box center [845, 141] width 247 height 23
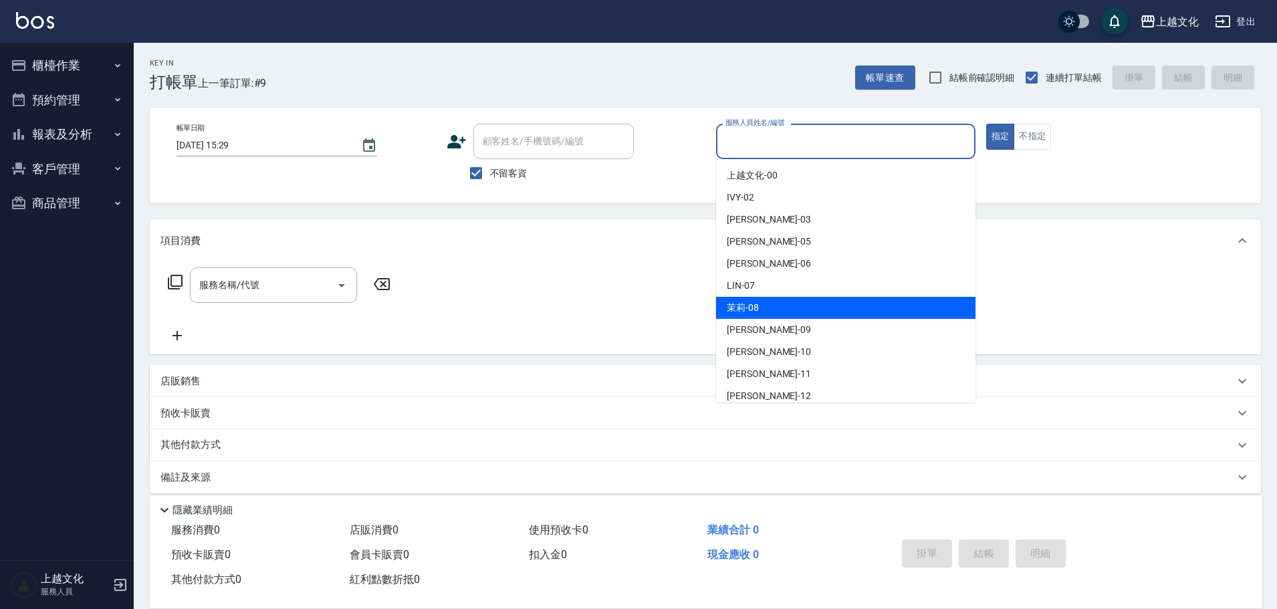
click at [794, 307] on div "茉莉 -08" at bounding box center [845, 308] width 259 height 22
type input "茉莉-08"
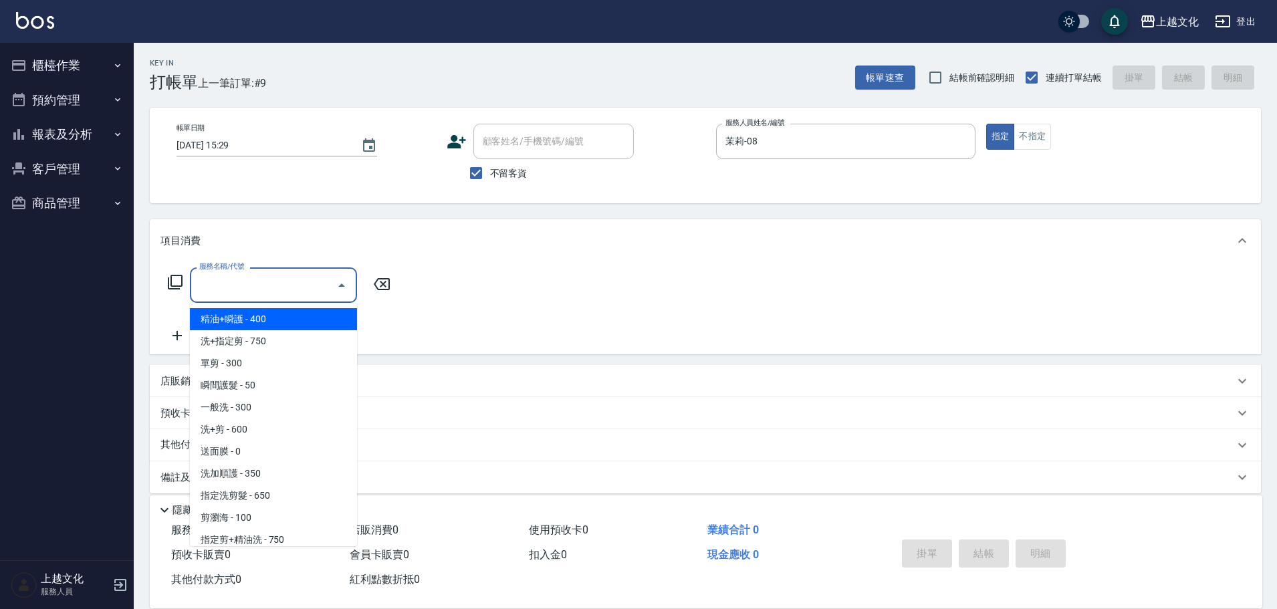
click at [308, 290] on input "服務名稱/代號" at bounding box center [263, 284] width 135 height 23
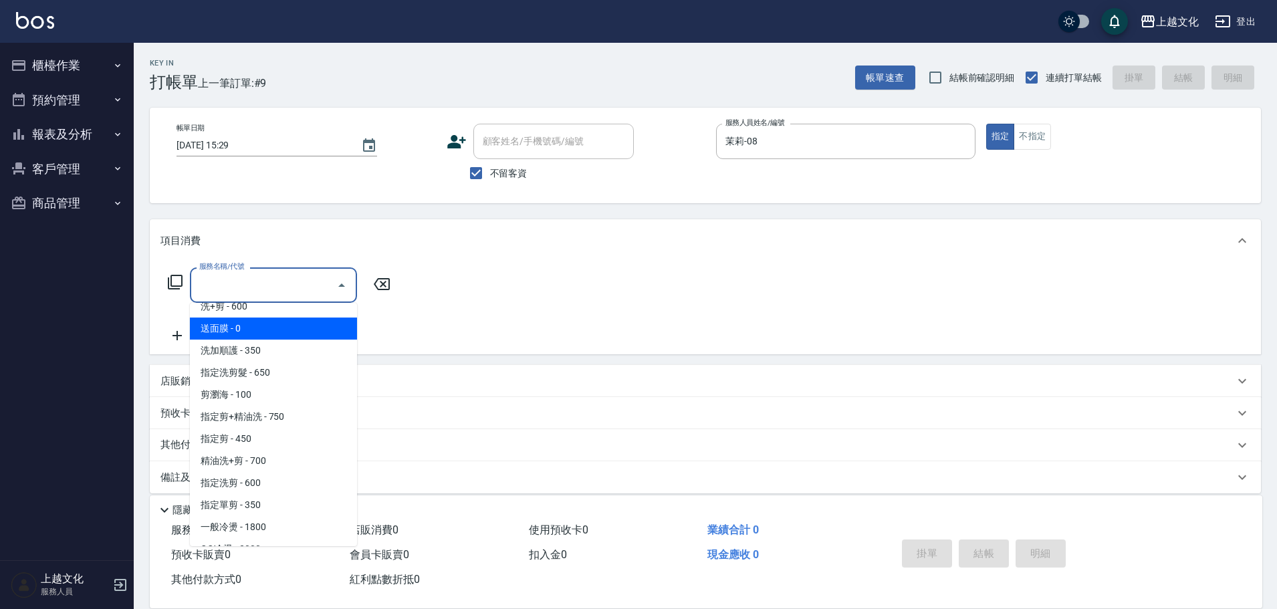
scroll to position [134, 0]
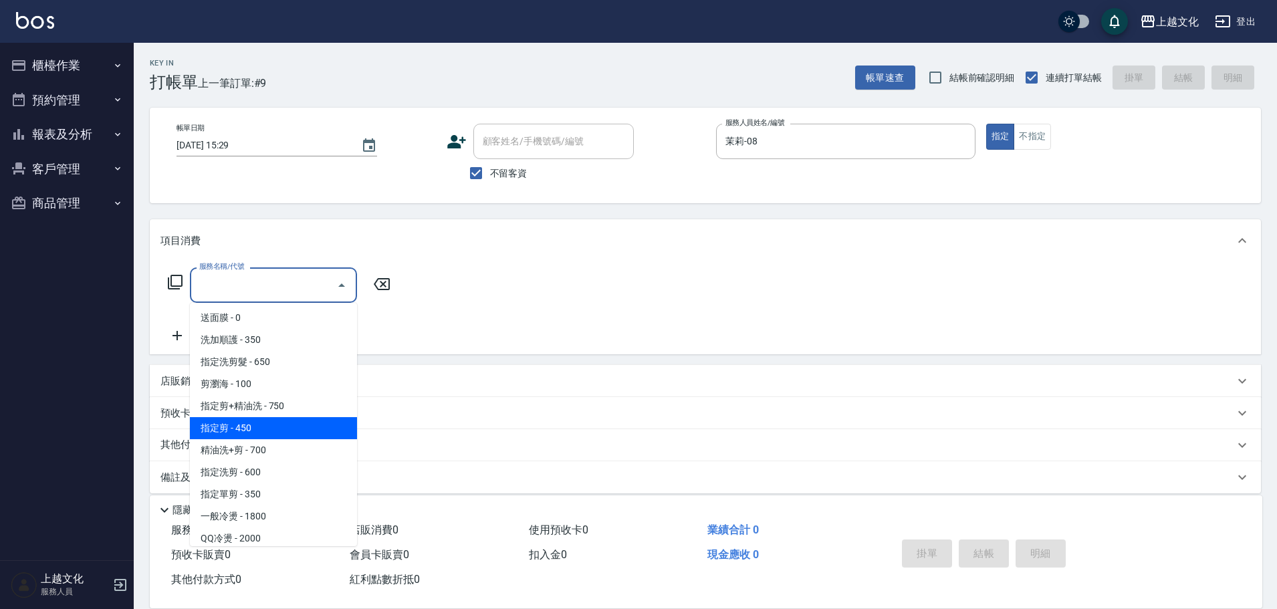
click at [313, 435] on span "指定剪 - 450" at bounding box center [273, 428] width 167 height 22
type input "指定剪(205)"
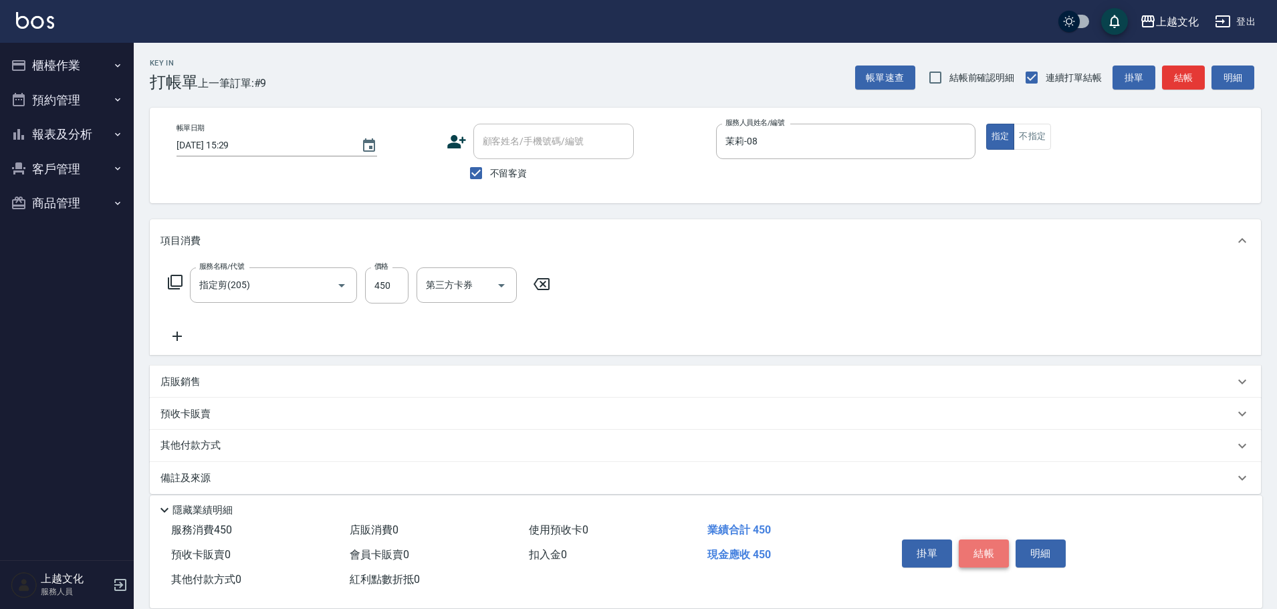
click at [996, 544] on button "結帳" at bounding box center [984, 554] width 50 height 28
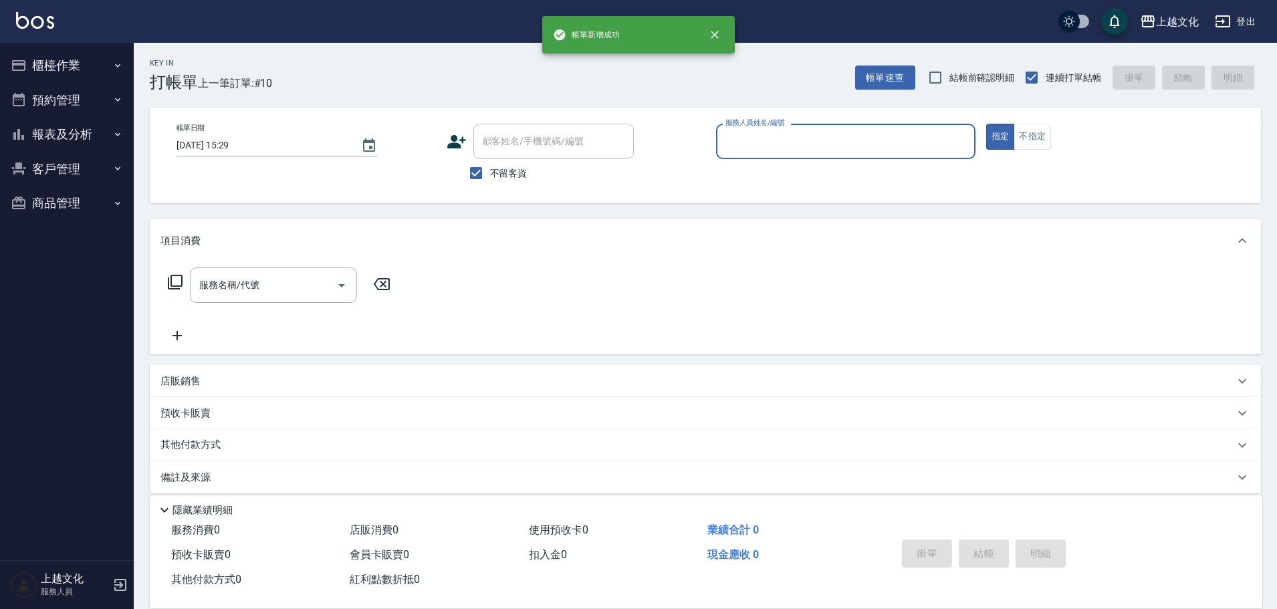
click at [856, 138] on input "服務人員姓名/編號" at bounding box center [845, 141] width 247 height 23
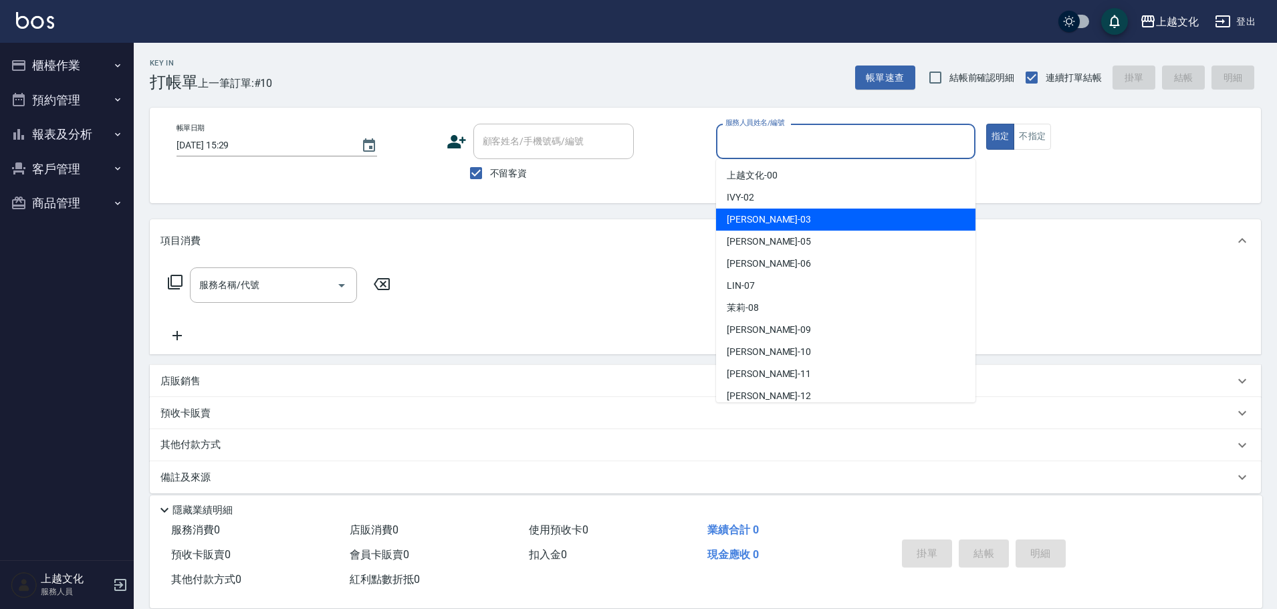
click at [790, 224] on div "kelly -03" at bounding box center [845, 220] width 259 height 22
type input "[PERSON_NAME]-03"
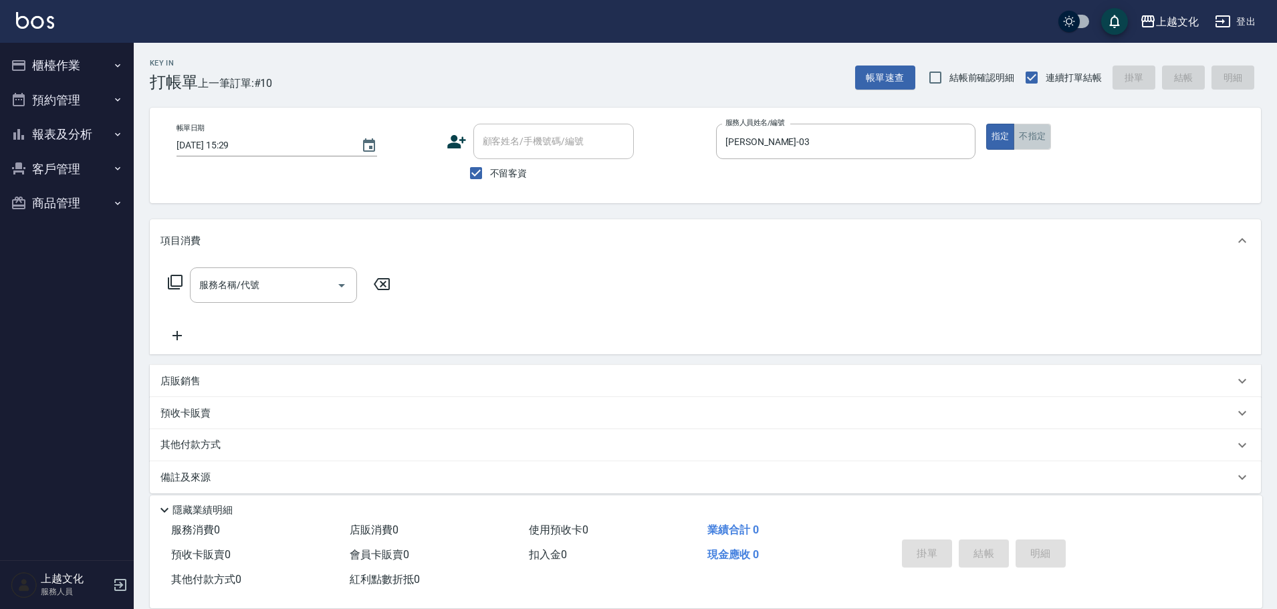
click at [1034, 136] on button "不指定" at bounding box center [1032, 137] width 37 height 26
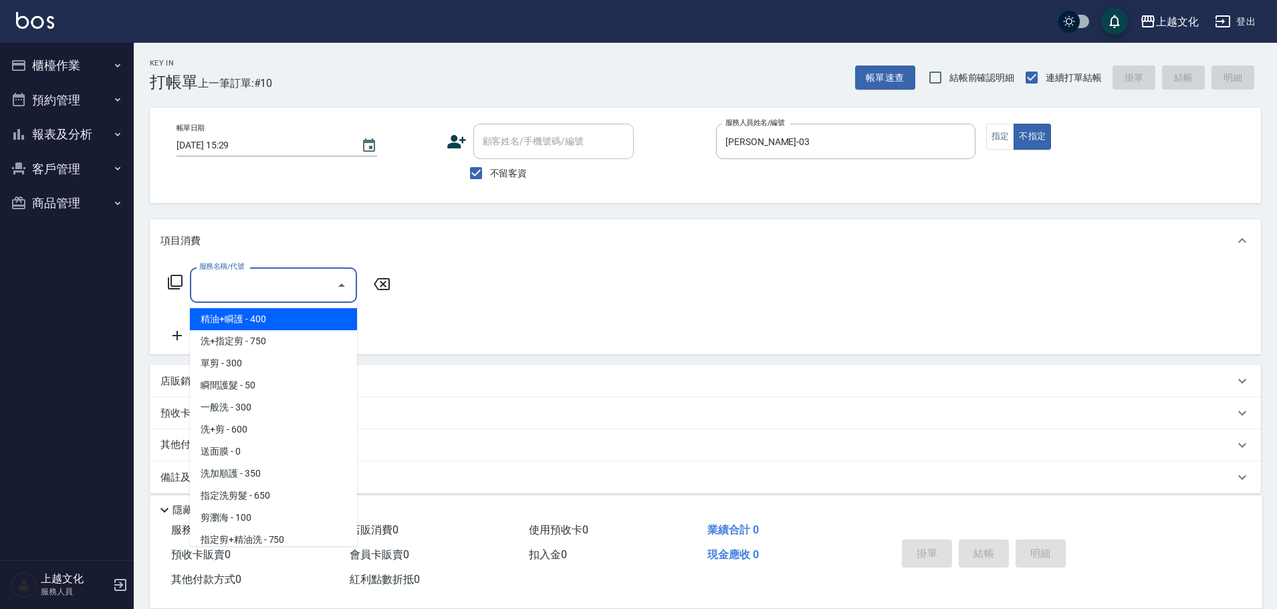
click at [231, 286] on input "服務名稱/代號" at bounding box center [263, 284] width 135 height 23
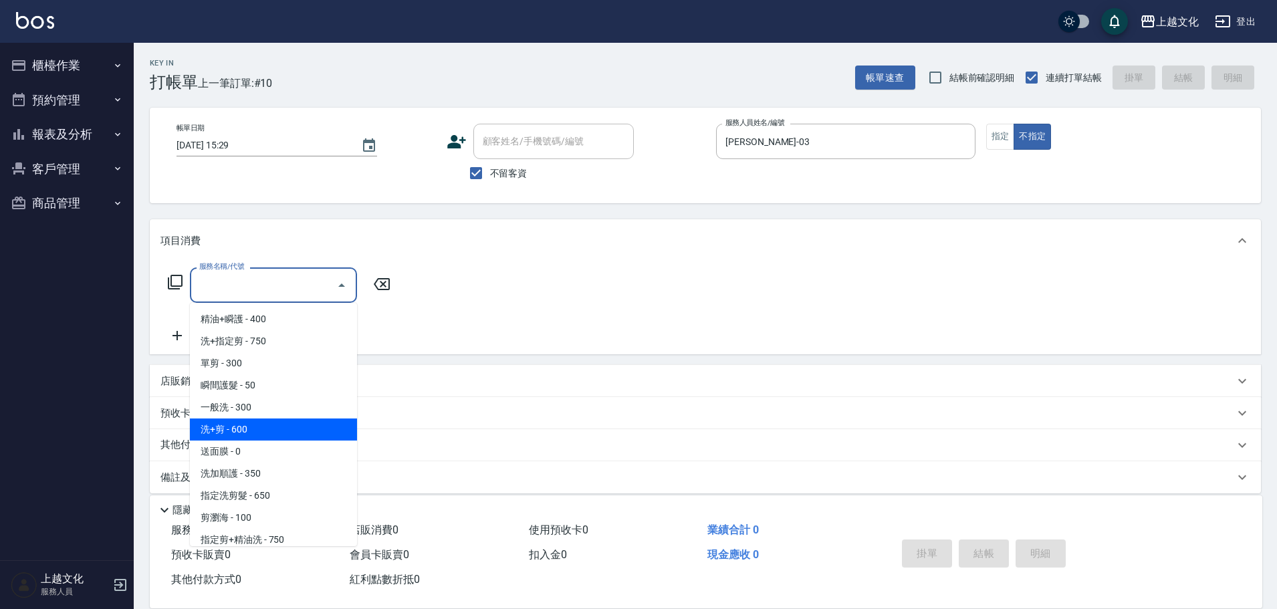
click at [235, 425] on span "洗+剪 - 600" at bounding box center [273, 430] width 167 height 22
type input "洗+剪(108)"
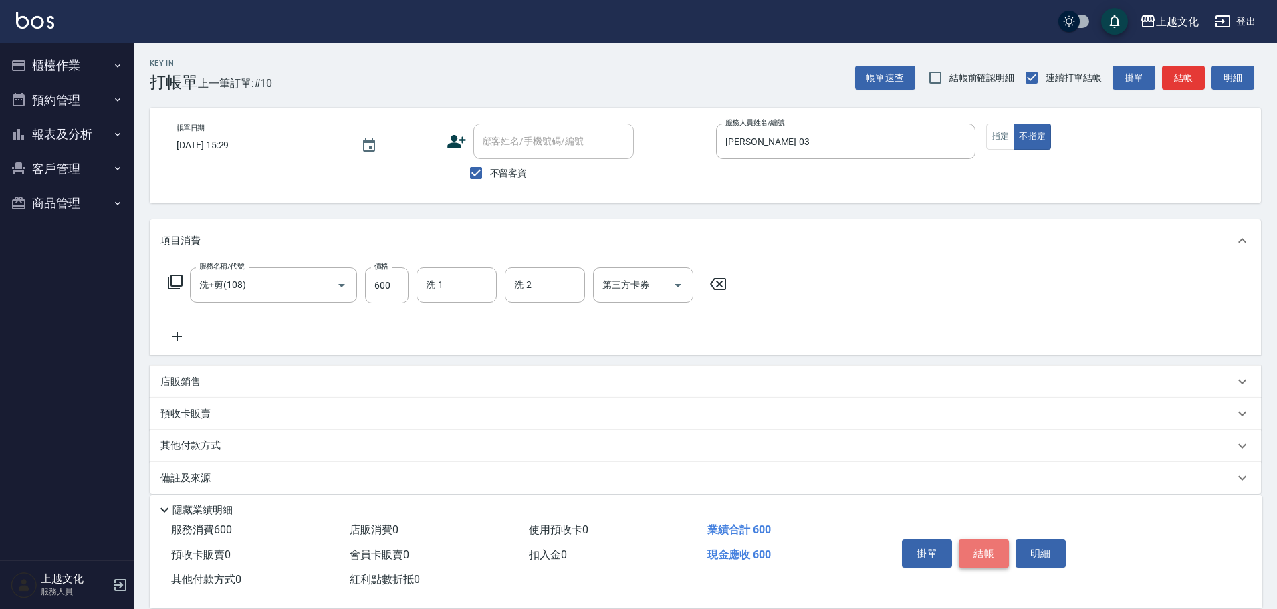
drag, startPoint x: 982, startPoint y: 554, endPoint x: 861, endPoint y: 269, distance: 310.1
click at [982, 552] on button "結帳" at bounding box center [984, 554] width 50 height 28
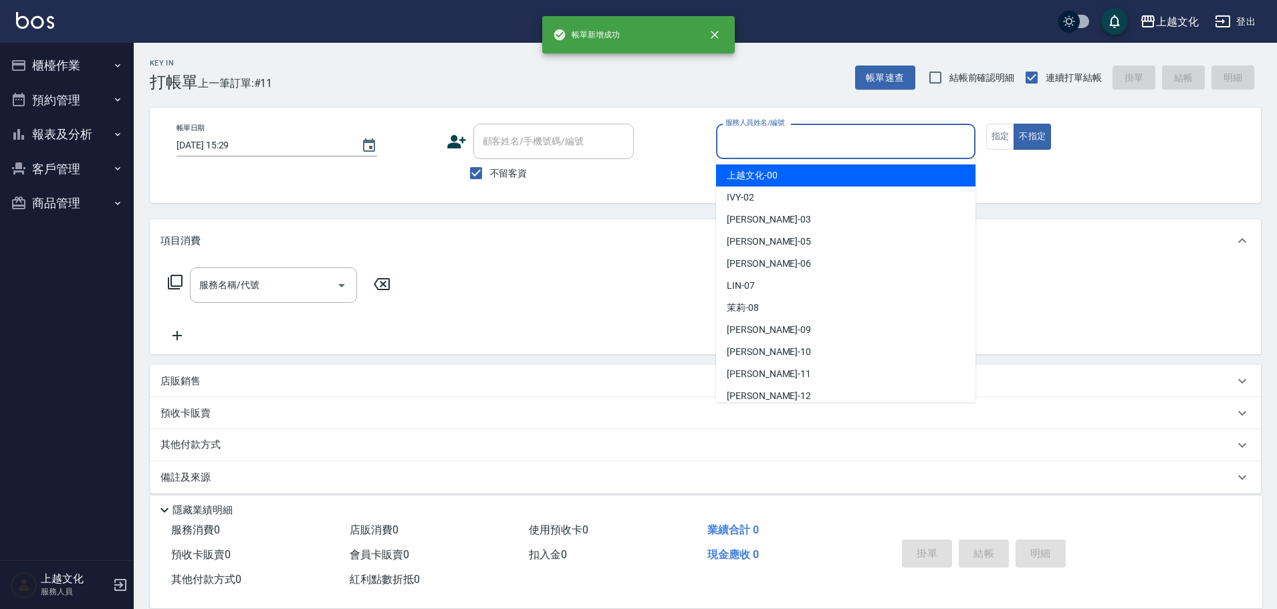
click at [798, 135] on input "服務人員姓名/編號" at bounding box center [845, 141] width 247 height 23
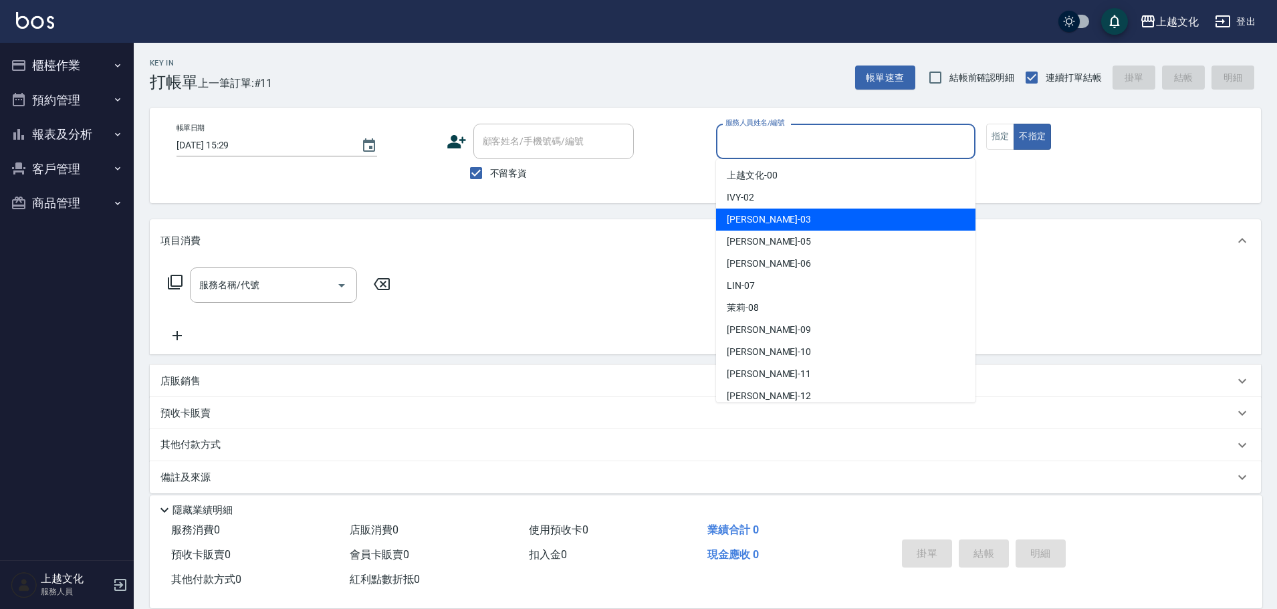
click at [802, 215] on div "kelly -03" at bounding box center [845, 220] width 259 height 22
drag, startPoint x: 802, startPoint y: 215, endPoint x: 952, endPoint y: 175, distance: 155.1
click at [802, 216] on div "Key In 打帳單 上一筆訂單:#11 帳單速查 結帳前確認明細 連續打單結帳 掛單 結帳 明細 帳單日期 [DATE] 15:29 顧客姓名/手機號碼/編…" at bounding box center [705, 332] width 1143 height 579
type input "[PERSON_NAME]-03"
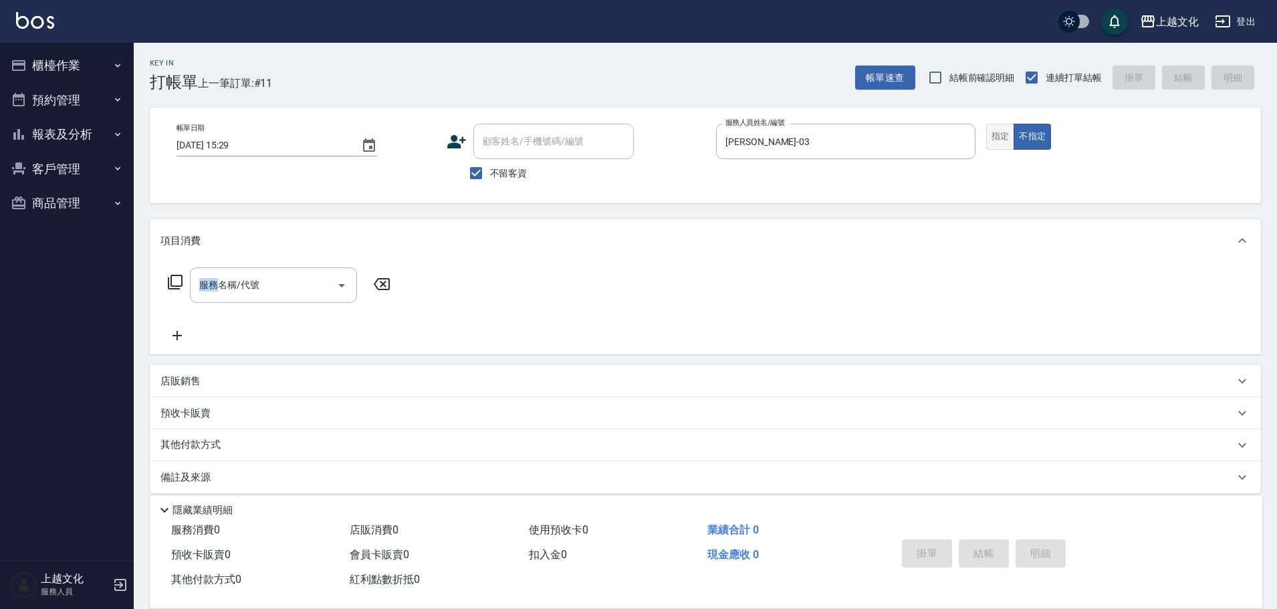
click at [1008, 142] on button "指定" at bounding box center [1000, 137] width 29 height 26
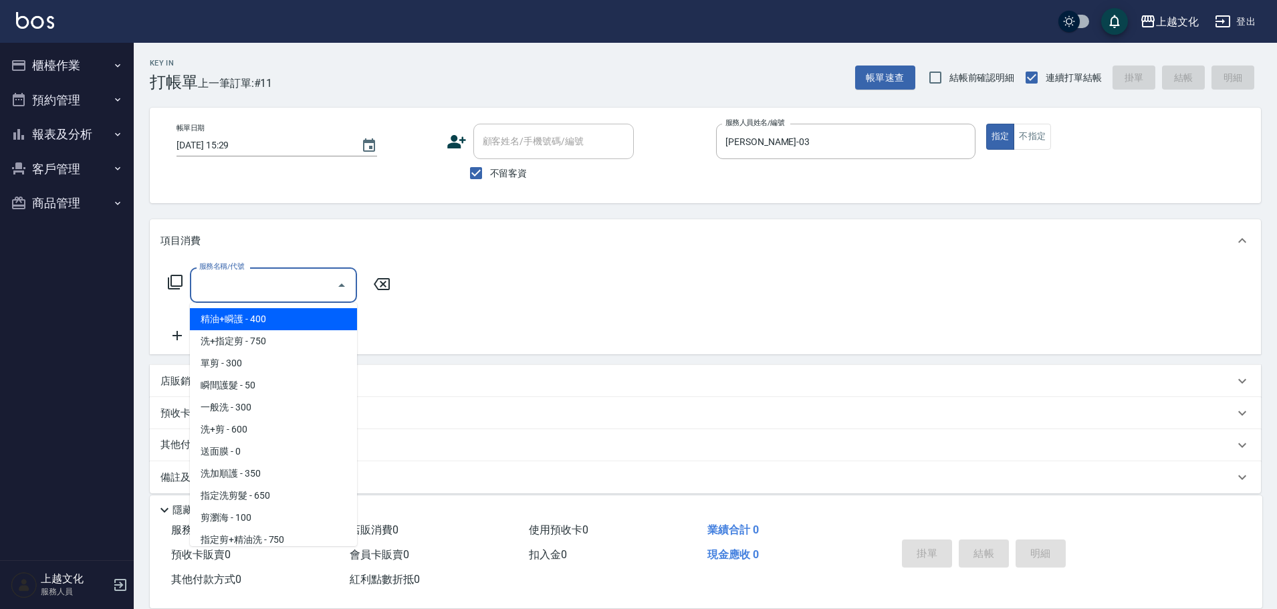
drag, startPoint x: 211, startPoint y: 280, endPoint x: 249, endPoint y: 347, distance: 76.6
click at [213, 280] on input "服務名稱/代號" at bounding box center [263, 284] width 135 height 23
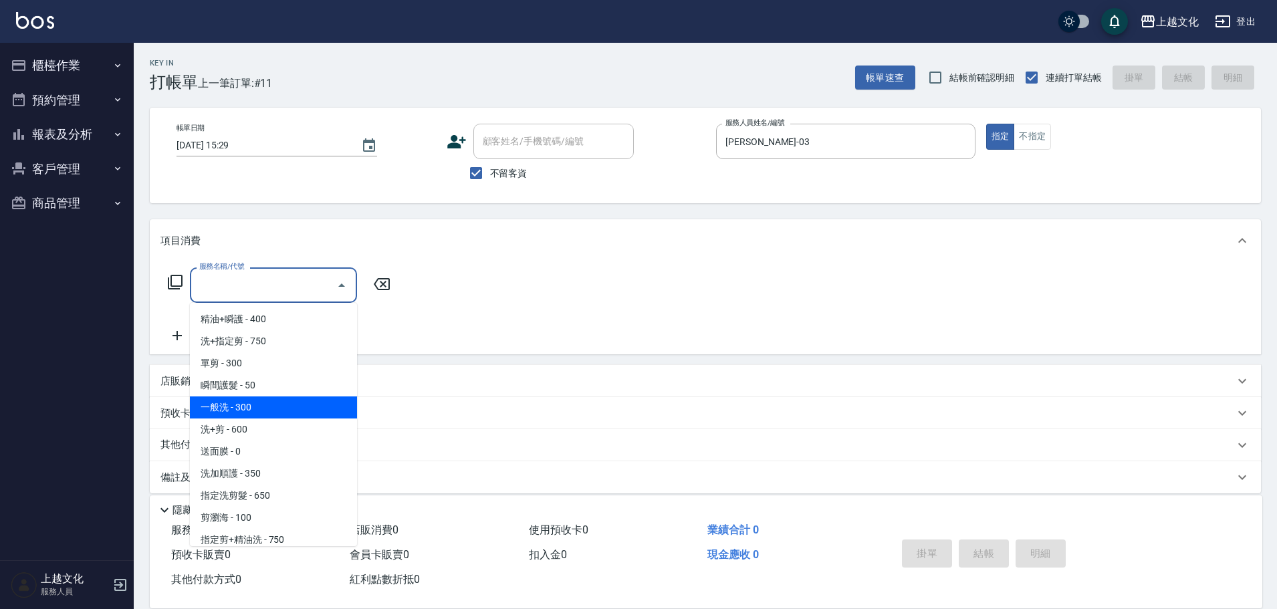
click at [269, 401] on span "一般洗 - 300" at bounding box center [273, 408] width 167 height 22
type input "一般洗(105)"
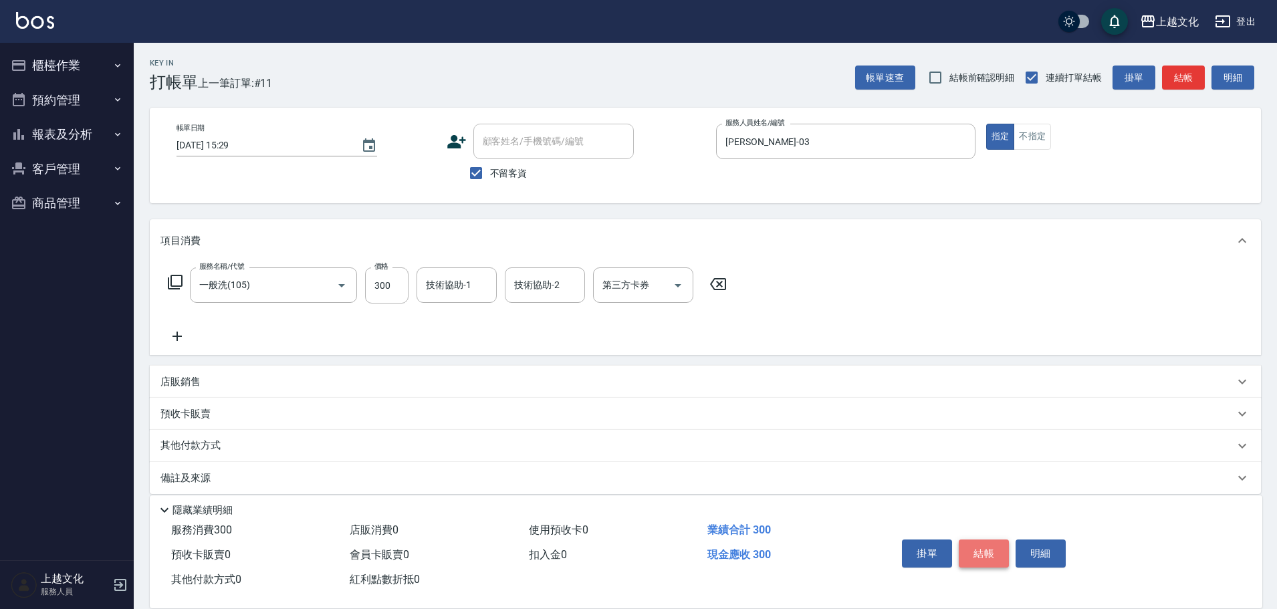
click at [994, 546] on button "結帳" at bounding box center [984, 554] width 50 height 28
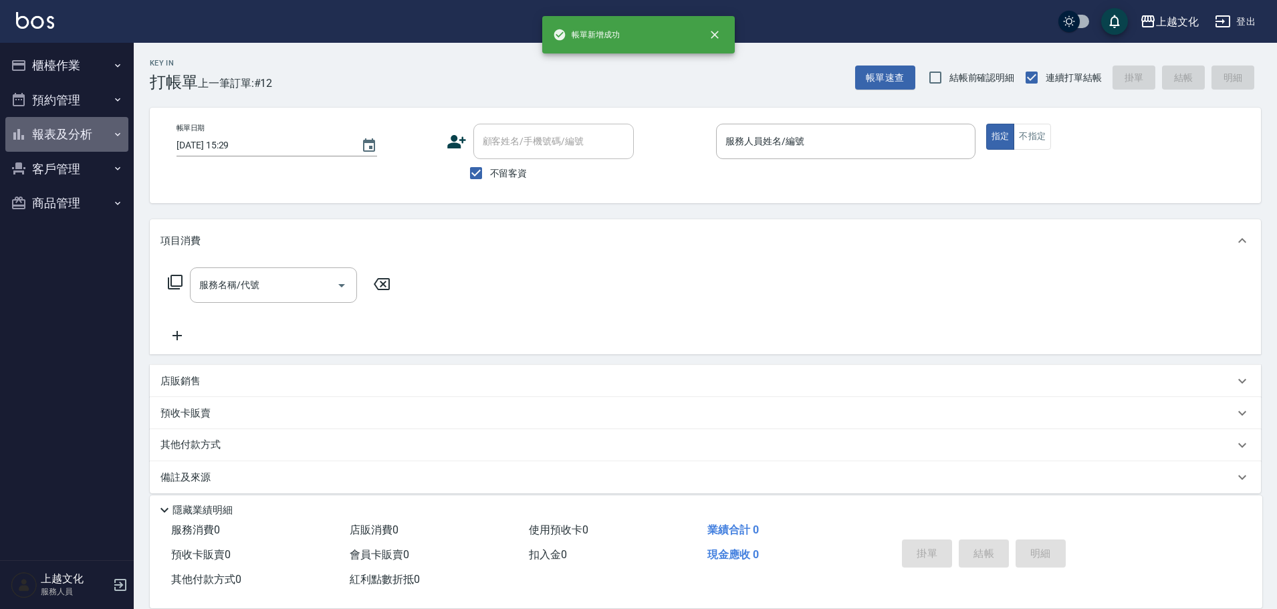
click at [55, 131] on button "報表及分析" at bounding box center [66, 134] width 123 height 35
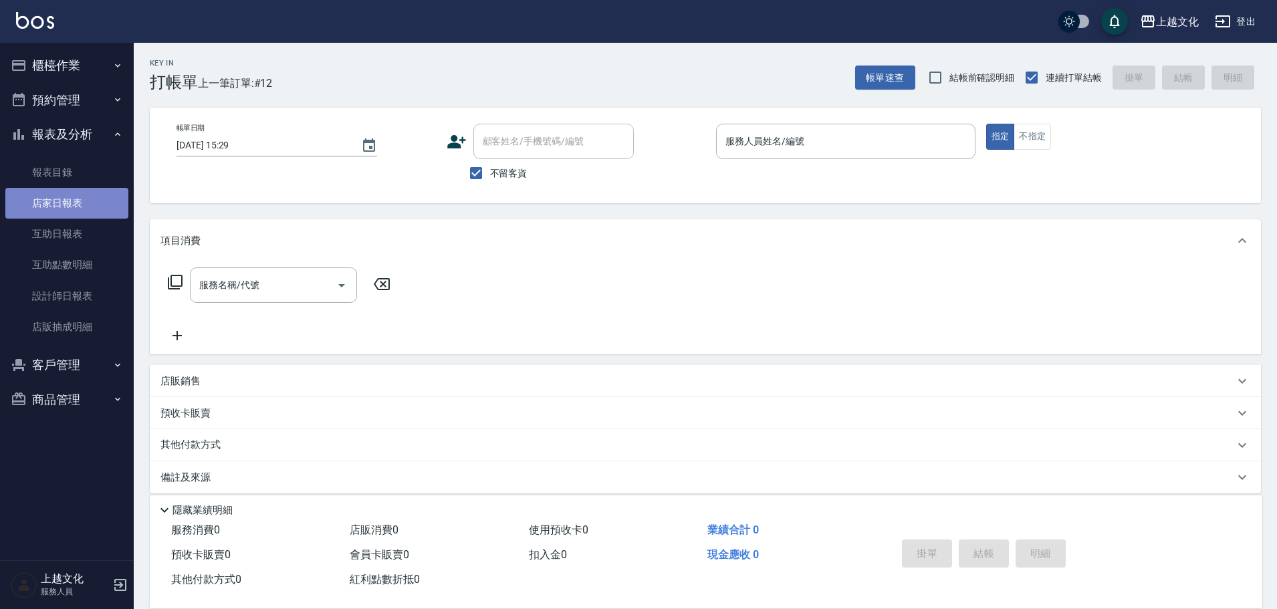
click at [48, 198] on link "店家日報表" at bounding box center [66, 203] width 123 height 31
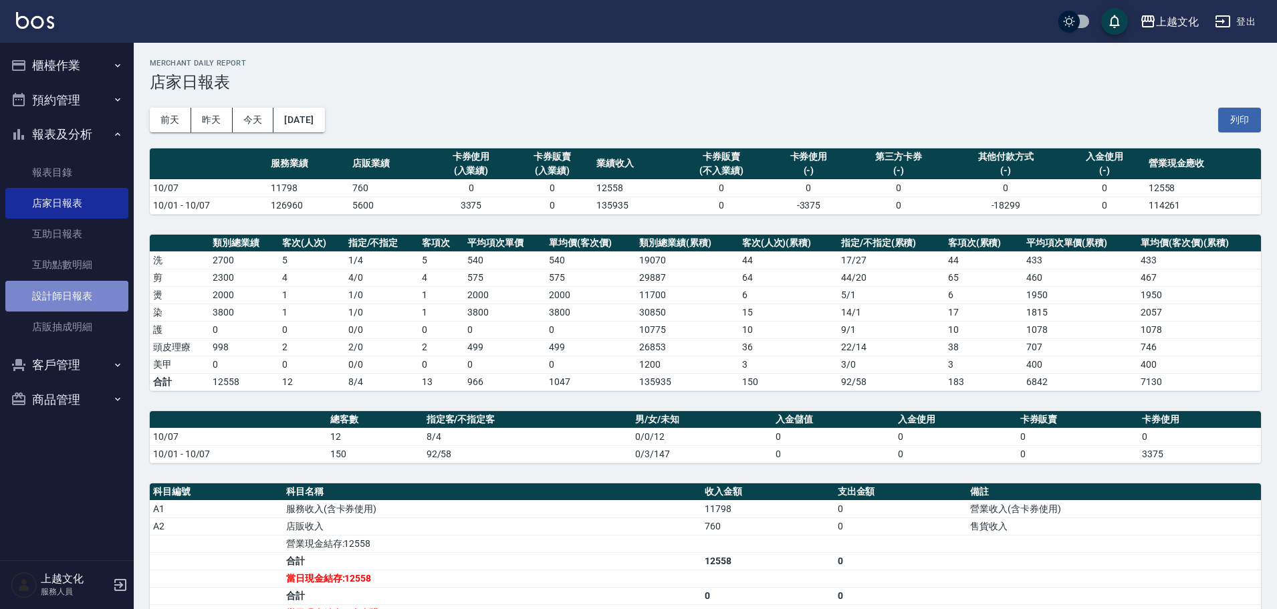
click at [41, 297] on link "設計師日報表" at bounding box center [66, 296] width 123 height 31
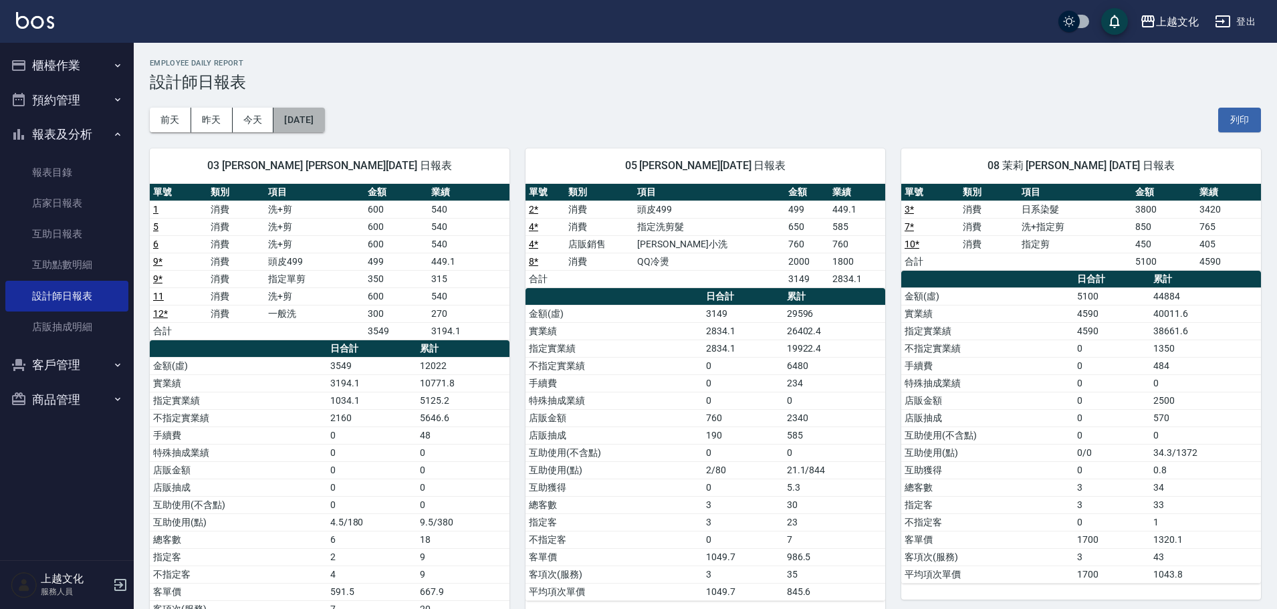
click at [294, 128] on button "[DATE]" at bounding box center [298, 120] width 51 height 25
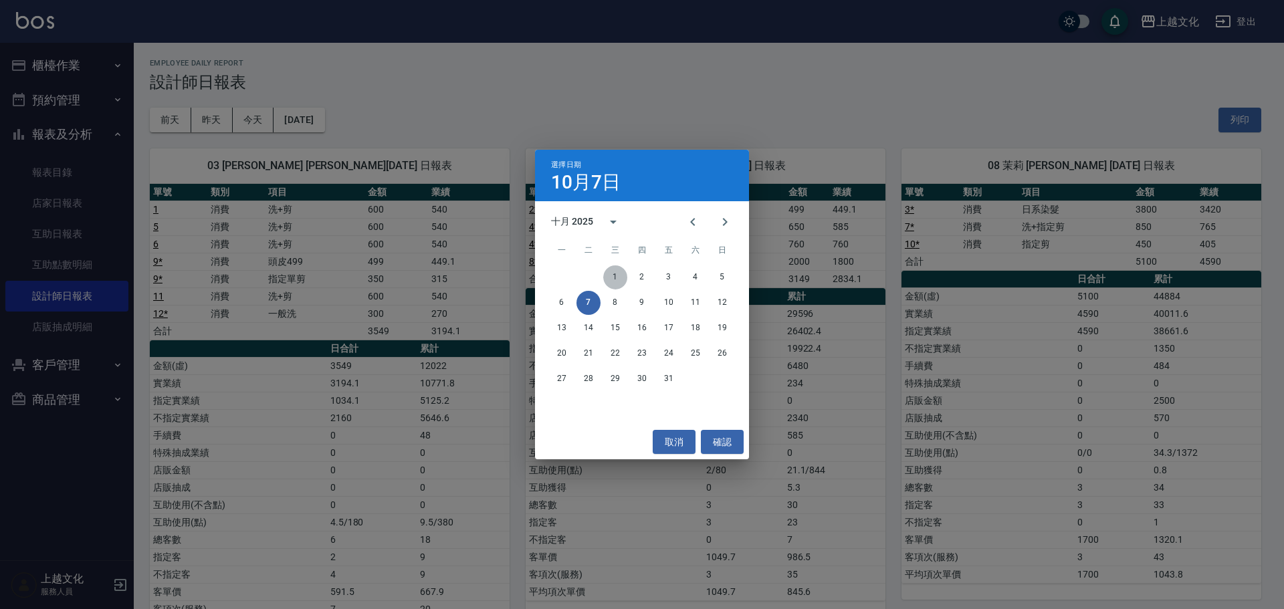
click at [615, 271] on button "1" at bounding box center [615, 277] width 24 height 24
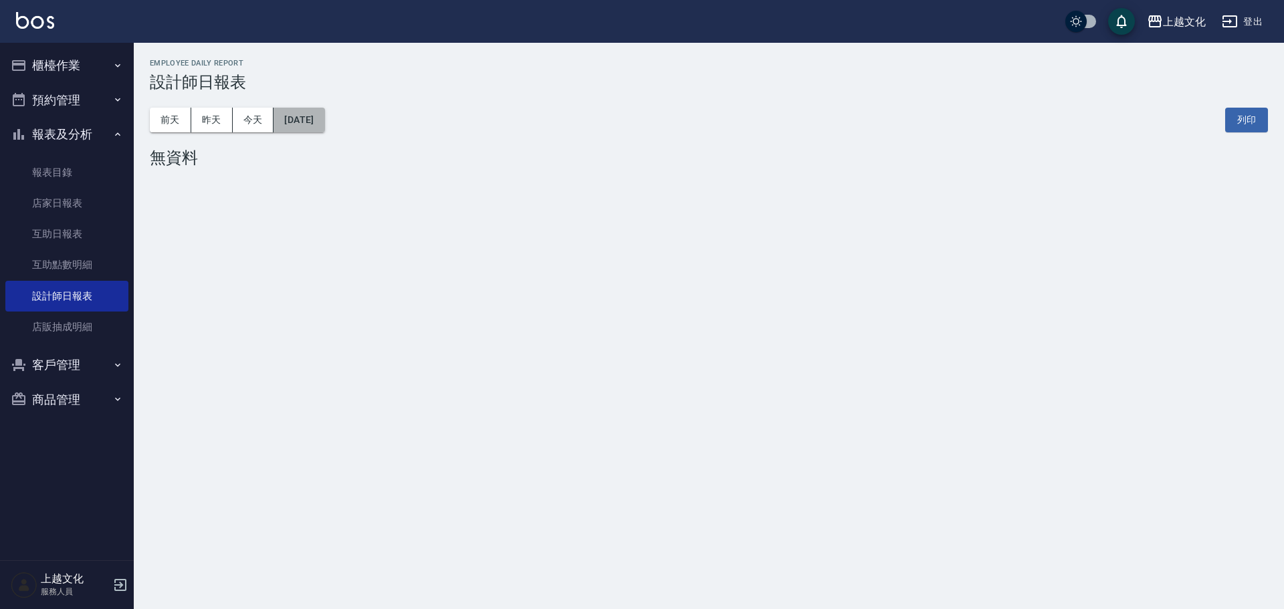
click at [324, 126] on button "[DATE]" at bounding box center [298, 120] width 51 height 25
click at [324, 130] on button "[DATE]" at bounding box center [298, 120] width 51 height 25
click at [324, 116] on button "[DATE]" at bounding box center [298, 120] width 51 height 25
drag, startPoint x: 342, startPoint y: 103, endPoint x: 334, endPoint y: 108, distance: 9.3
click at [335, 108] on div "[DATE] [DATE] [DATE] [DATE] 列印" at bounding box center [709, 120] width 1118 height 57
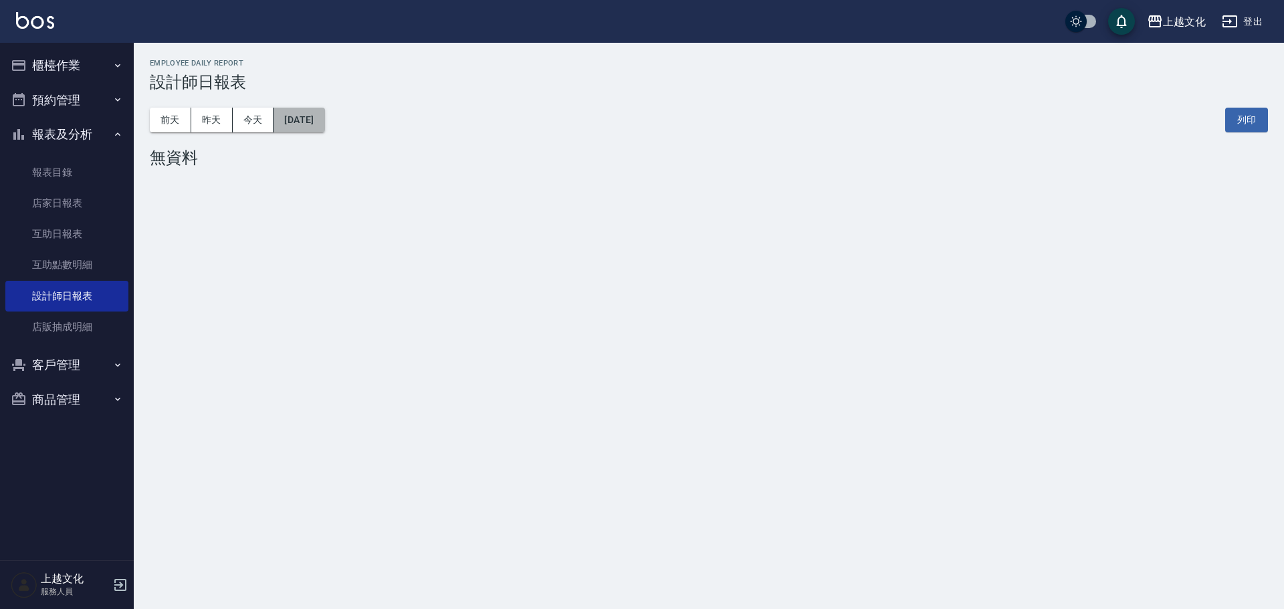
click at [324, 115] on button "[DATE]" at bounding box center [298, 120] width 51 height 25
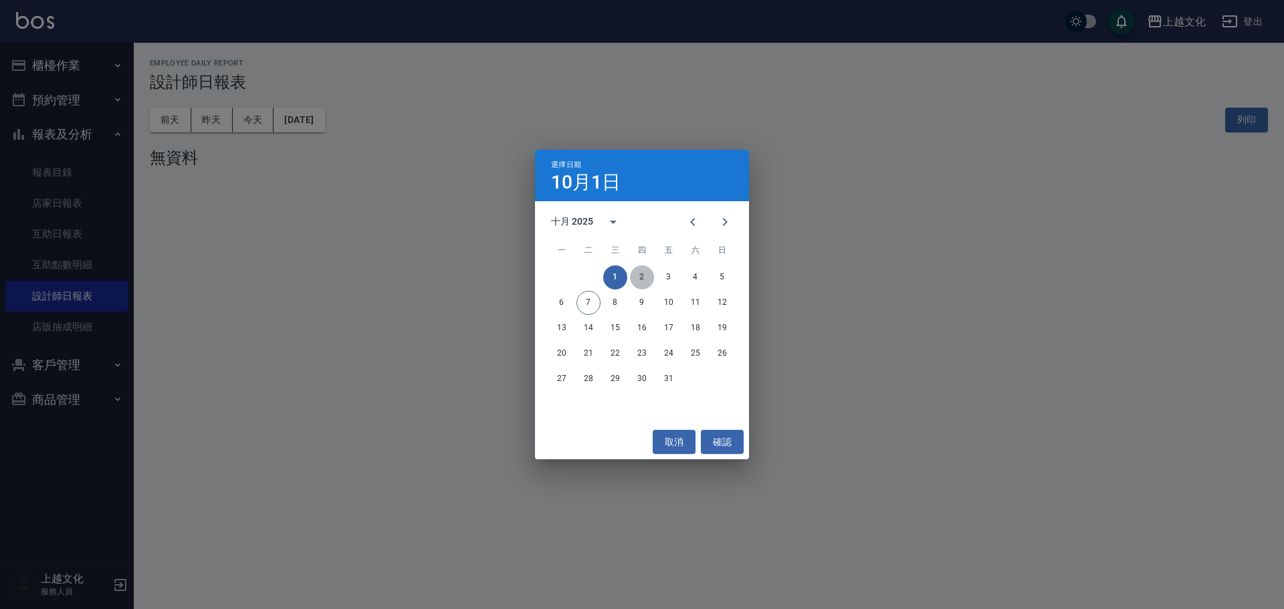
click at [642, 270] on button "2" at bounding box center [642, 277] width 24 height 24
click at [642, 270] on div "上越文化 [DATE] 設計師日報表 列印時間： [DATE][PHONE_NUMBER]:50 Employee Daily Report 設計師日報表 […" at bounding box center [642, 304] width 1284 height 609
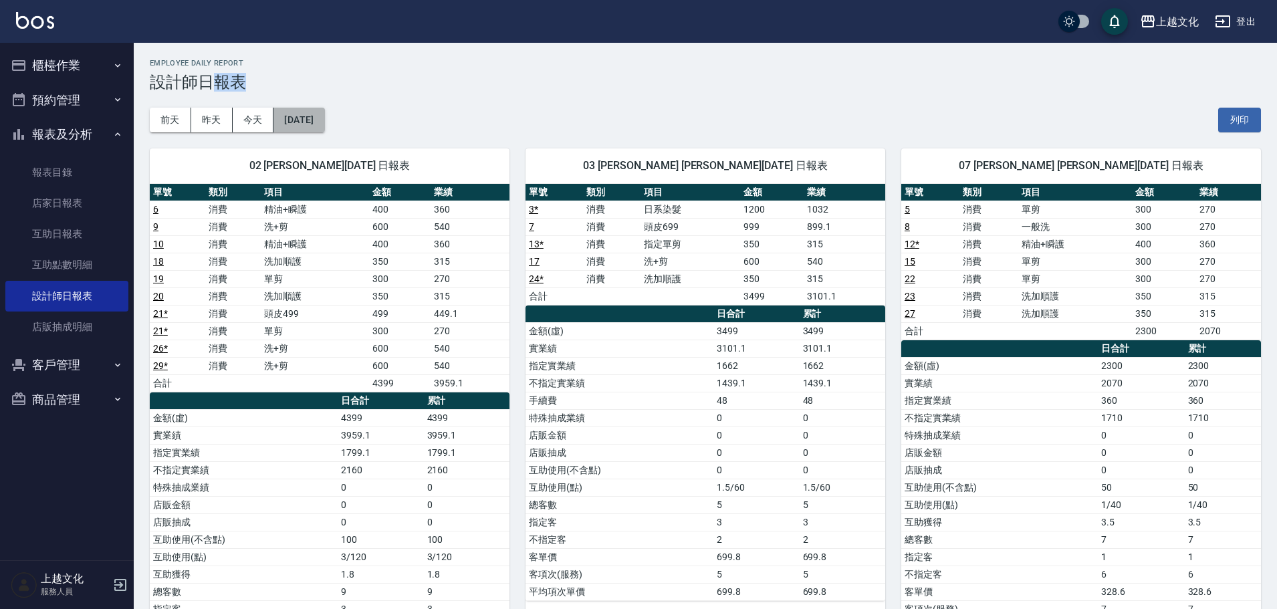
click at [324, 127] on button "[DATE]" at bounding box center [298, 120] width 51 height 25
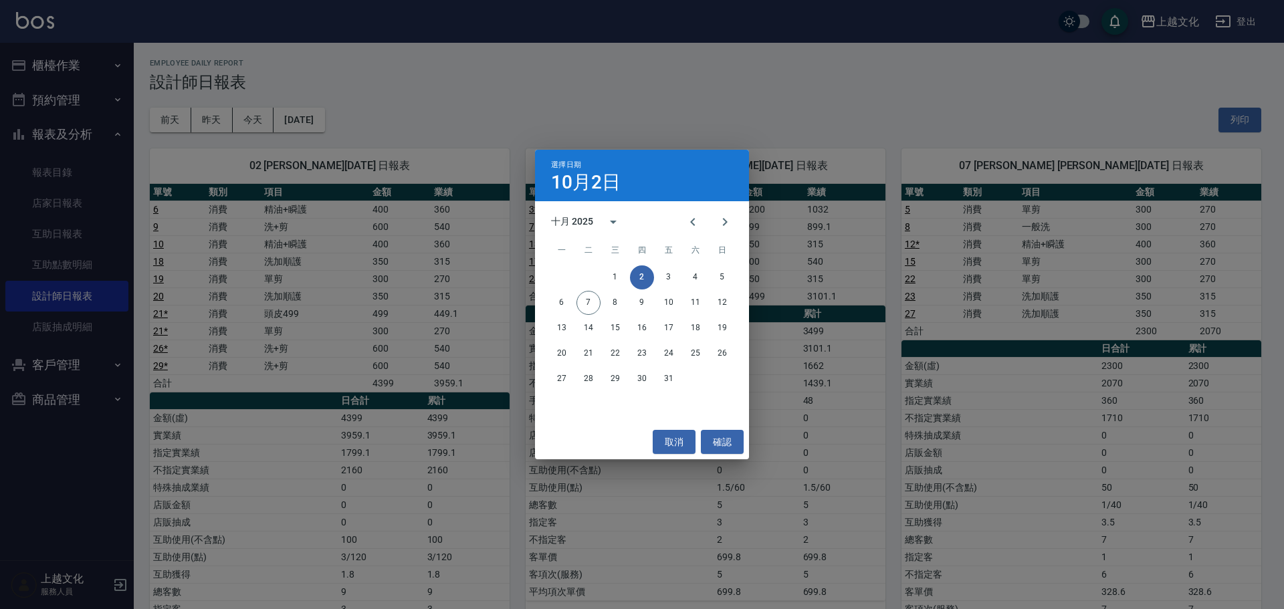
click at [332, 127] on div "選擇日期 [DATE] 十月 2025 一 二 三 四 五 六 日 1 2 3 4 5 6 7 8 9 10 11 12 13 14 15 16 17 18 …" at bounding box center [642, 304] width 1284 height 609
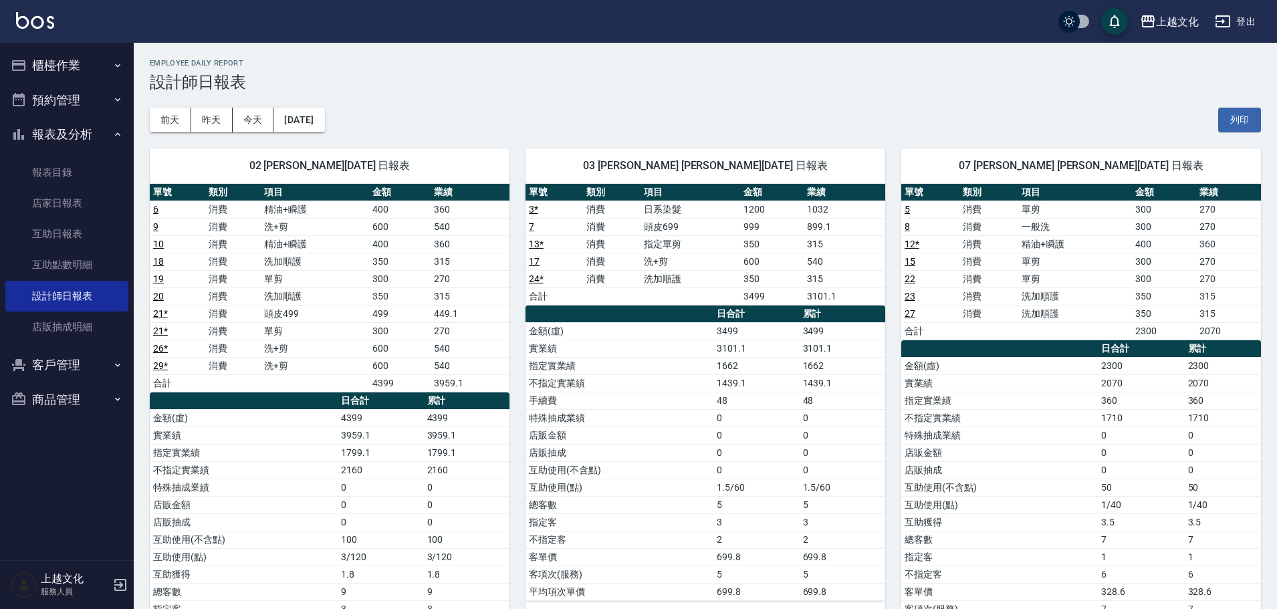
click at [324, 127] on button "[DATE]" at bounding box center [298, 120] width 51 height 25
click at [324, 128] on button "[DATE]" at bounding box center [298, 120] width 51 height 25
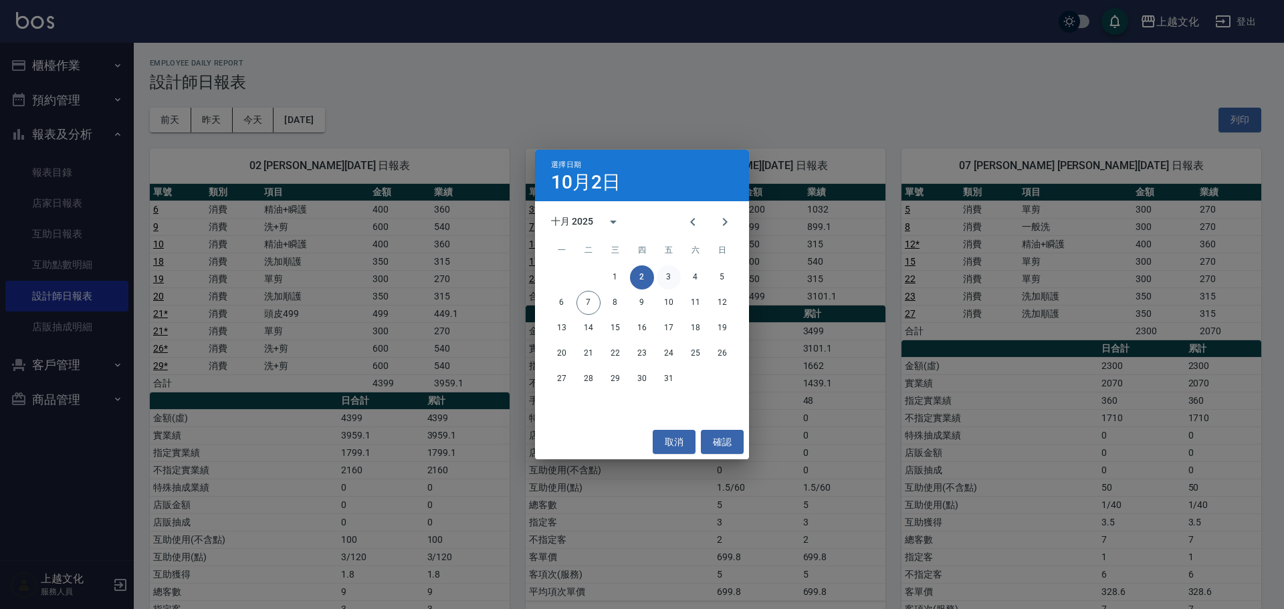
click at [667, 280] on button "3" at bounding box center [669, 277] width 24 height 24
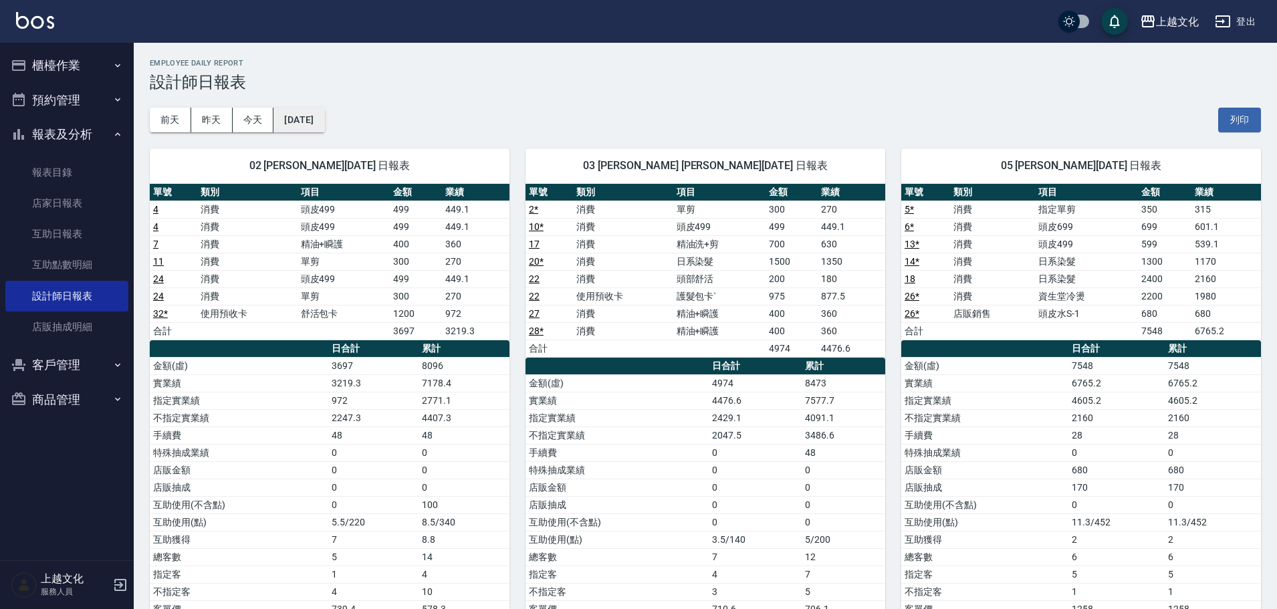
click at [324, 124] on button "[DATE]" at bounding box center [298, 120] width 51 height 25
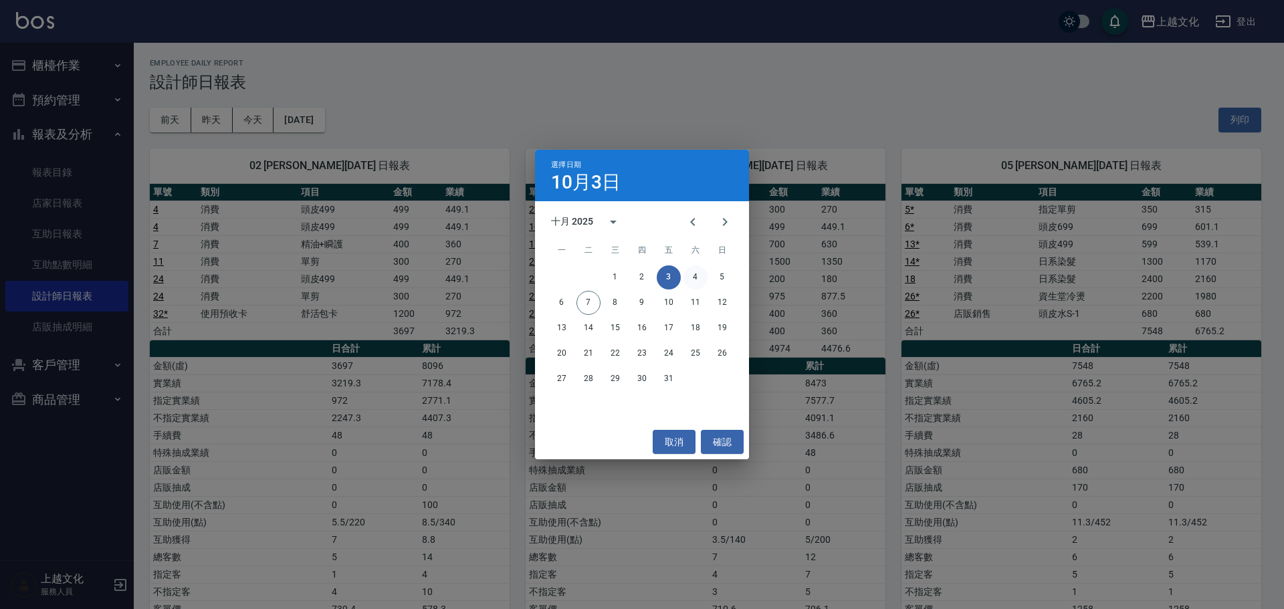
click at [700, 273] on button "4" at bounding box center [695, 277] width 24 height 24
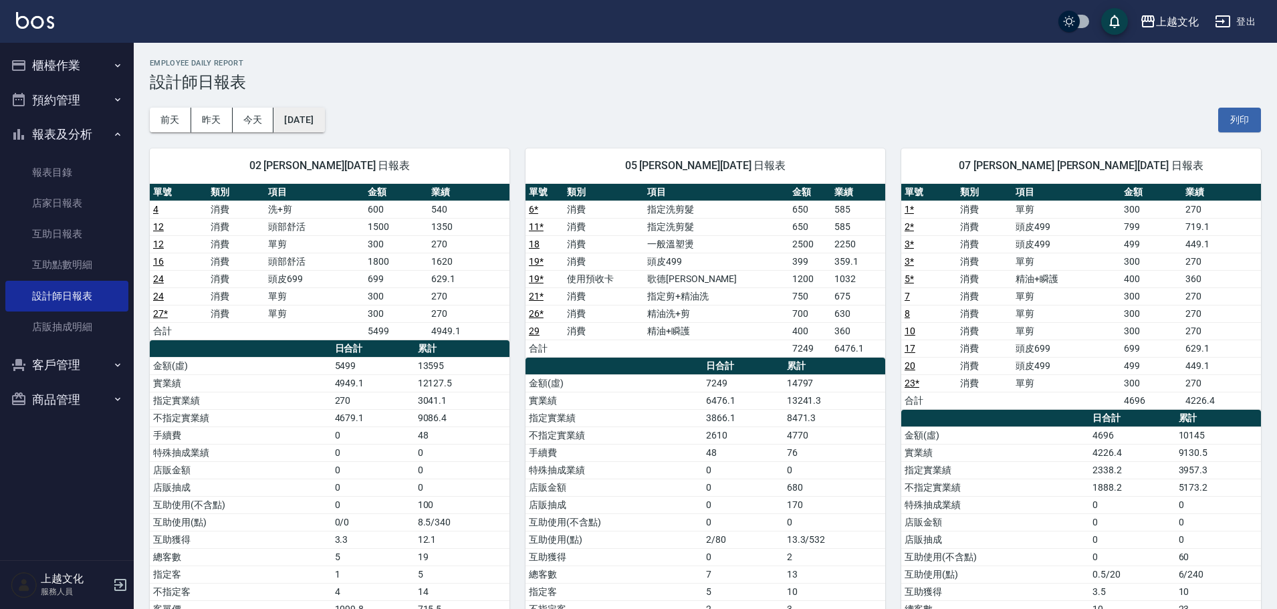
click at [324, 123] on button "[DATE]" at bounding box center [298, 120] width 51 height 25
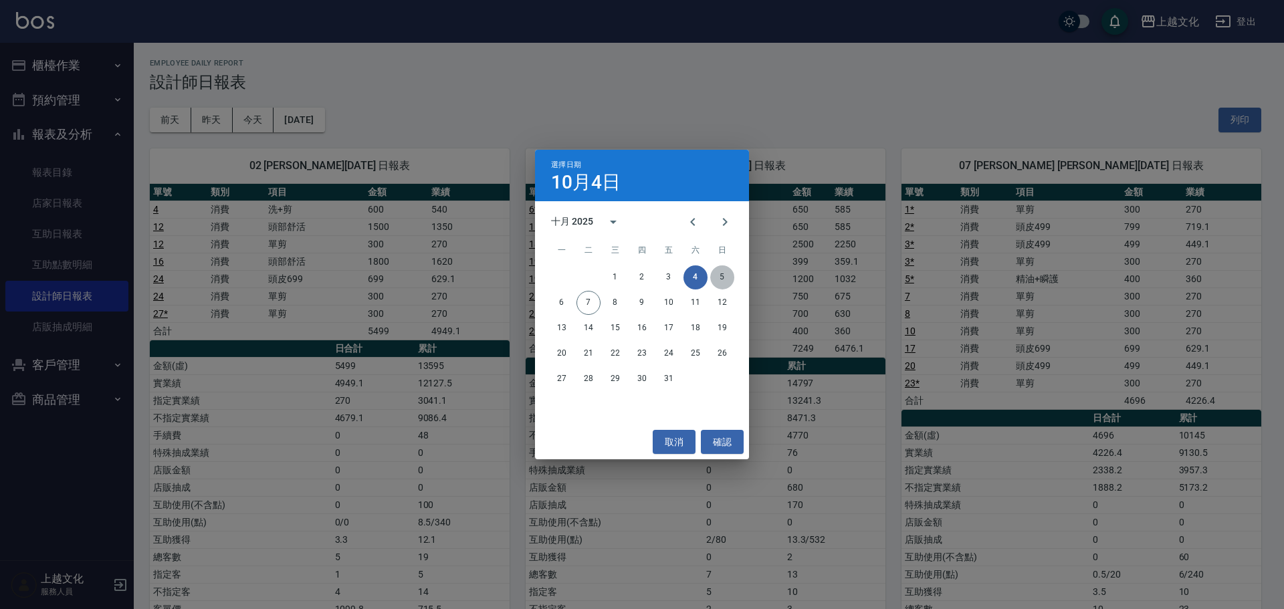
click at [723, 278] on button "5" at bounding box center [722, 277] width 24 height 24
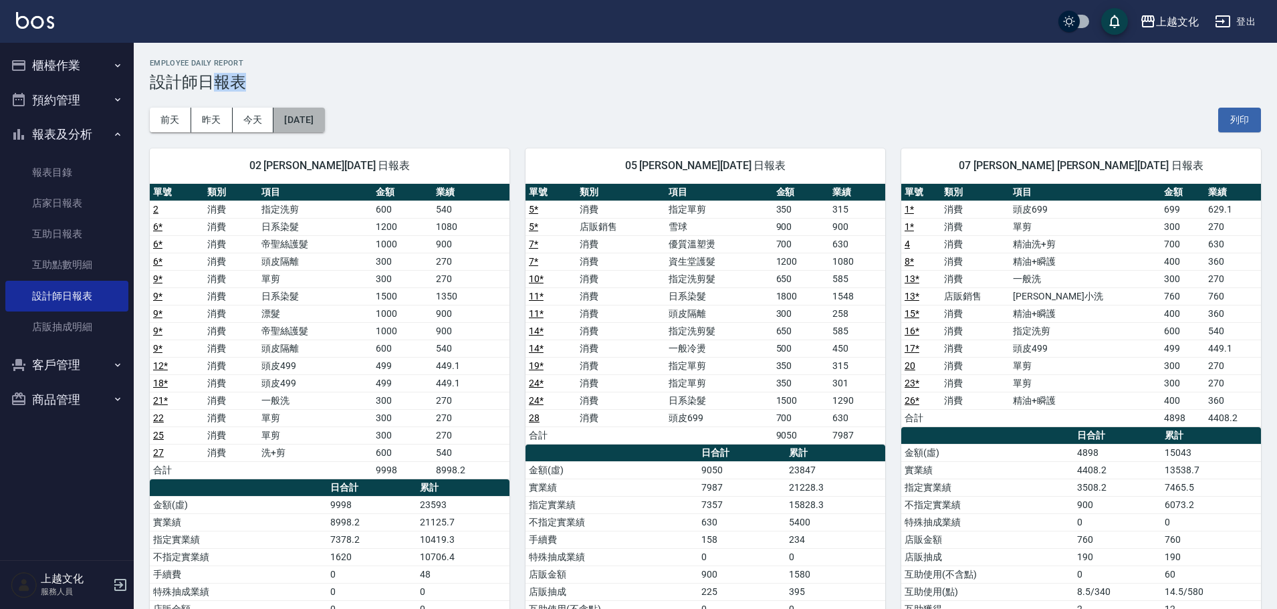
click at [313, 125] on button "[DATE]" at bounding box center [298, 120] width 51 height 25
click at [312, 125] on button "[DATE]" at bounding box center [298, 120] width 51 height 25
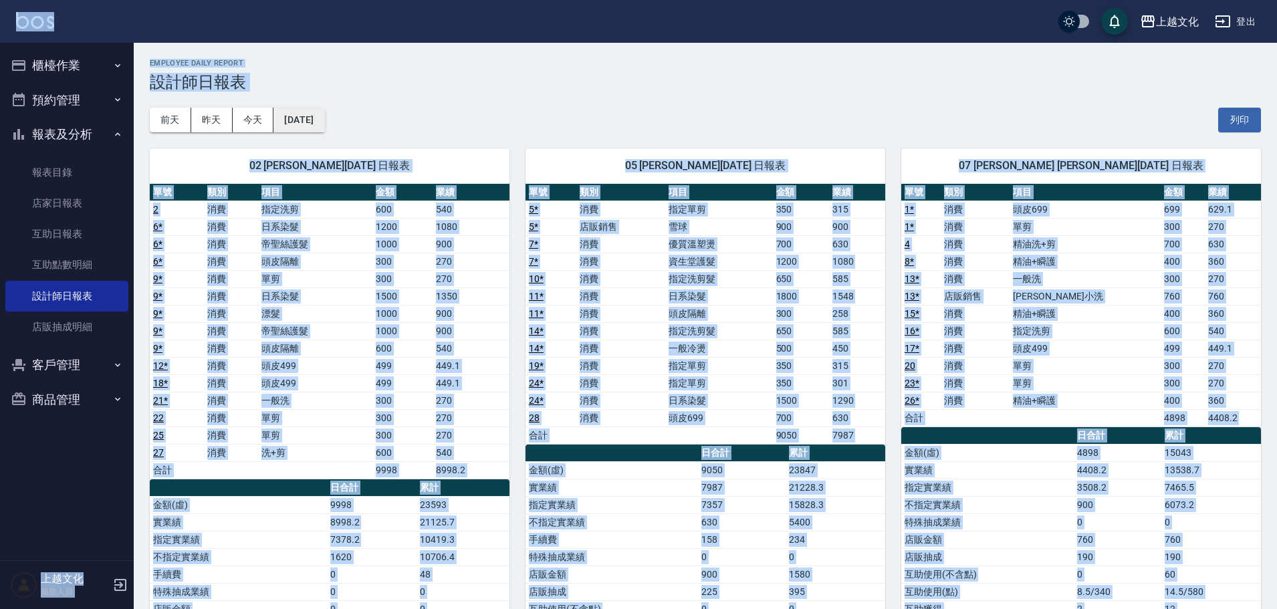
click at [315, 127] on button "[DATE]" at bounding box center [298, 120] width 51 height 25
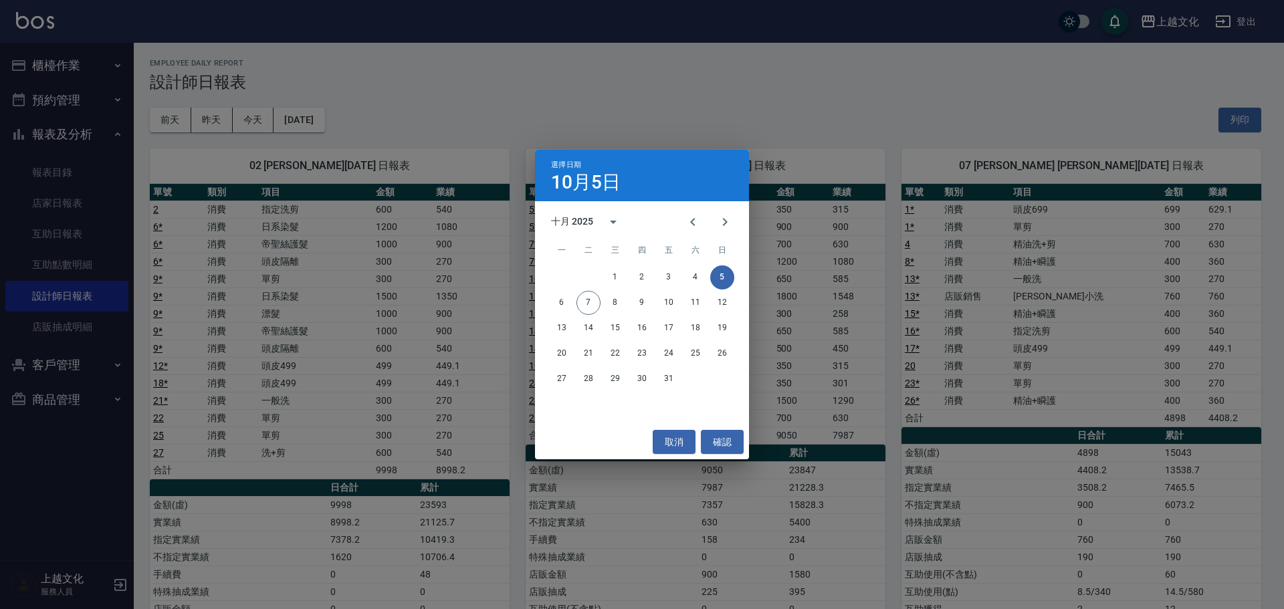
click at [324, 130] on div "選擇日期 10月5日 十月 2025 一 二 三 四 五 六 日 1 2 3 4 5 6 7 8 9 10 11 12 13 14 15 16 17 18 1…" at bounding box center [642, 304] width 1284 height 609
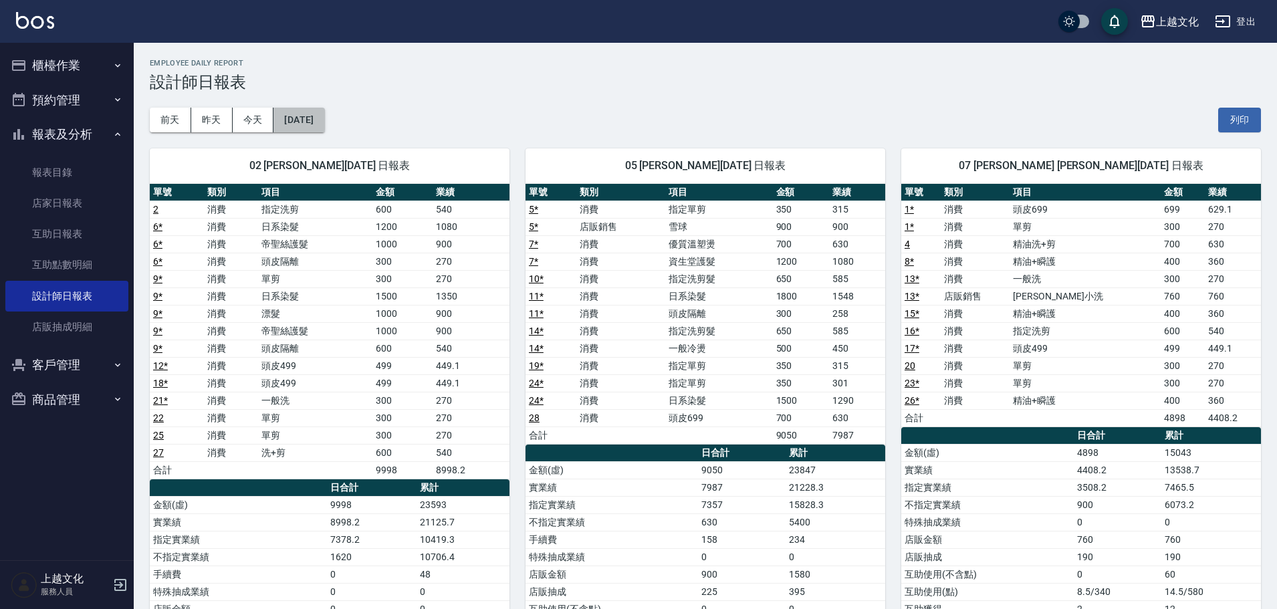
click at [324, 130] on button "[DATE]" at bounding box center [298, 120] width 51 height 25
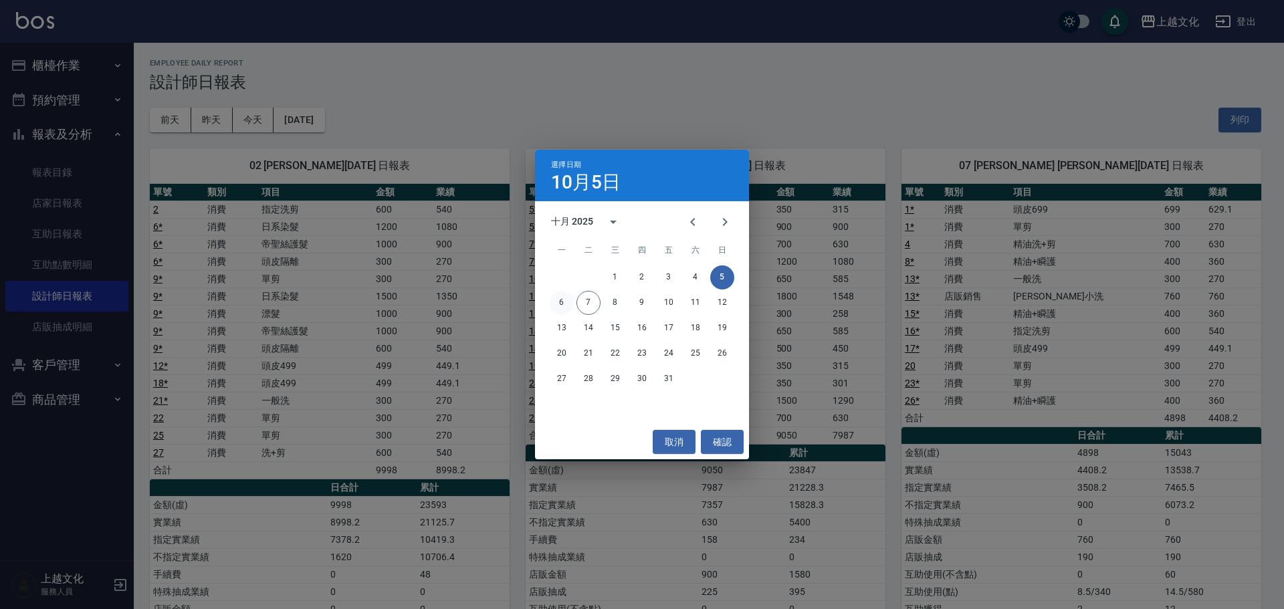
click at [563, 306] on button "6" at bounding box center [562, 303] width 24 height 24
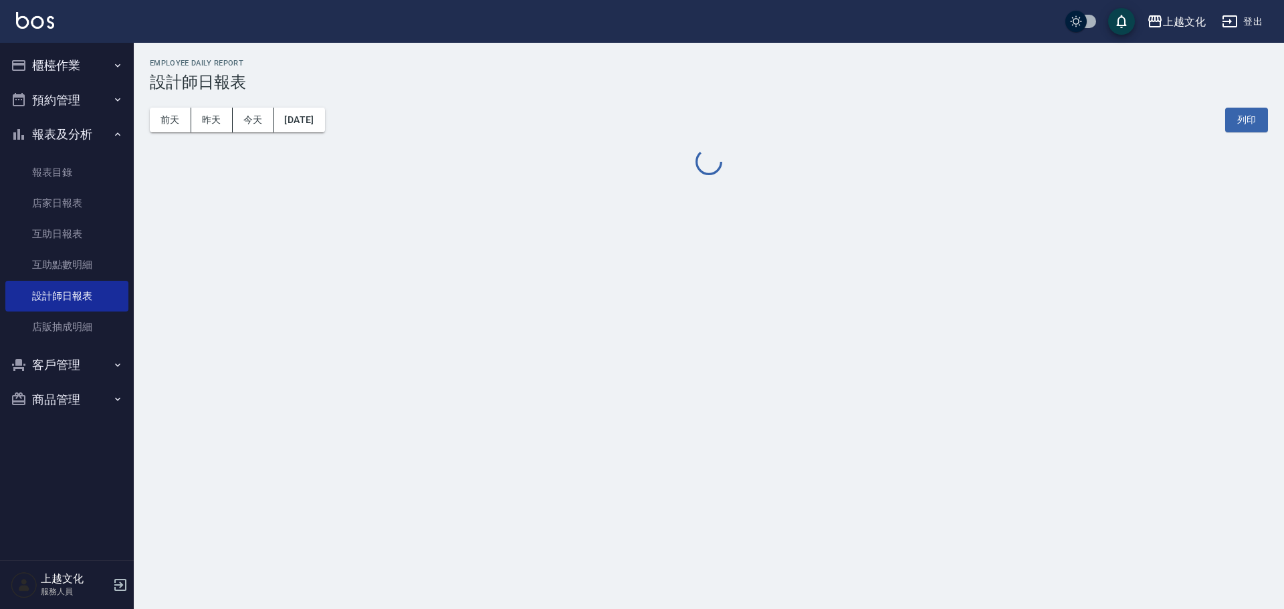
click at [563, 306] on div "上越文化 [DATE] 設計師日報表 列印時間： [DATE][PHONE_NUMBER]:51 Employee Daily Report 設計師日報表 […" at bounding box center [642, 304] width 1284 height 609
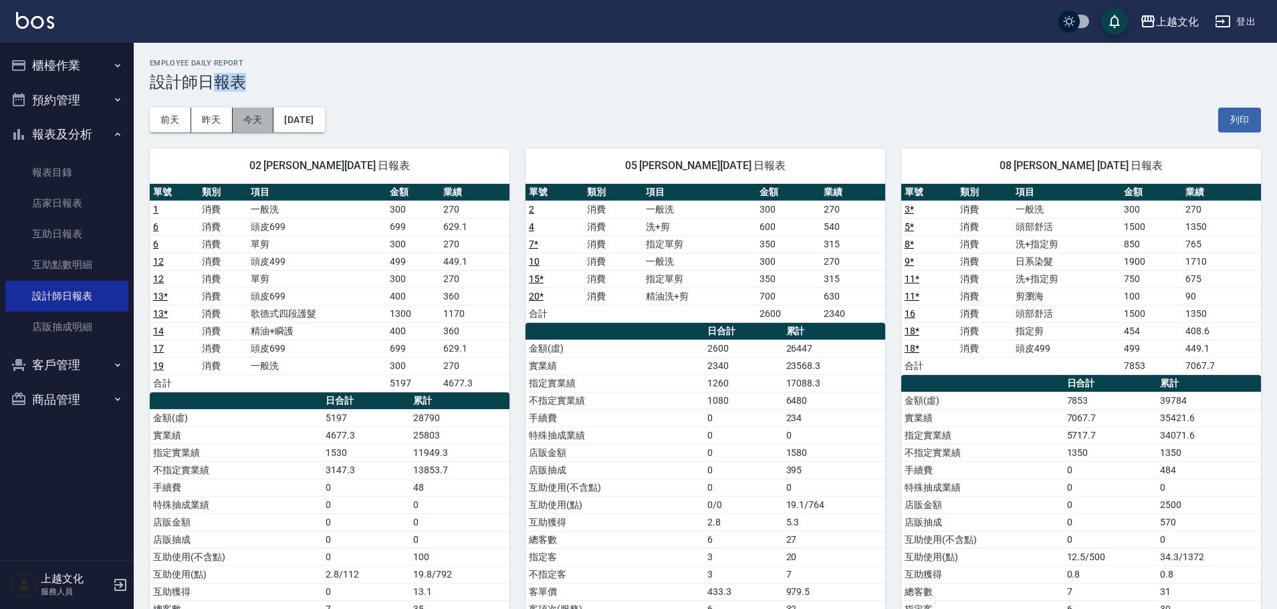
click at [258, 122] on button "今天" at bounding box center [253, 120] width 41 height 25
